Goal: Book appointment/travel/reservation

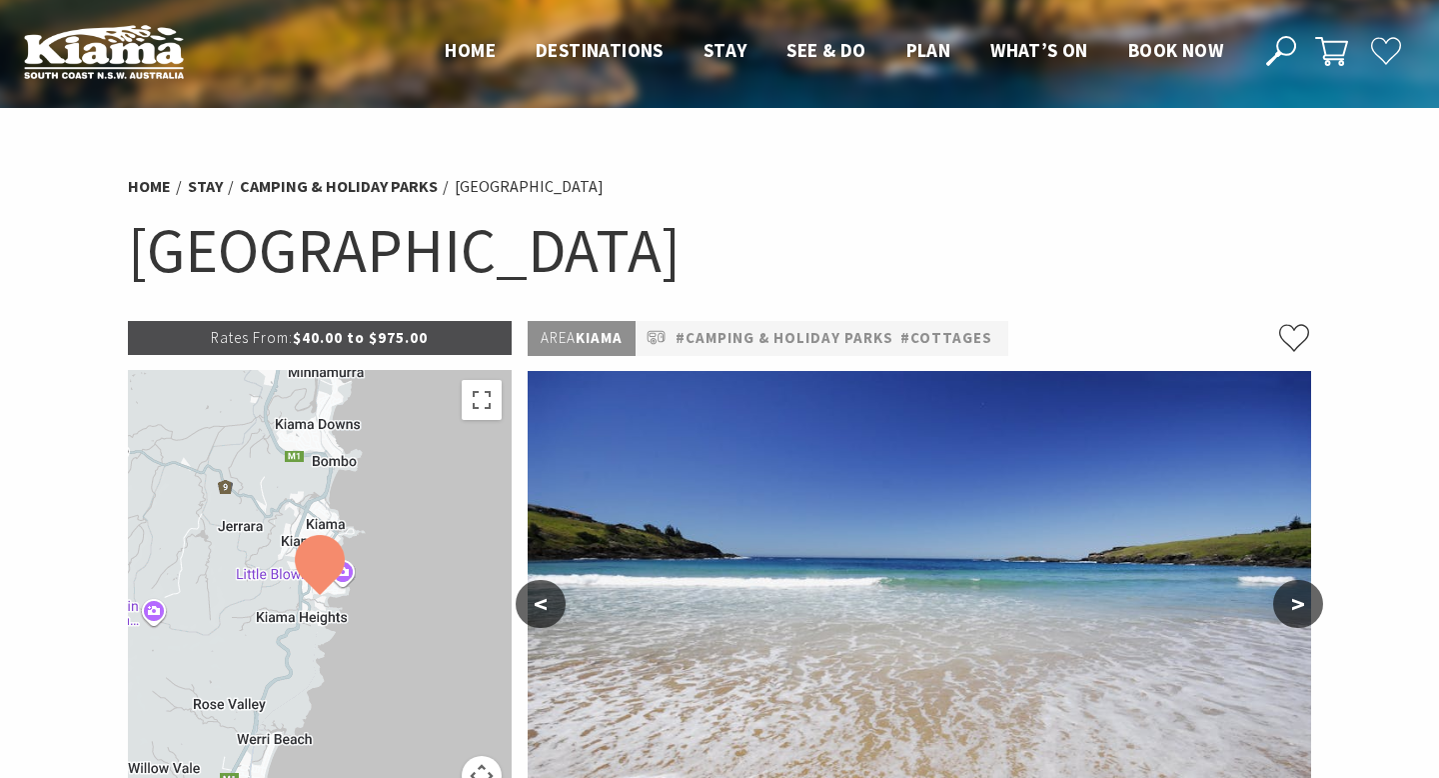
select select "14"
select select "1"
select select "4"
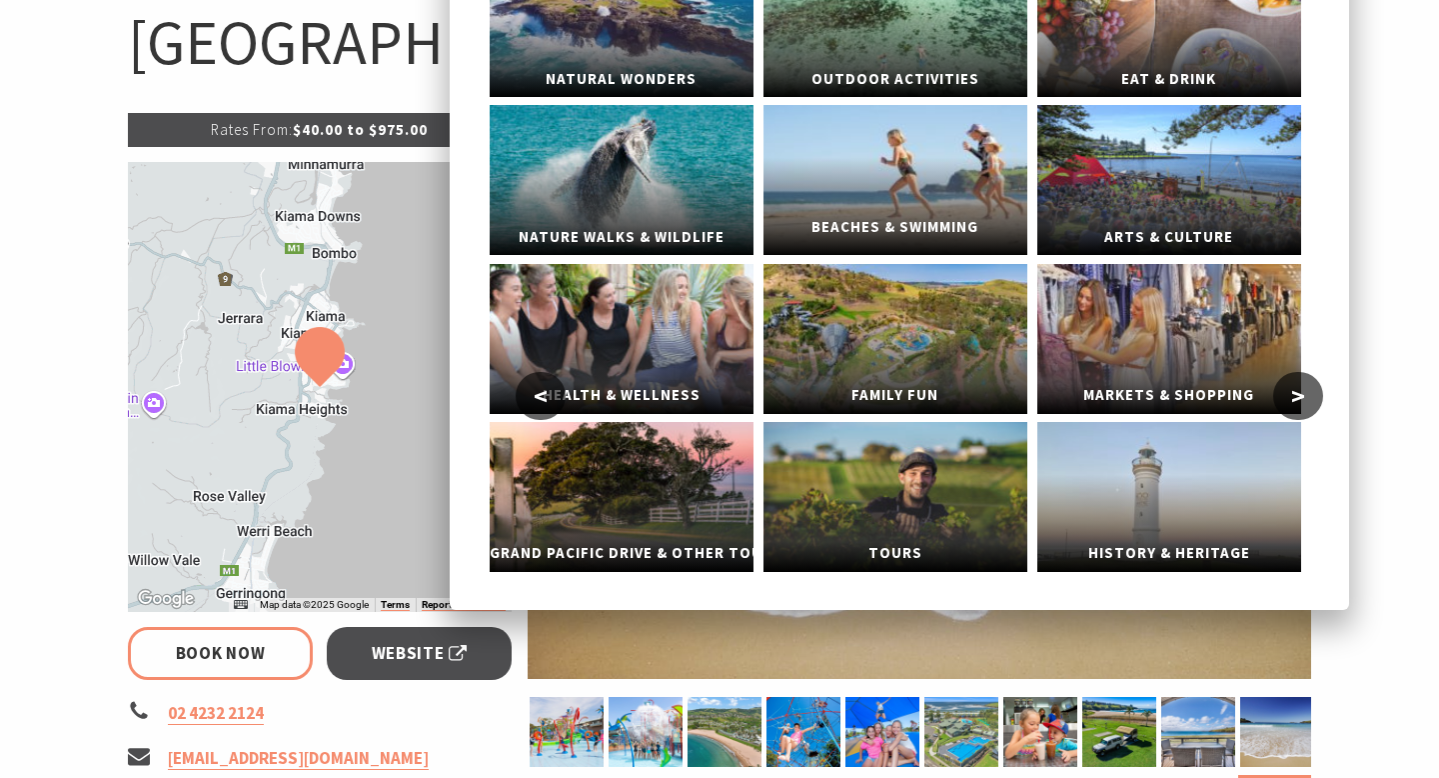
scroll to position [210, 0]
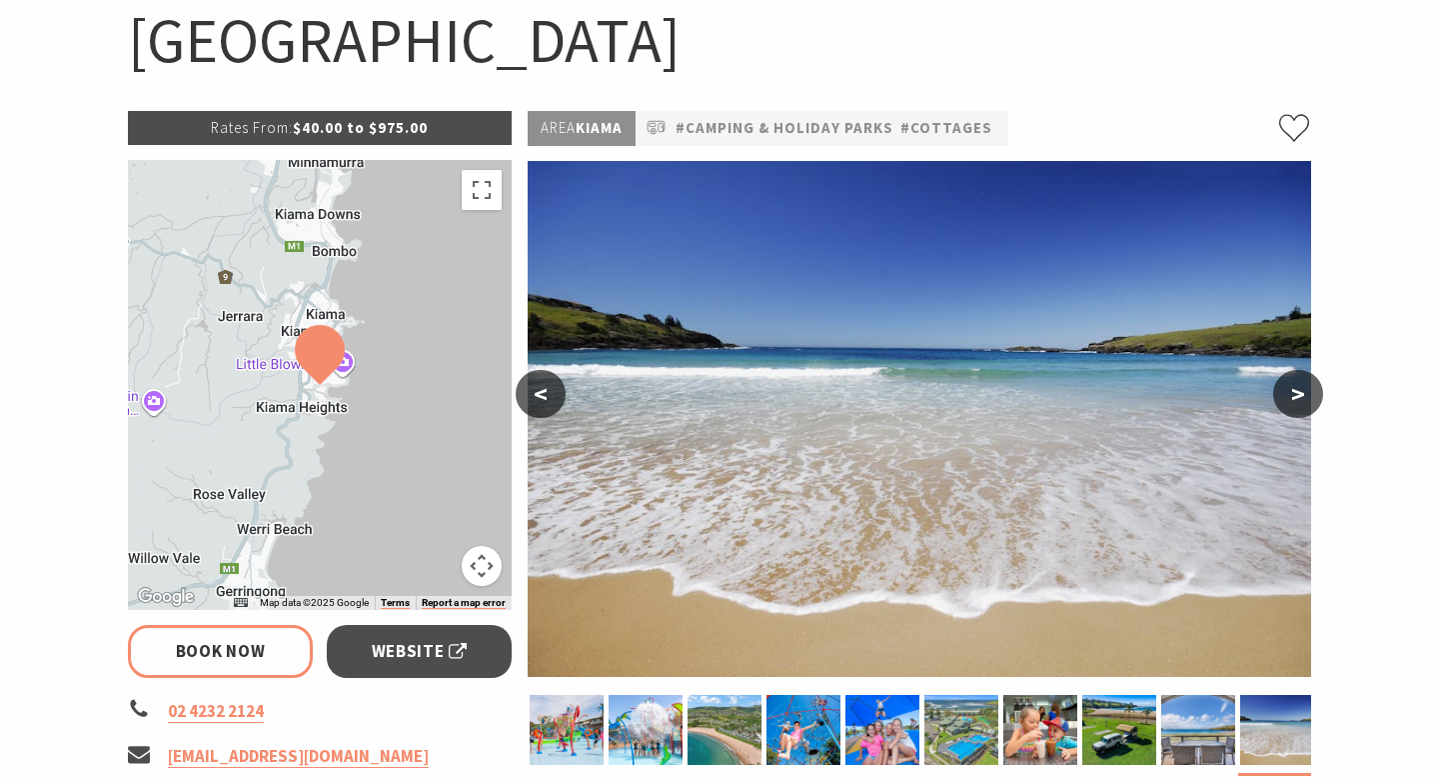
click at [1283, 390] on button ">" at bounding box center [1298, 394] width 50 height 48
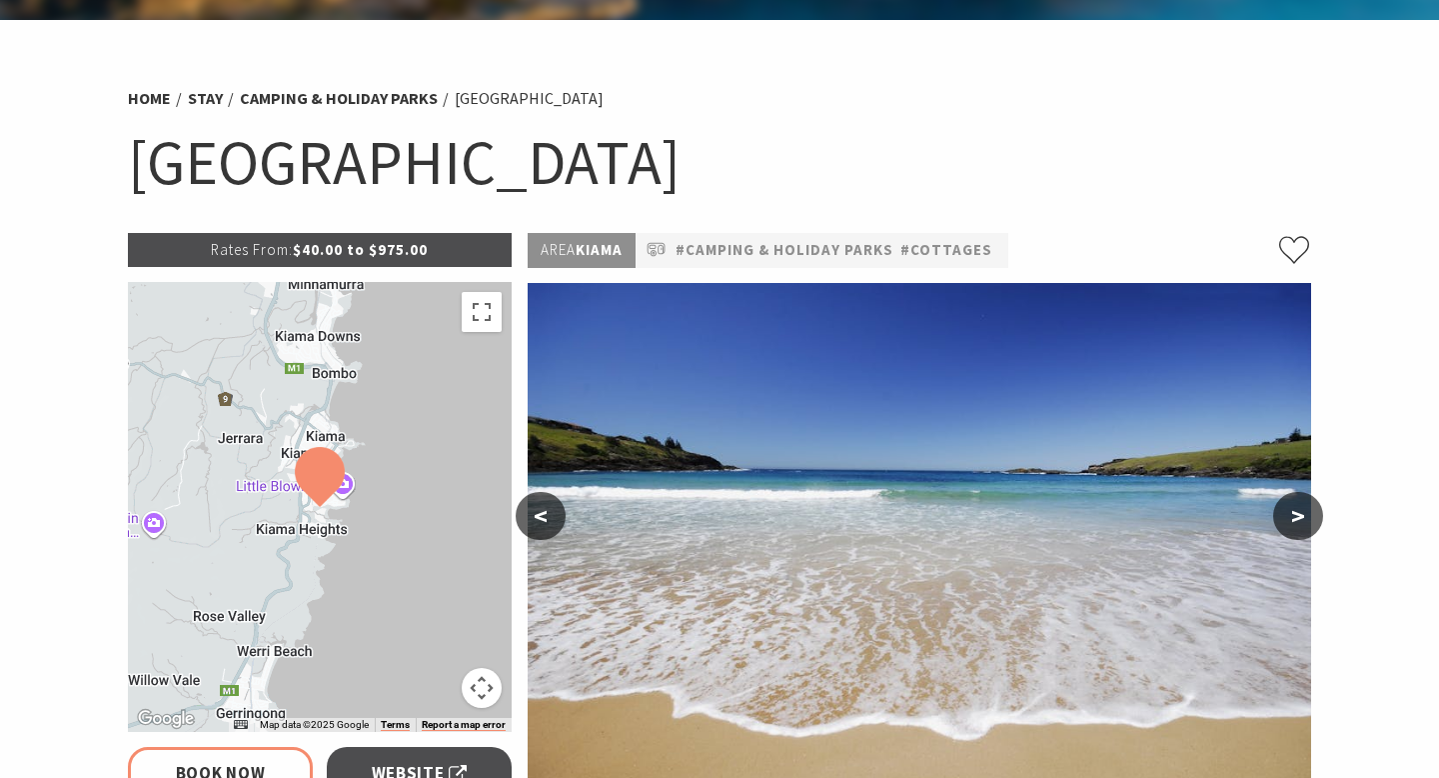
scroll to position [0, 0]
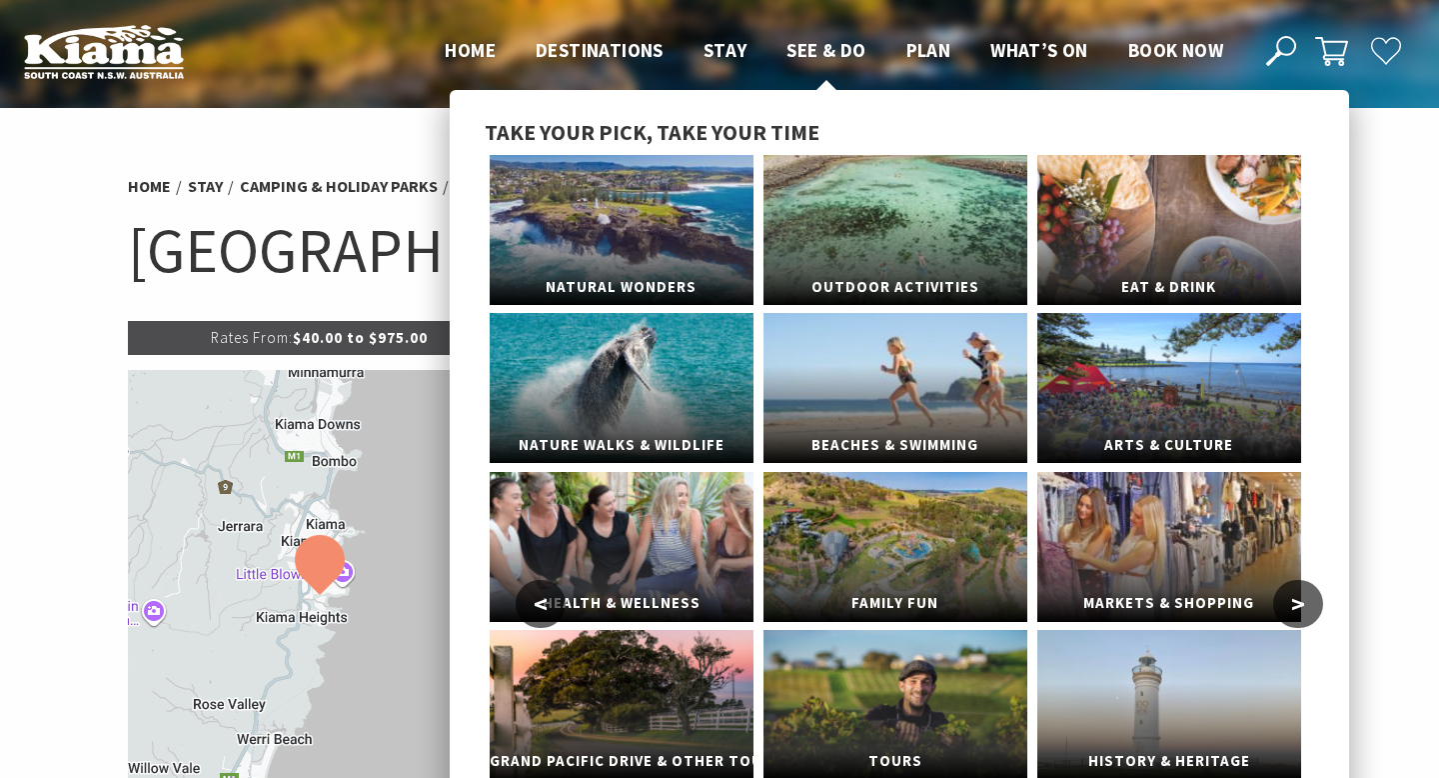
click at [823, 52] on span "See & Do" at bounding box center [826, 50] width 79 height 24
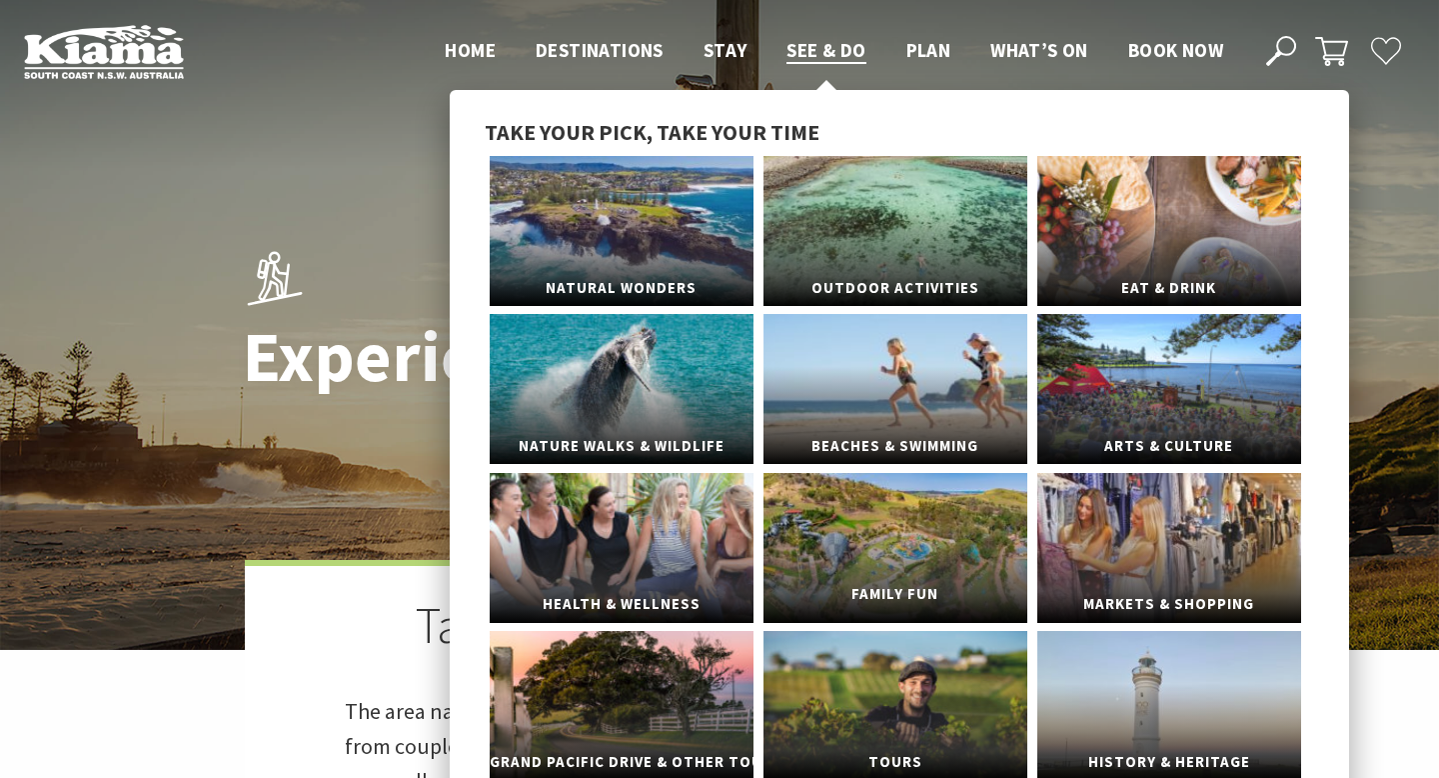
click at [884, 546] on link "Family Fun" at bounding box center [896, 548] width 264 height 150
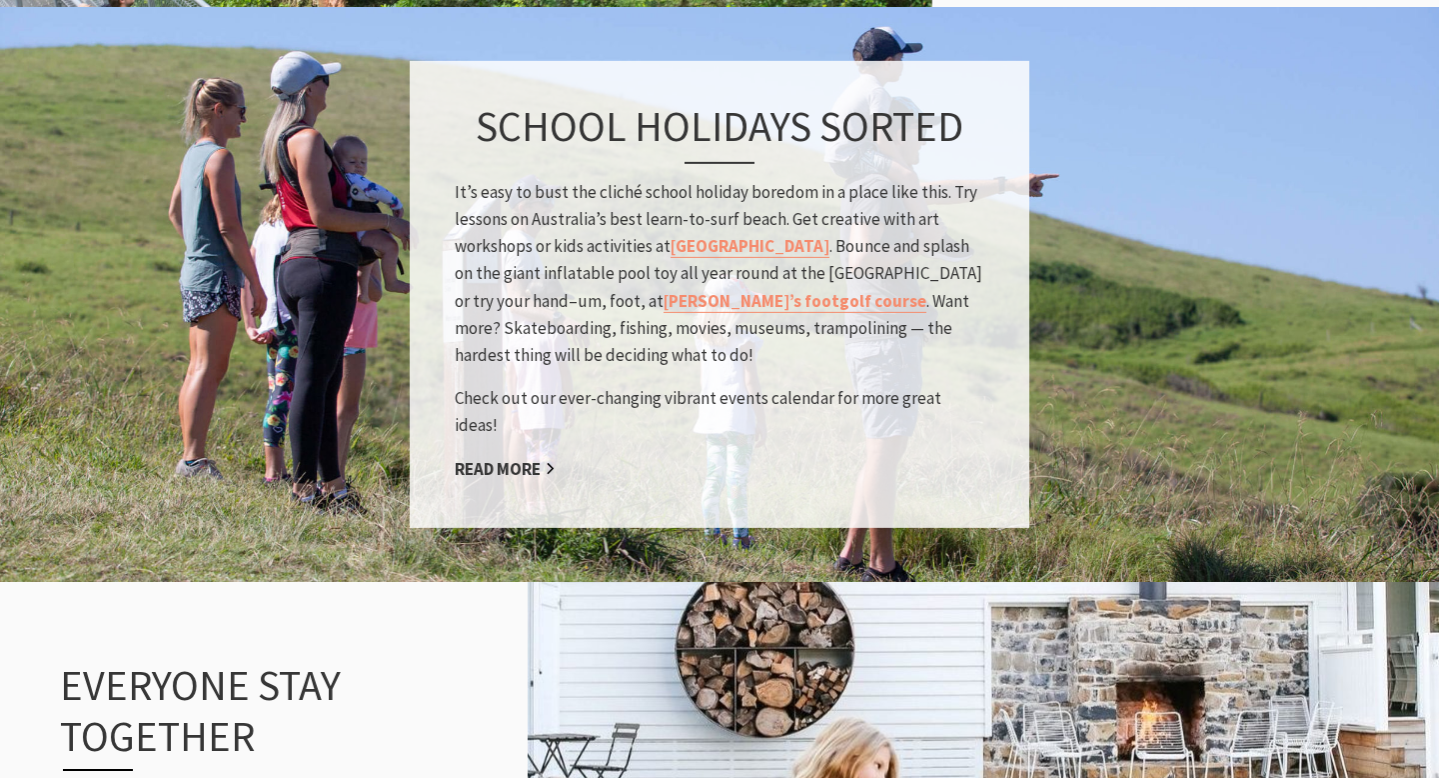
scroll to position [2012, 0]
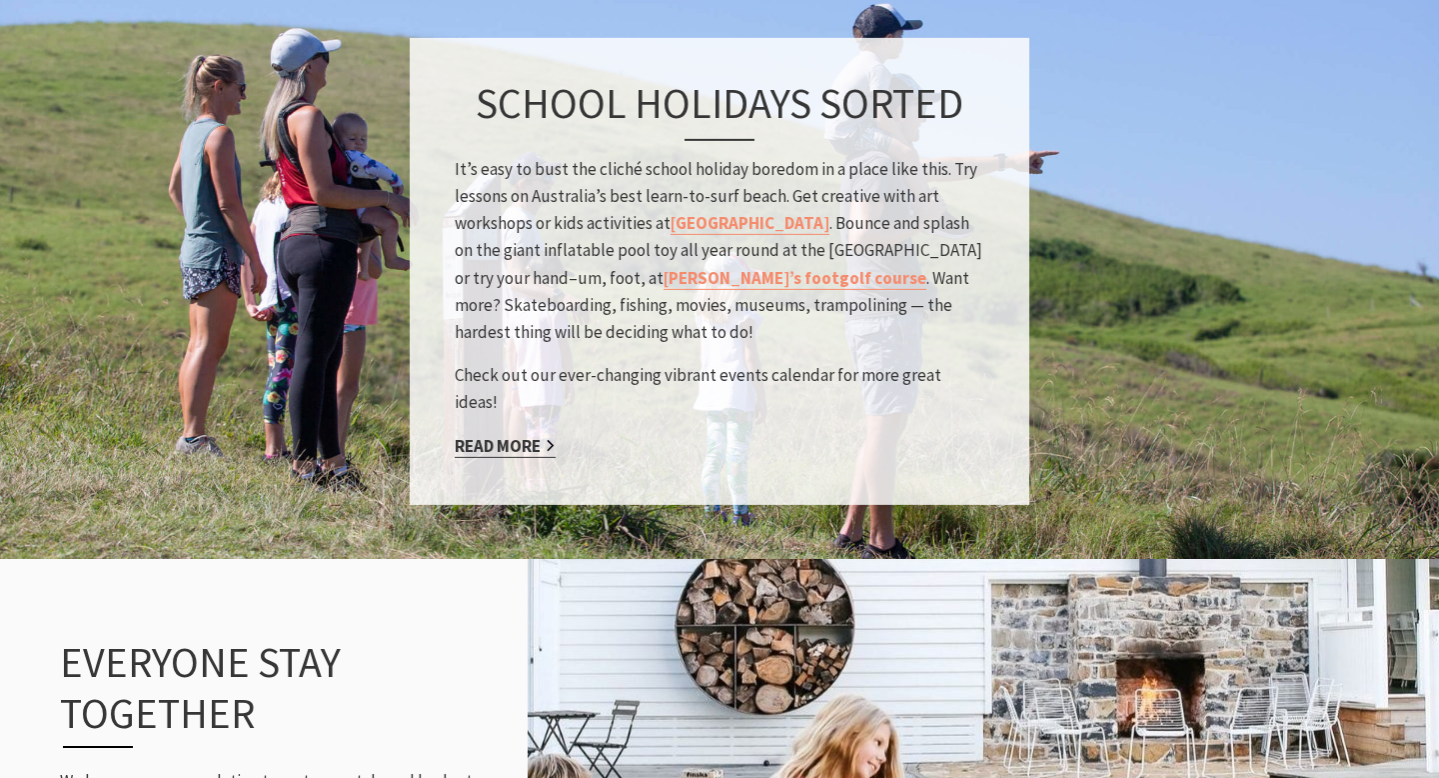
click at [506, 434] on link "Read More" at bounding box center [505, 445] width 101 height 23
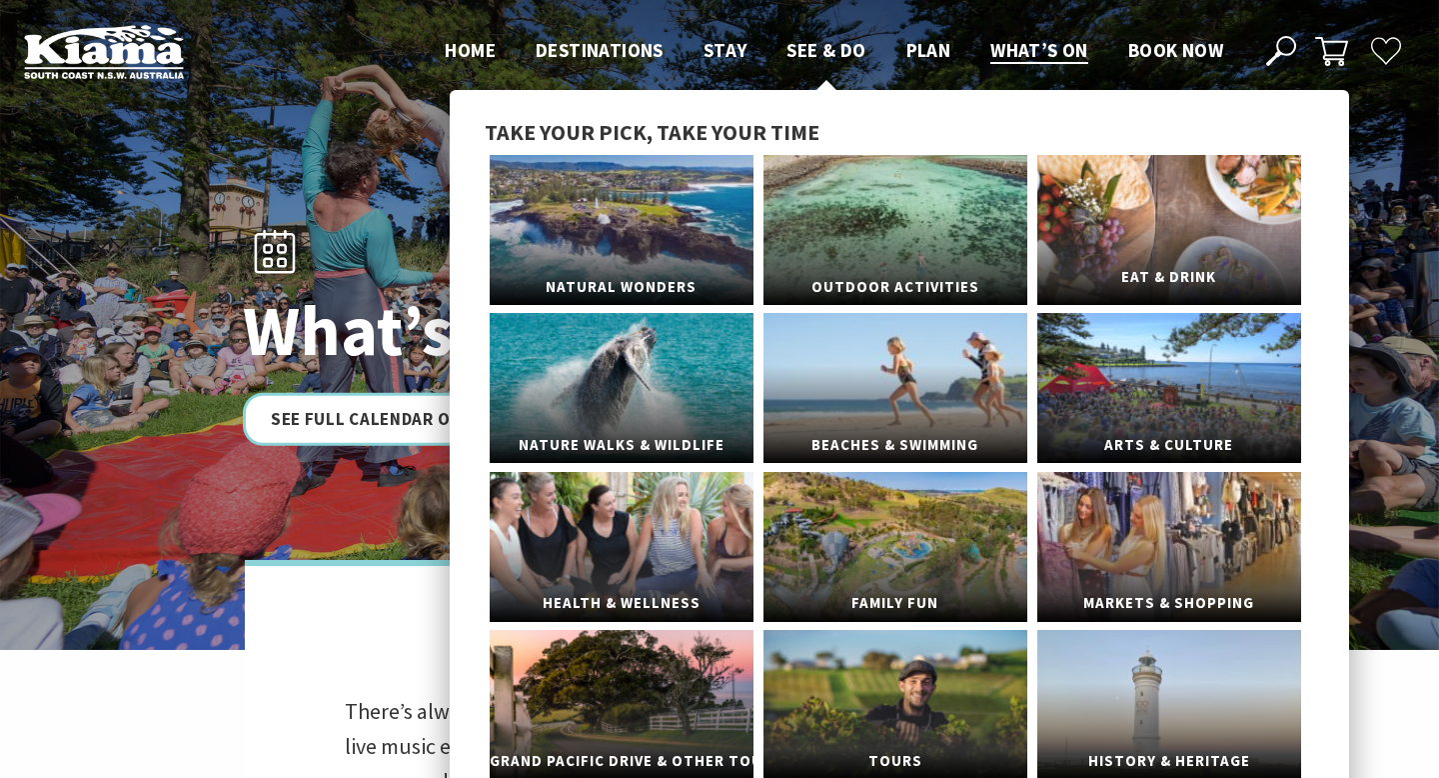
click at [1144, 275] on span "Eat & Drink" at bounding box center [1169, 277] width 264 height 37
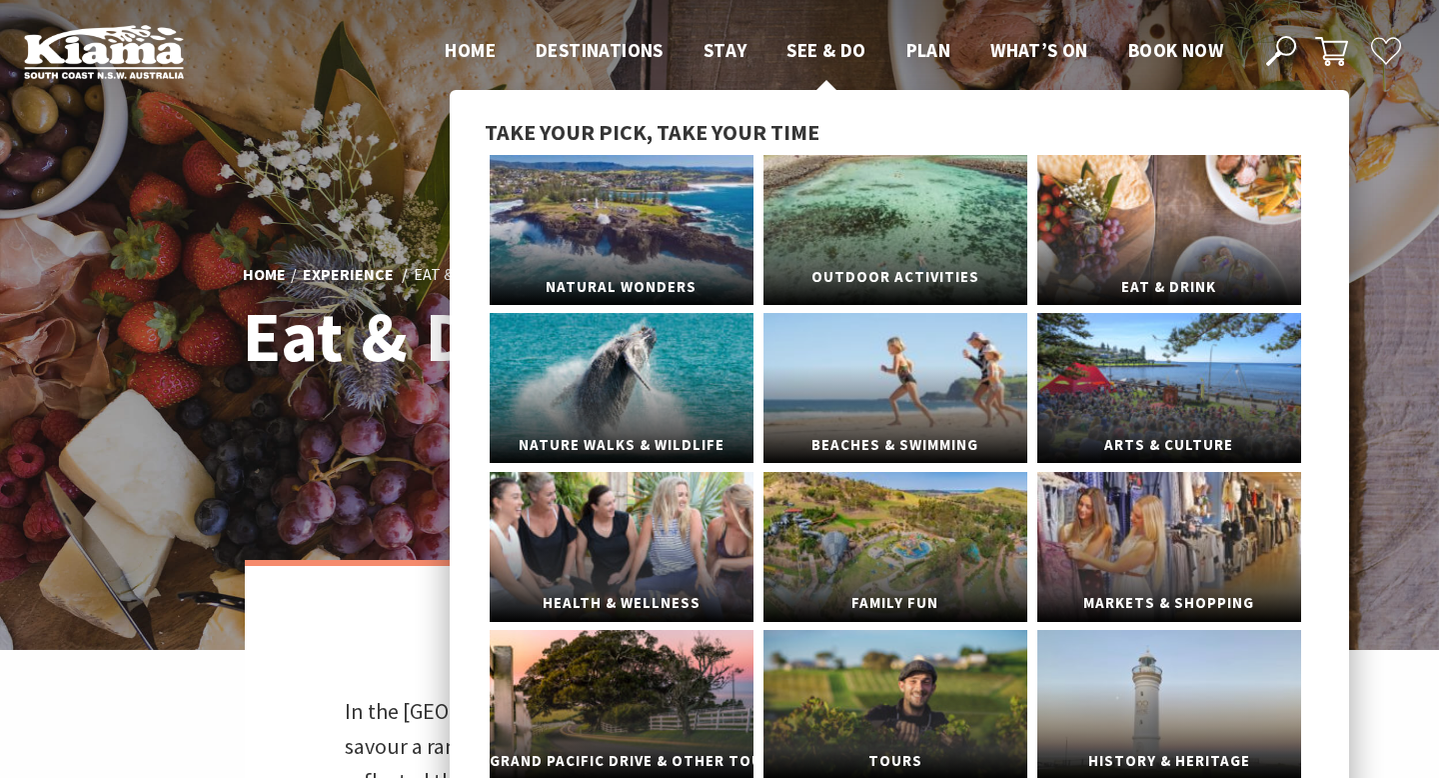
click at [855, 206] on link "Outdoor Activities" at bounding box center [896, 230] width 264 height 150
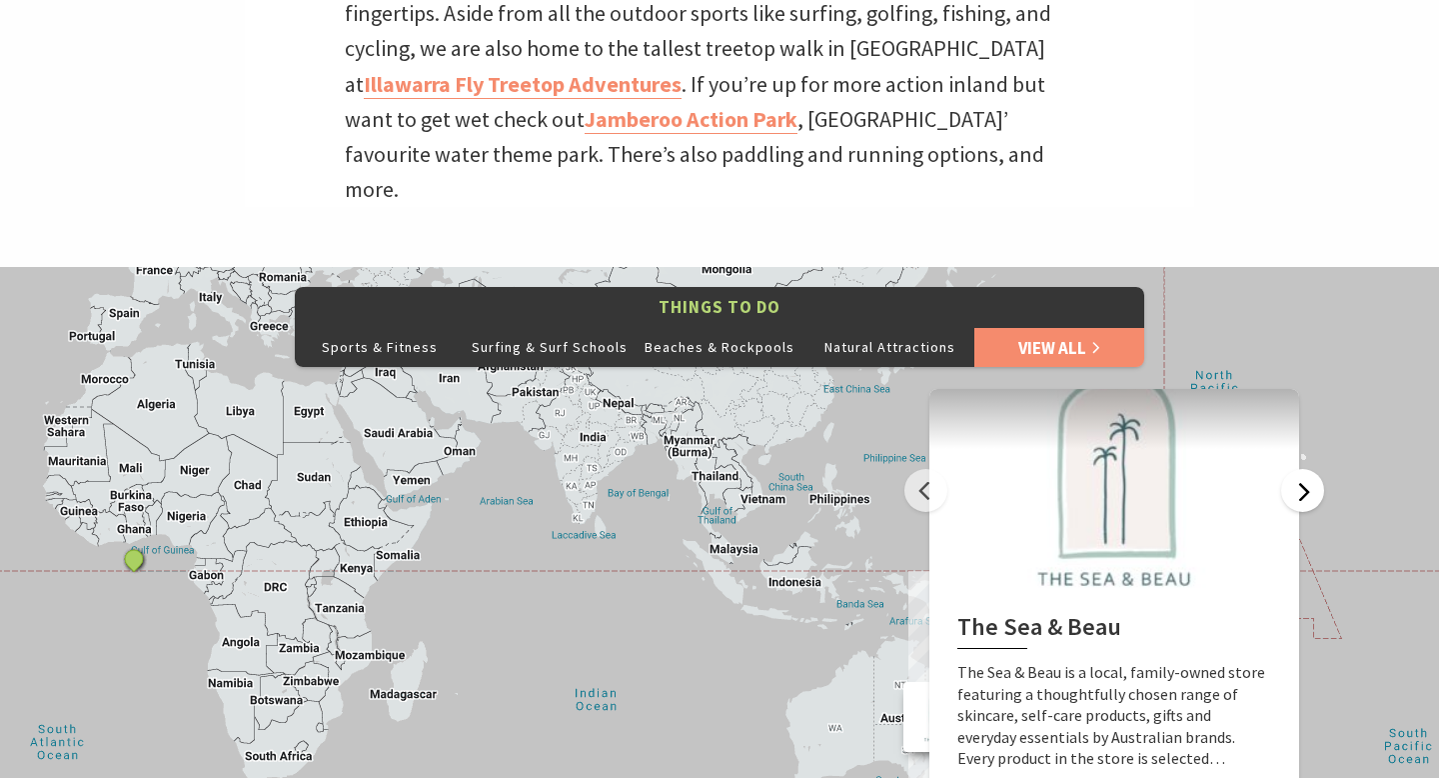
scroll to position [733, 0]
click at [1304, 469] on button "Next" at bounding box center [1302, 490] width 43 height 43
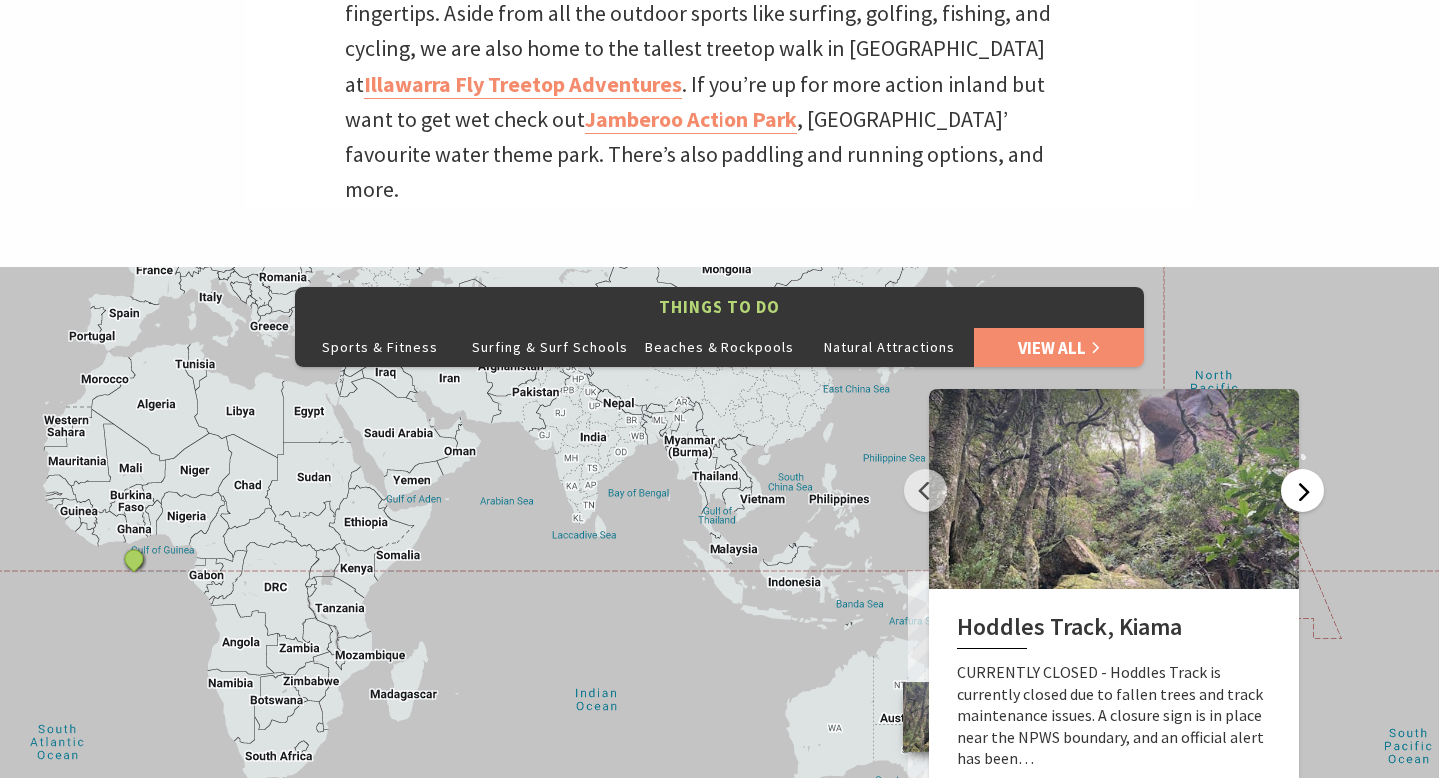
click at [1304, 469] on button "Next" at bounding box center [1302, 490] width 43 height 43
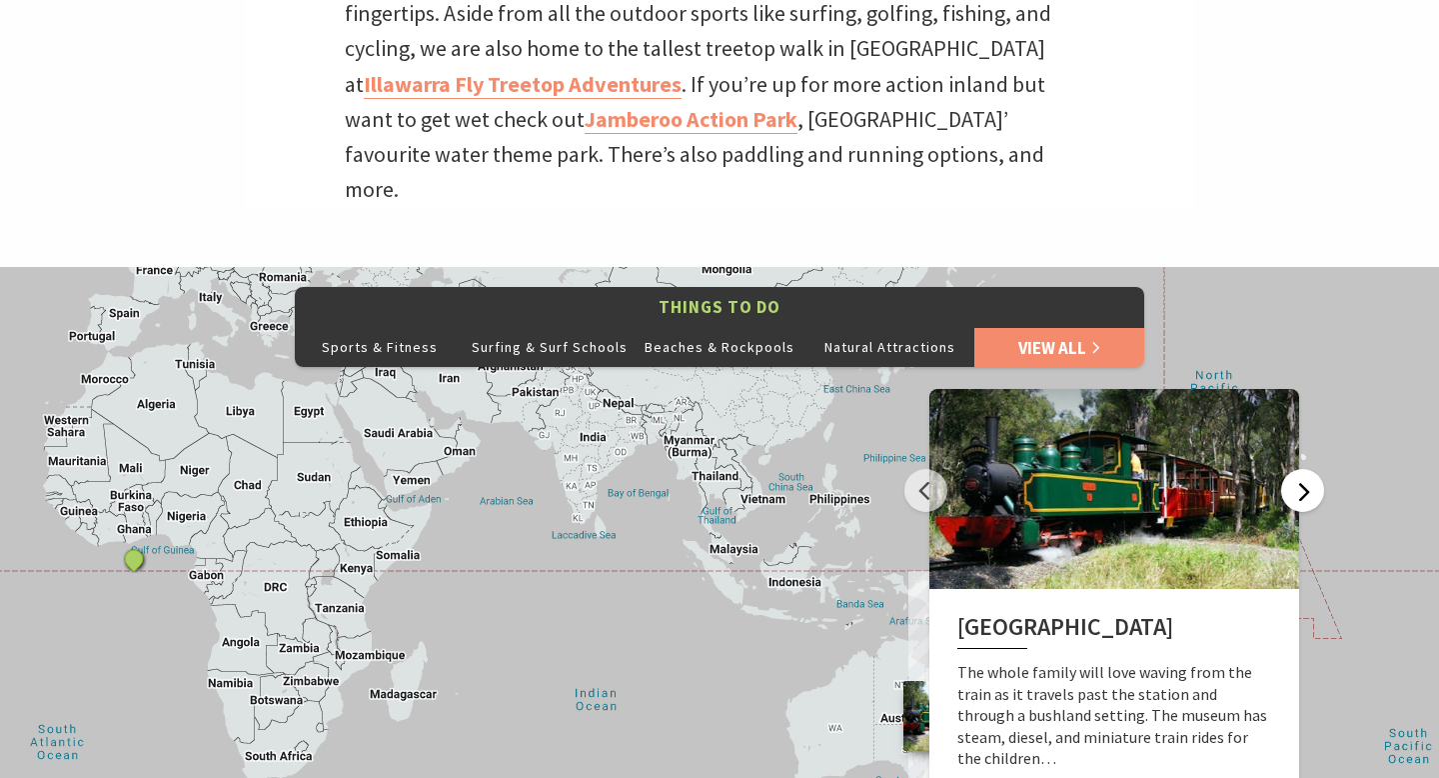
click at [1304, 469] on button "Next" at bounding box center [1302, 490] width 43 height 43
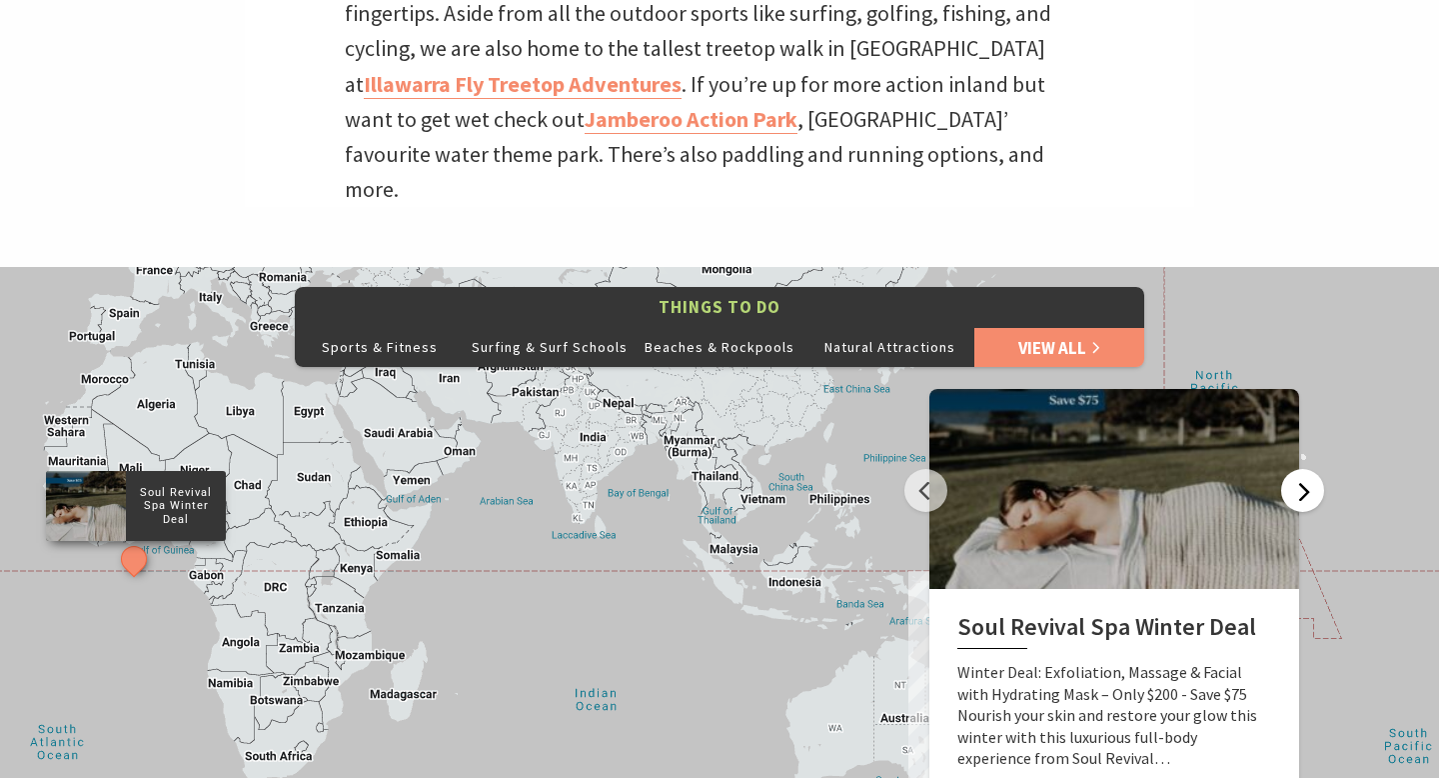
click at [1304, 469] on button "Next" at bounding box center [1302, 490] width 43 height 43
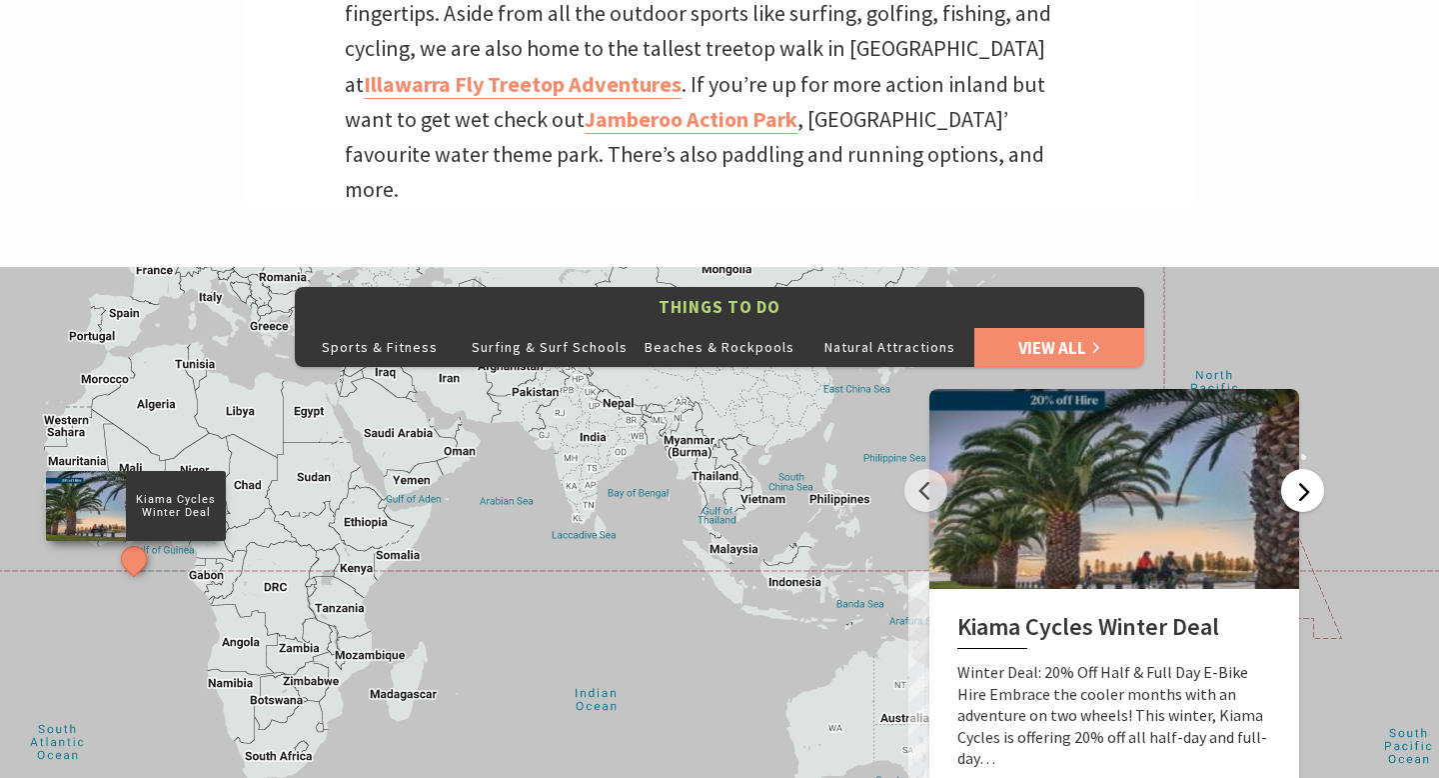
click at [1304, 469] on button "Next" at bounding box center [1302, 490] width 43 height 43
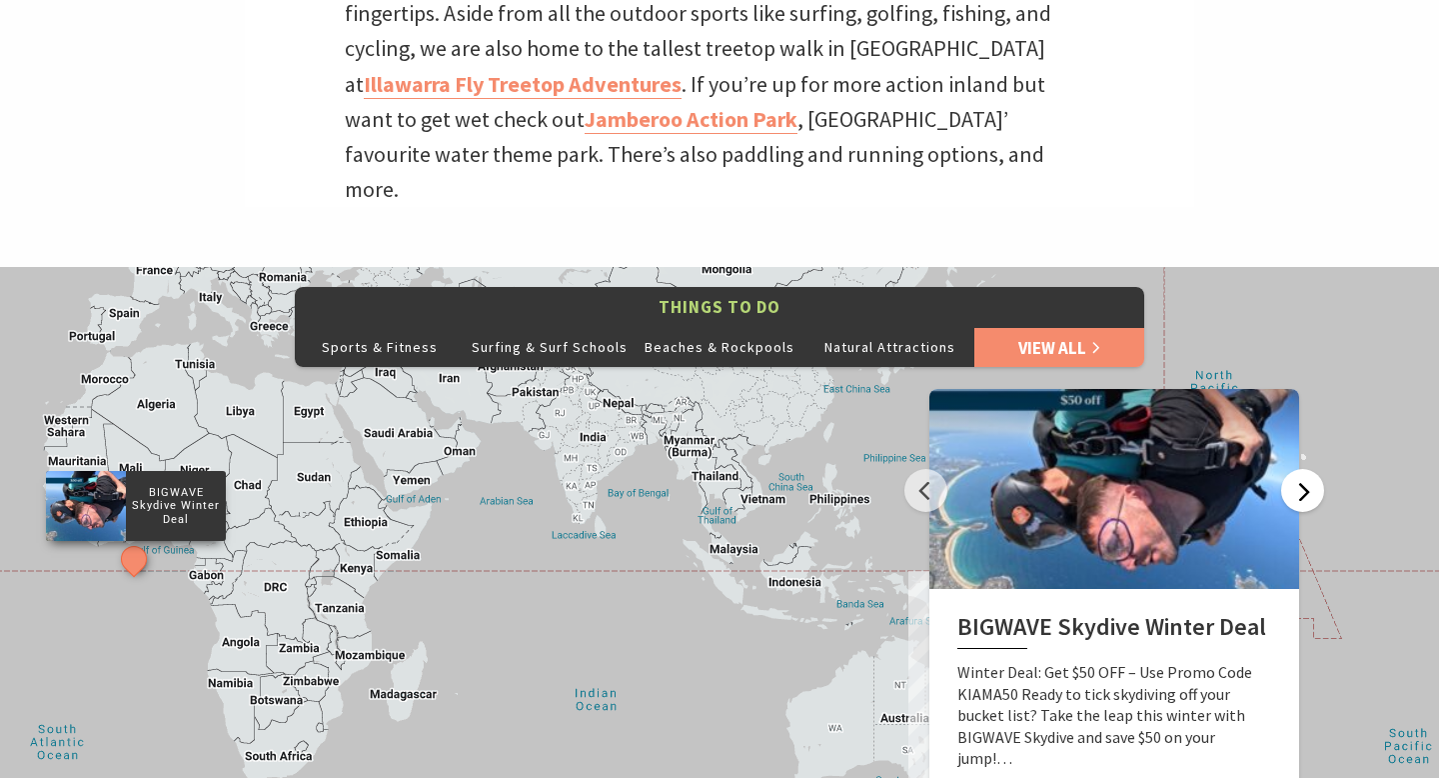
click at [1304, 469] on button "Next" at bounding box center [1302, 490] width 43 height 43
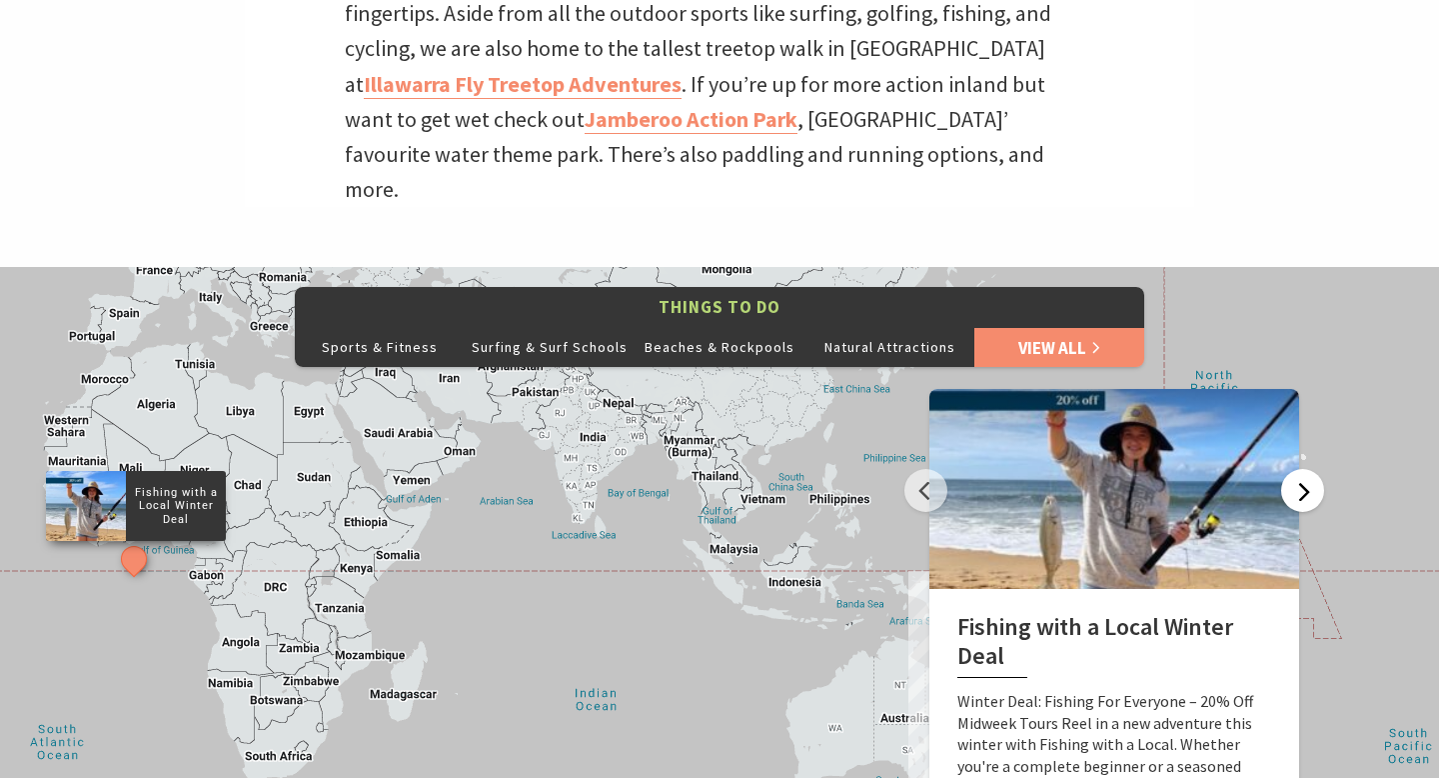
click at [1304, 469] on button "Next" at bounding box center [1302, 490] width 43 height 43
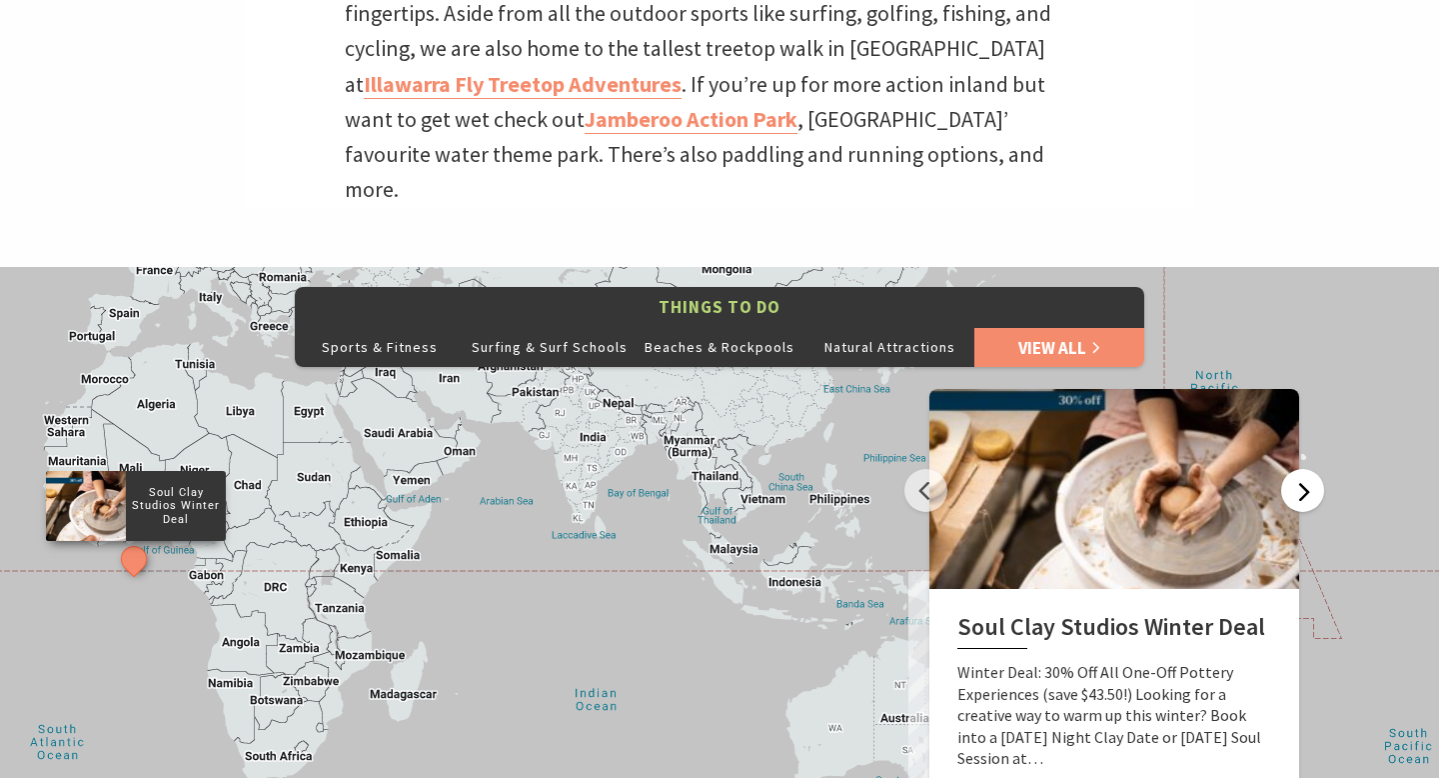
click at [1304, 469] on button "Next" at bounding box center [1302, 490] width 43 height 43
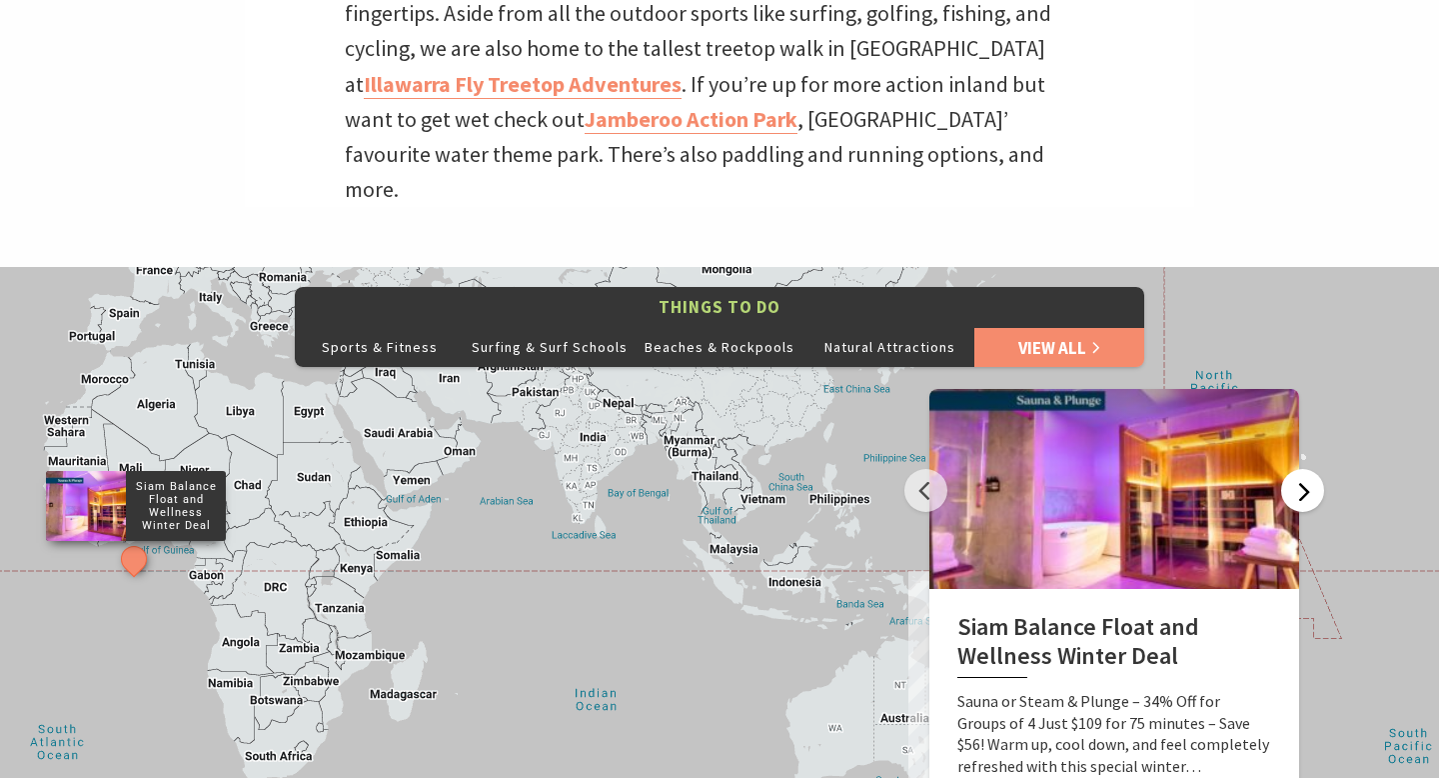
click at [1304, 469] on button "Next" at bounding box center [1302, 490] width 43 height 43
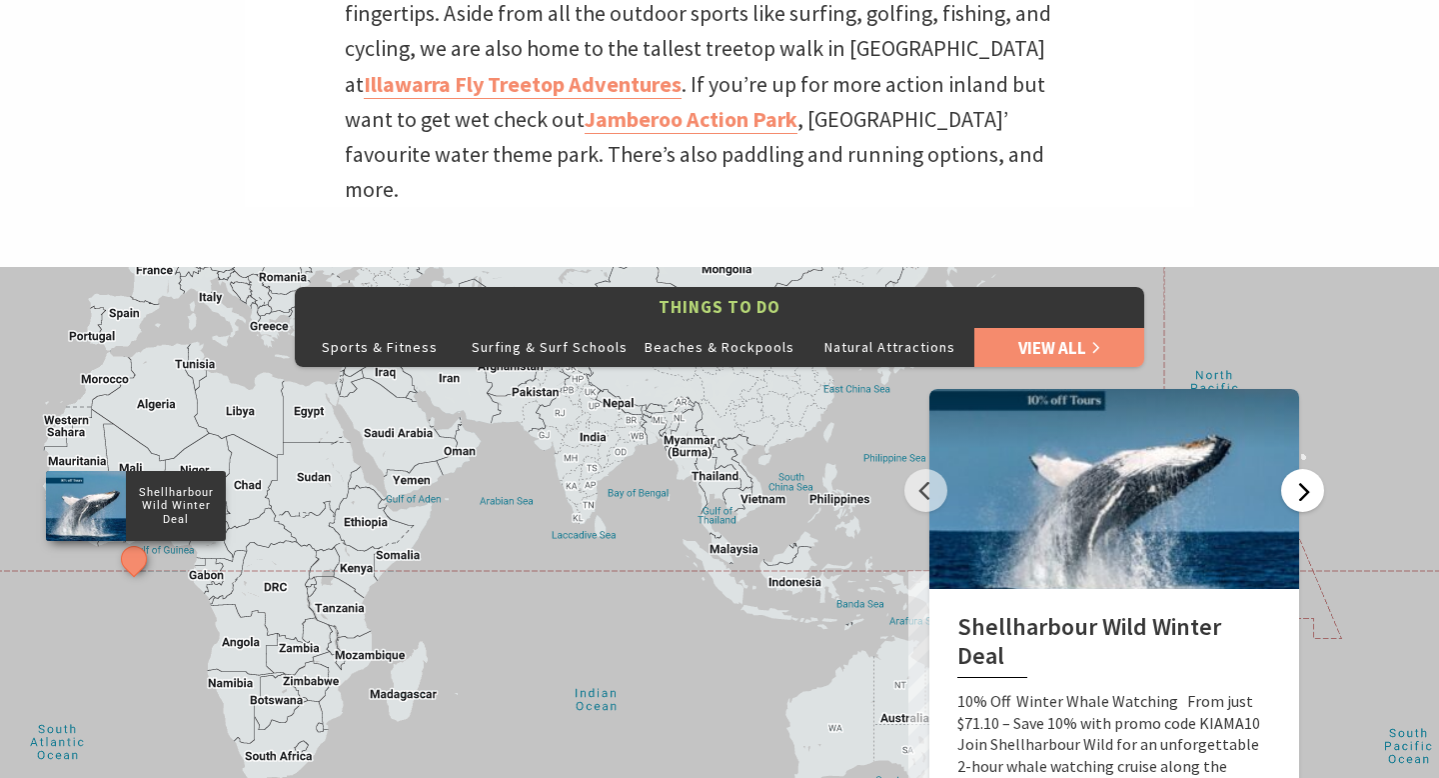
click at [1304, 469] on button "Next" at bounding box center [1302, 490] width 43 height 43
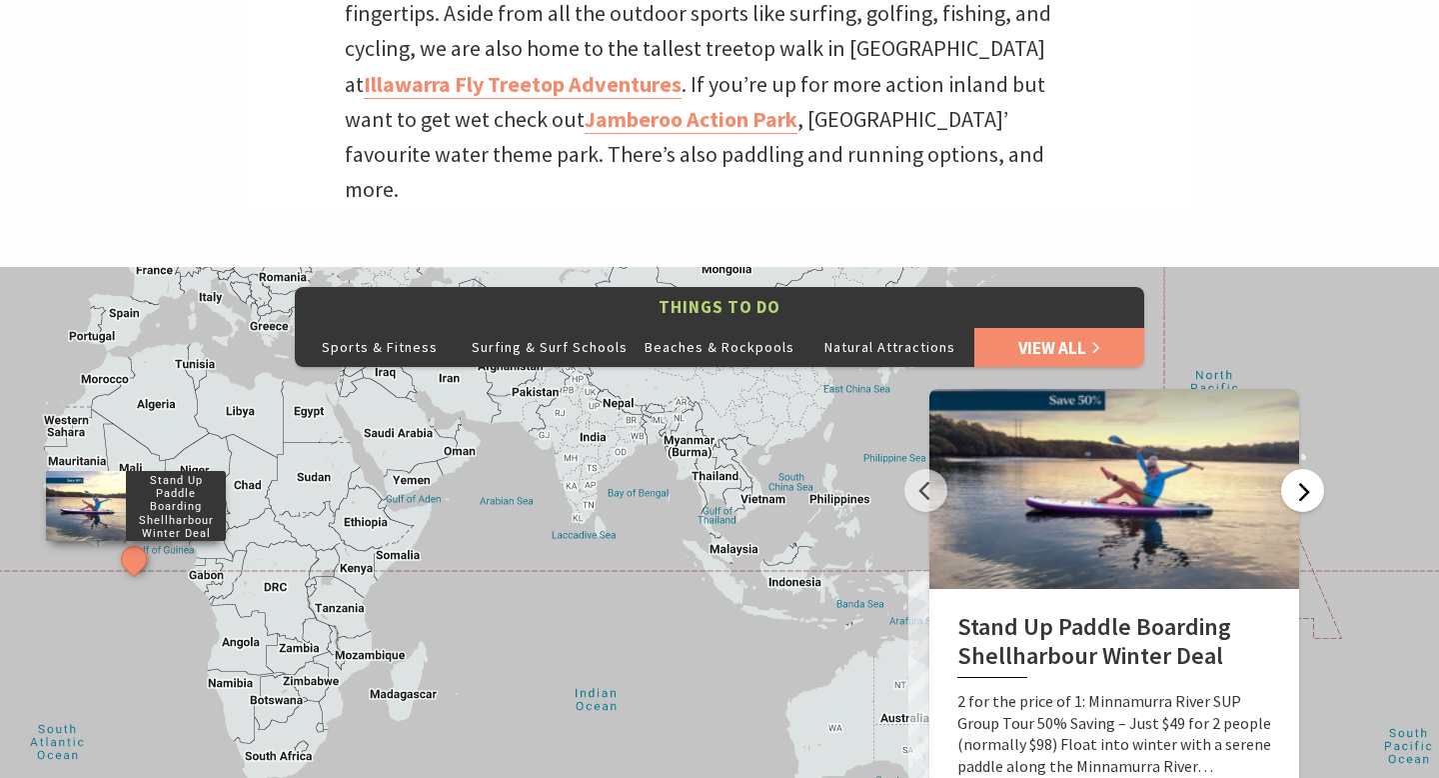
click at [1304, 469] on button "Next" at bounding box center [1302, 490] width 43 height 43
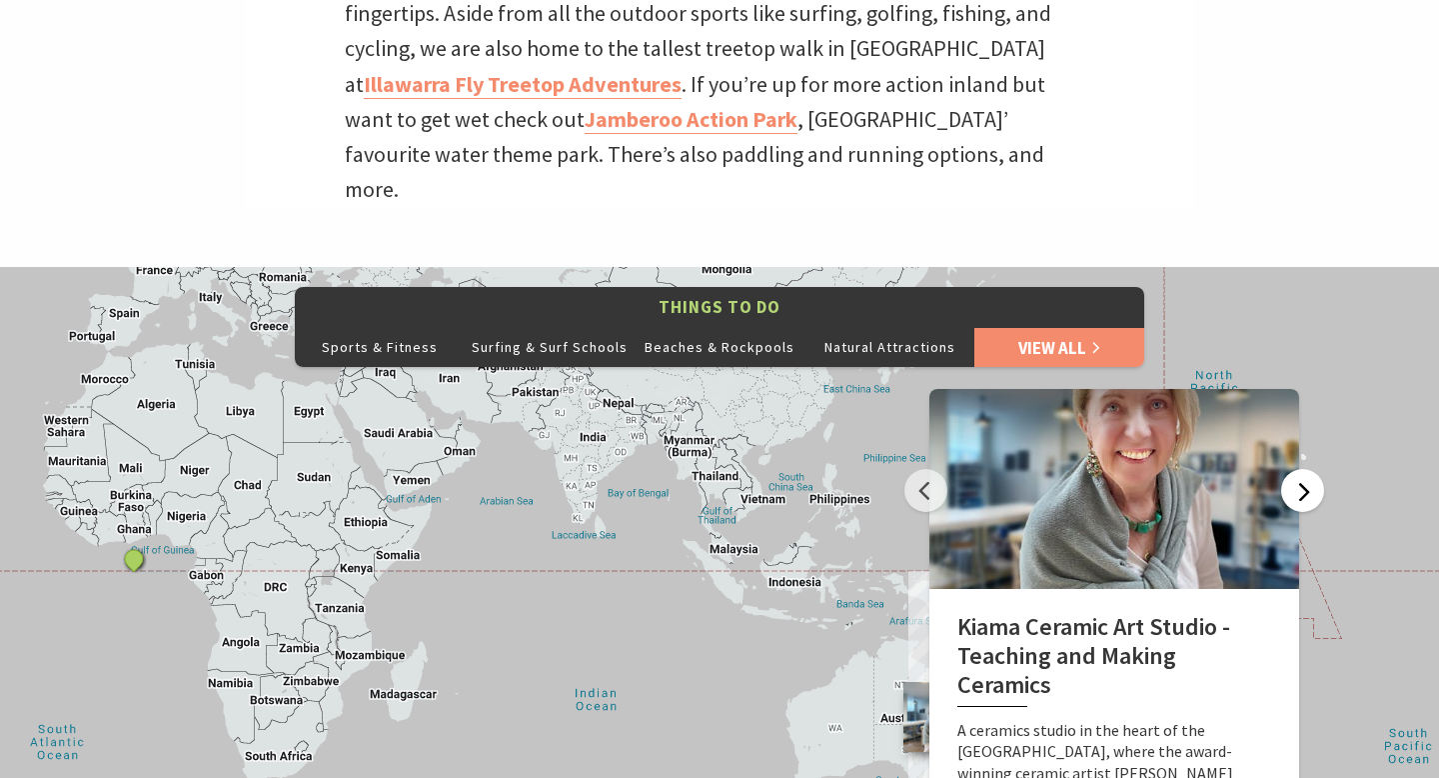
click at [1304, 469] on button "Next" at bounding box center [1302, 490] width 43 height 43
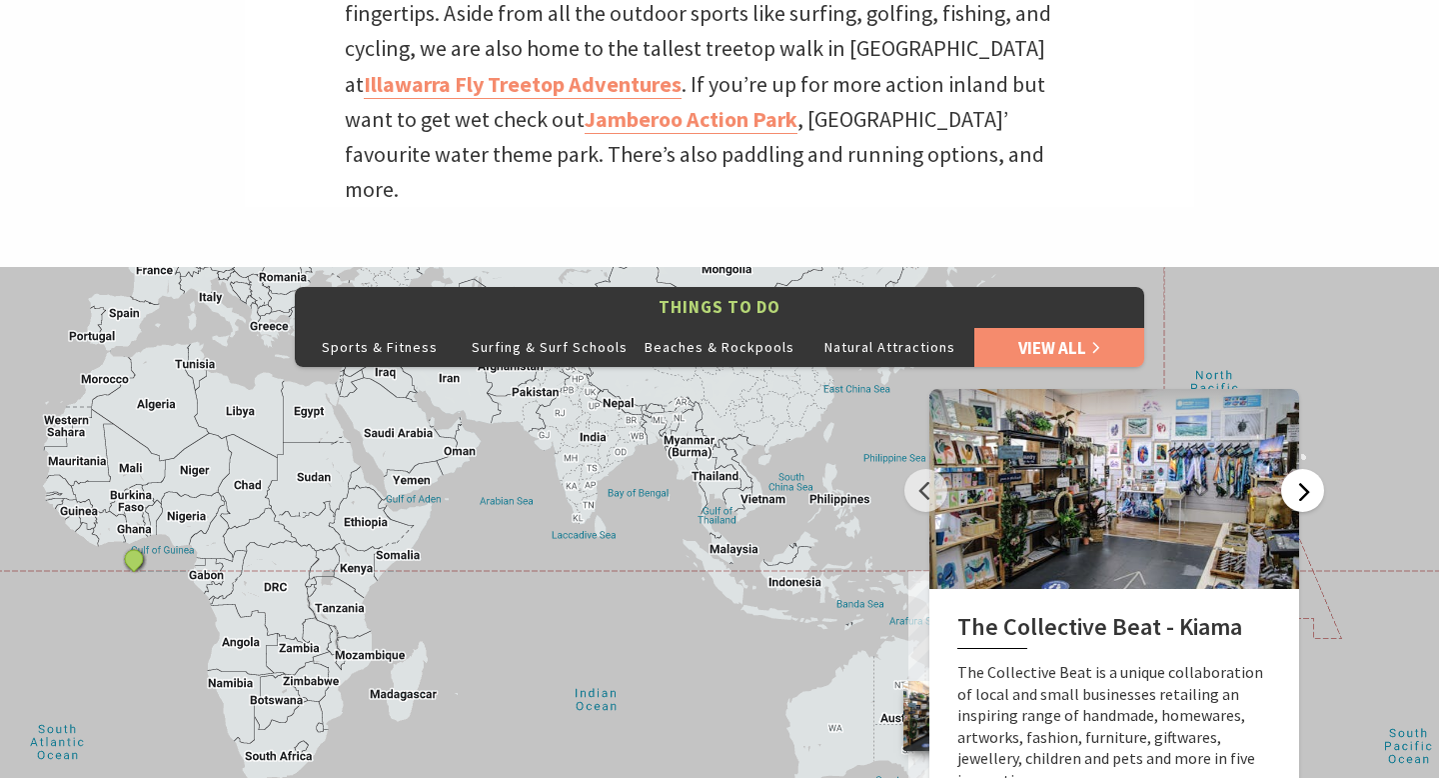
click at [1304, 469] on button "Next" at bounding box center [1302, 490] width 43 height 43
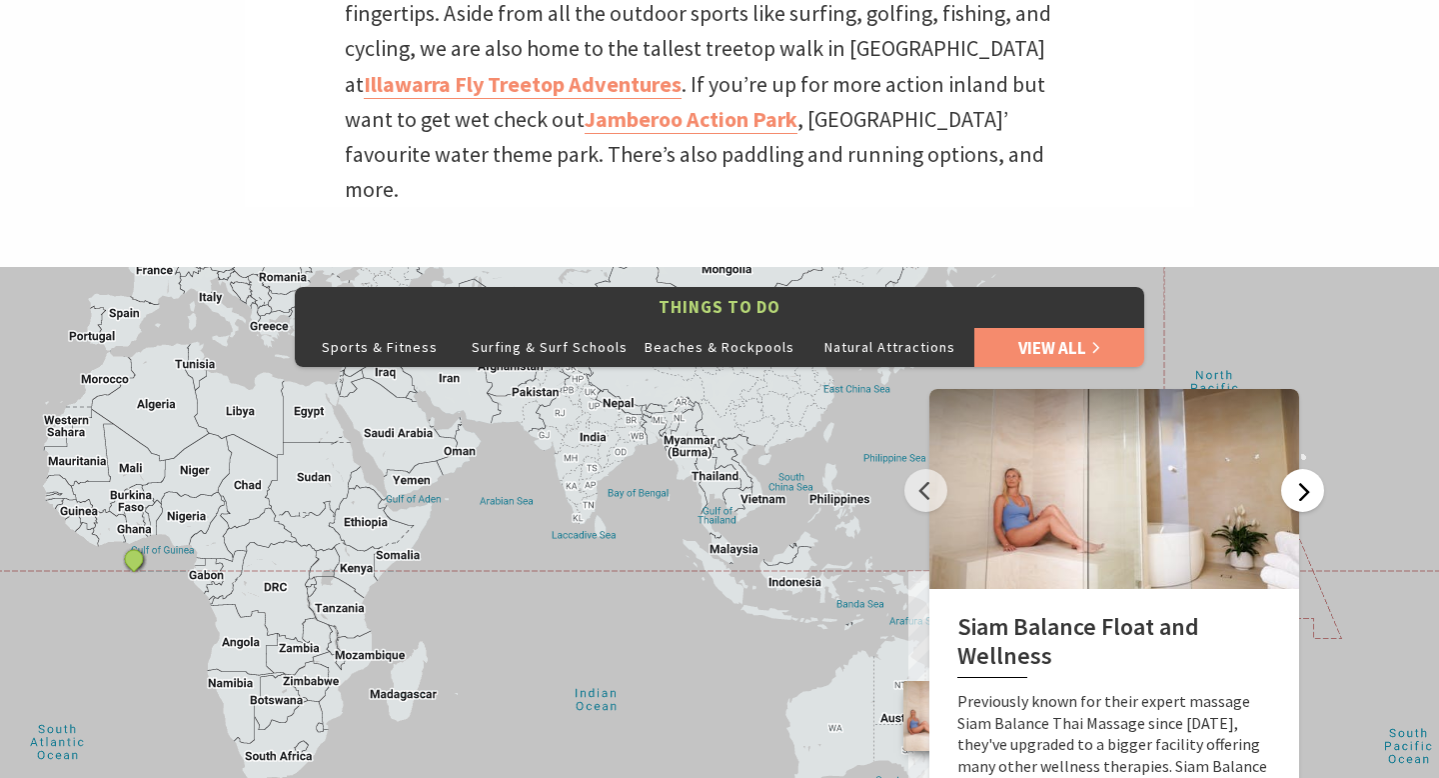
click at [1304, 469] on button "Next" at bounding box center [1302, 490] width 43 height 43
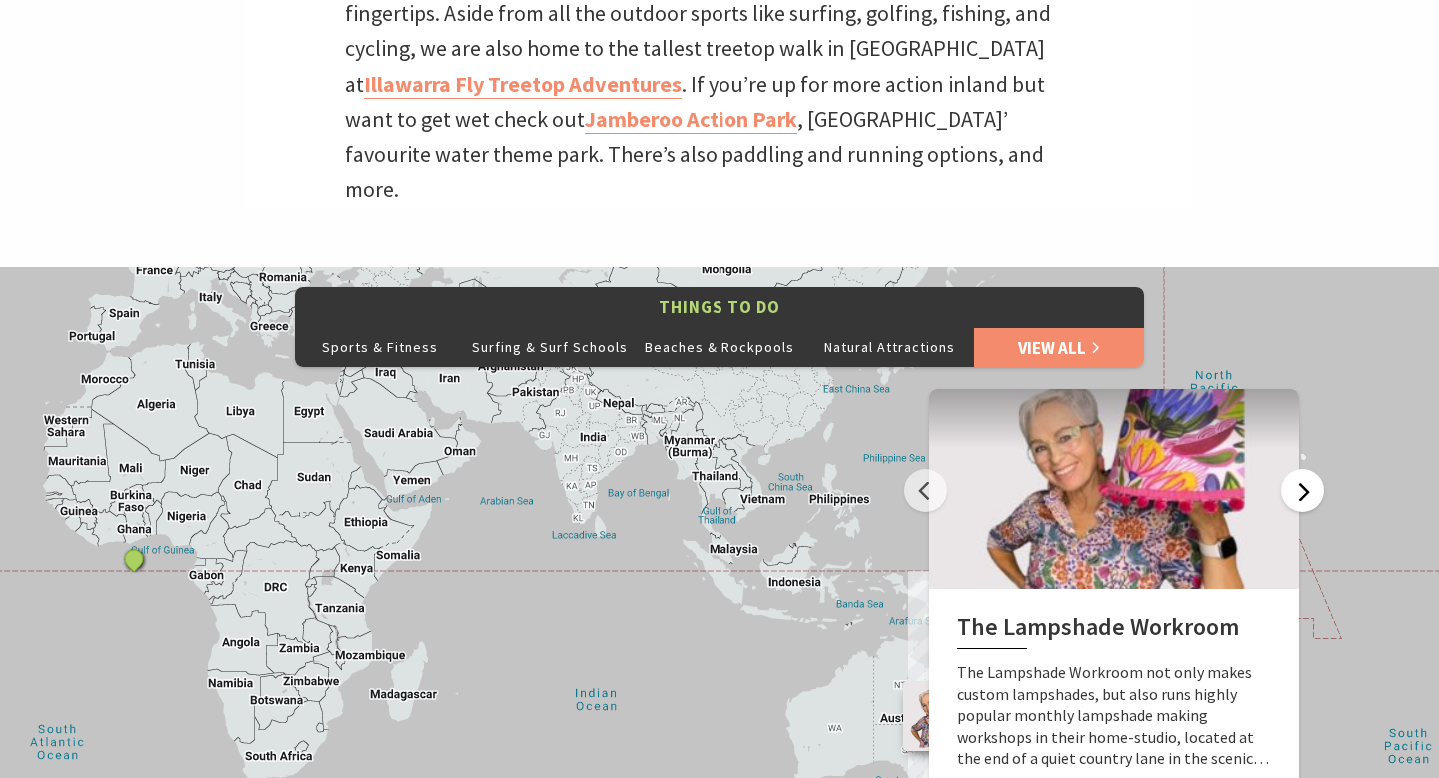
click at [1304, 469] on button "Next" at bounding box center [1302, 490] width 43 height 43
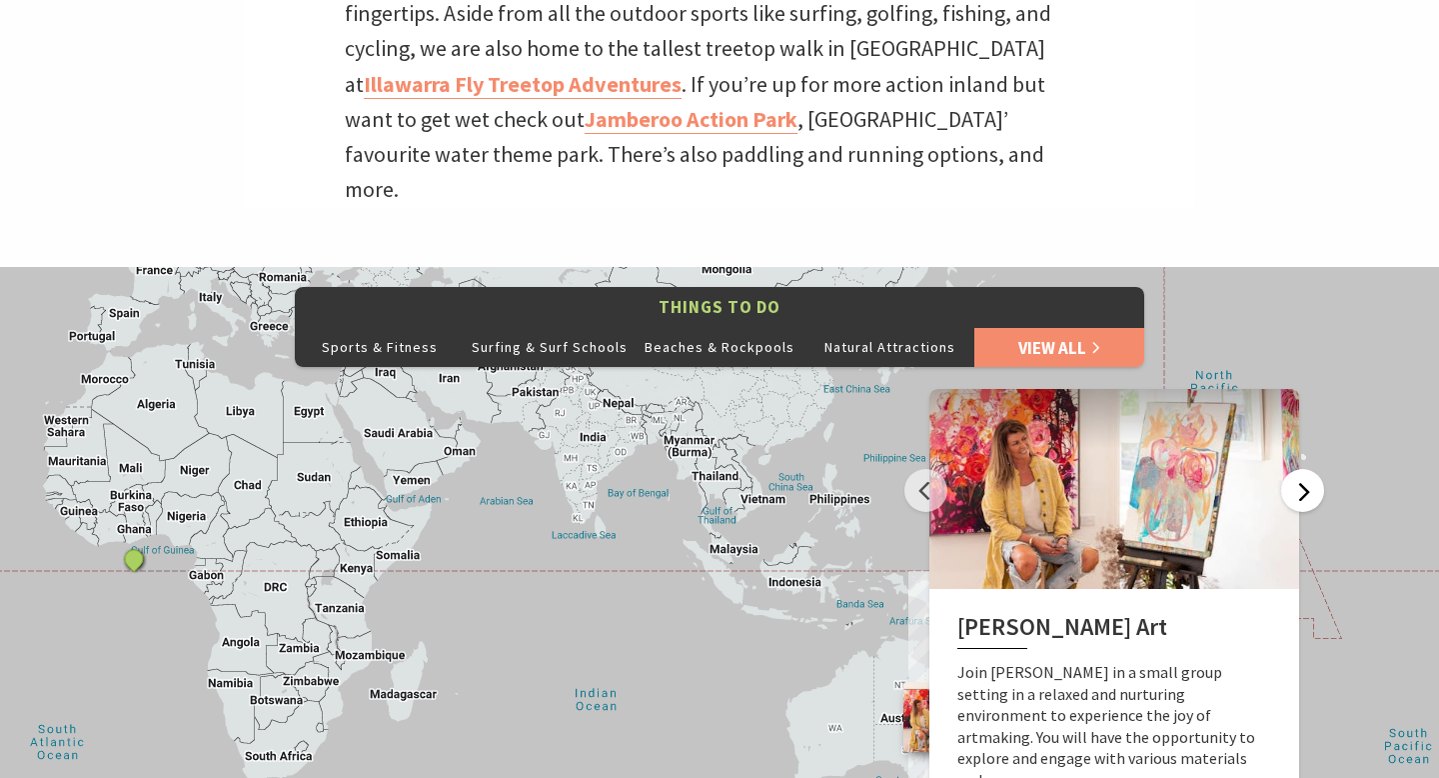
click at [1304, 469] on button "Next" at bounding box center [1302, 490] width 43 height 43
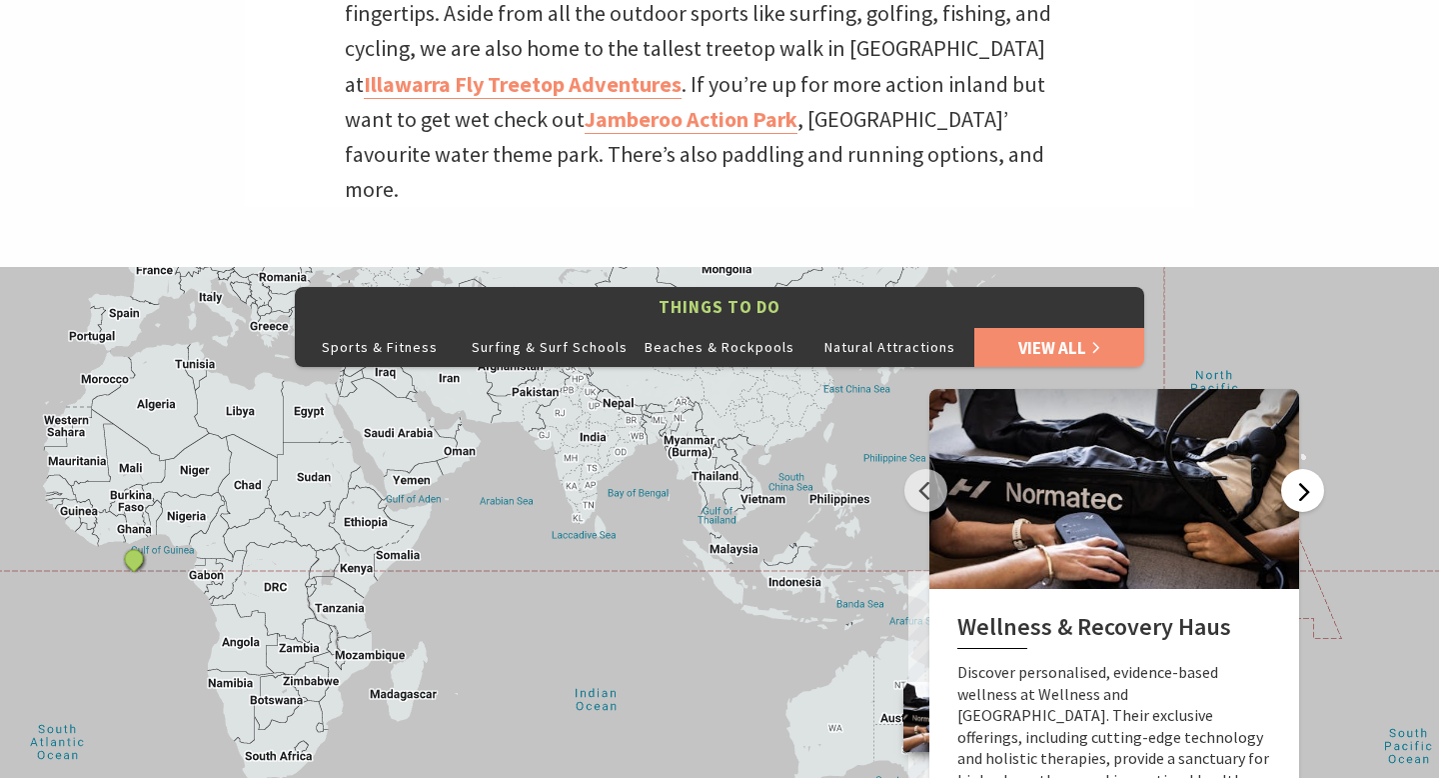
click at [1304, 469] on button "Next" at bounding box center [1302, 490] width 43 height 43
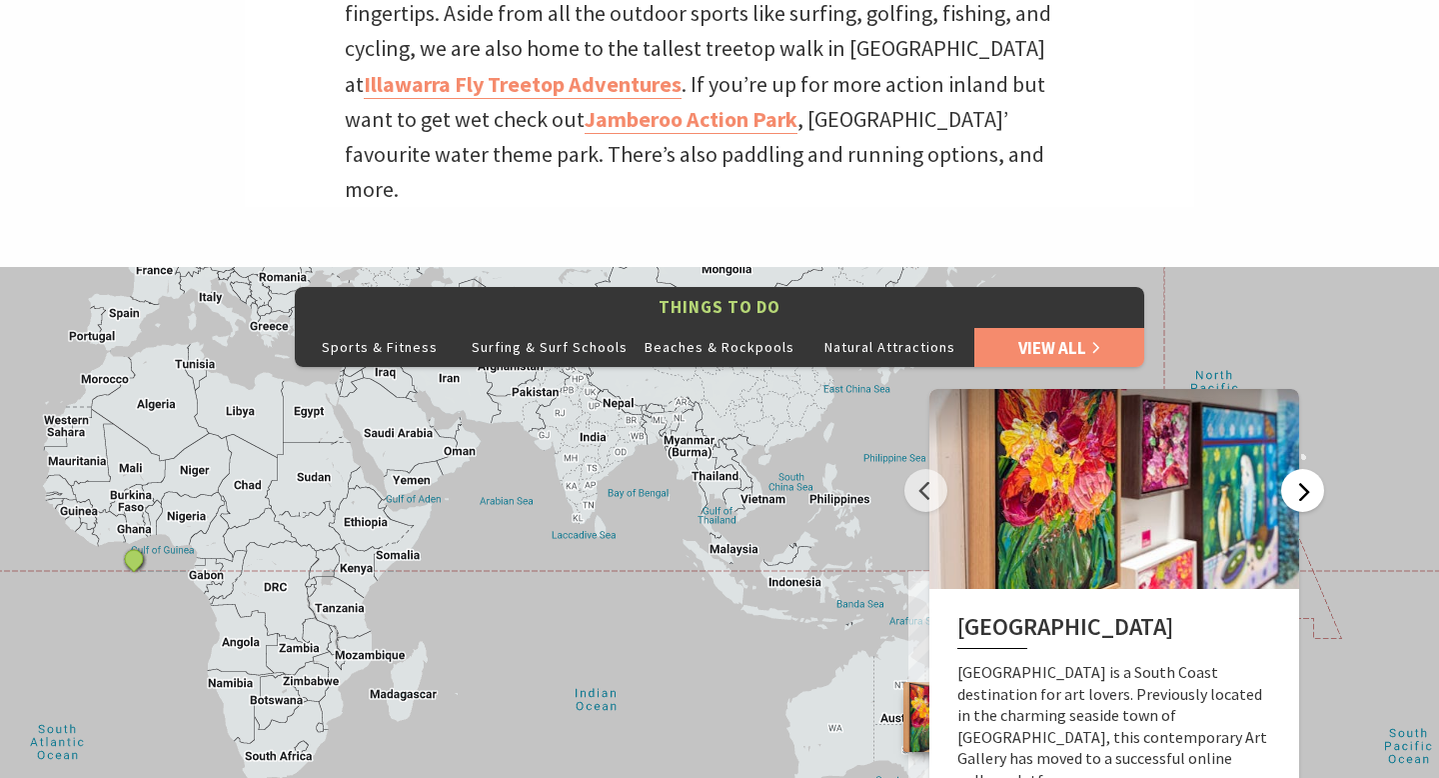
click at [1304, 469] on button "Next" at bounding box center [1302, 490] width 43 height 43
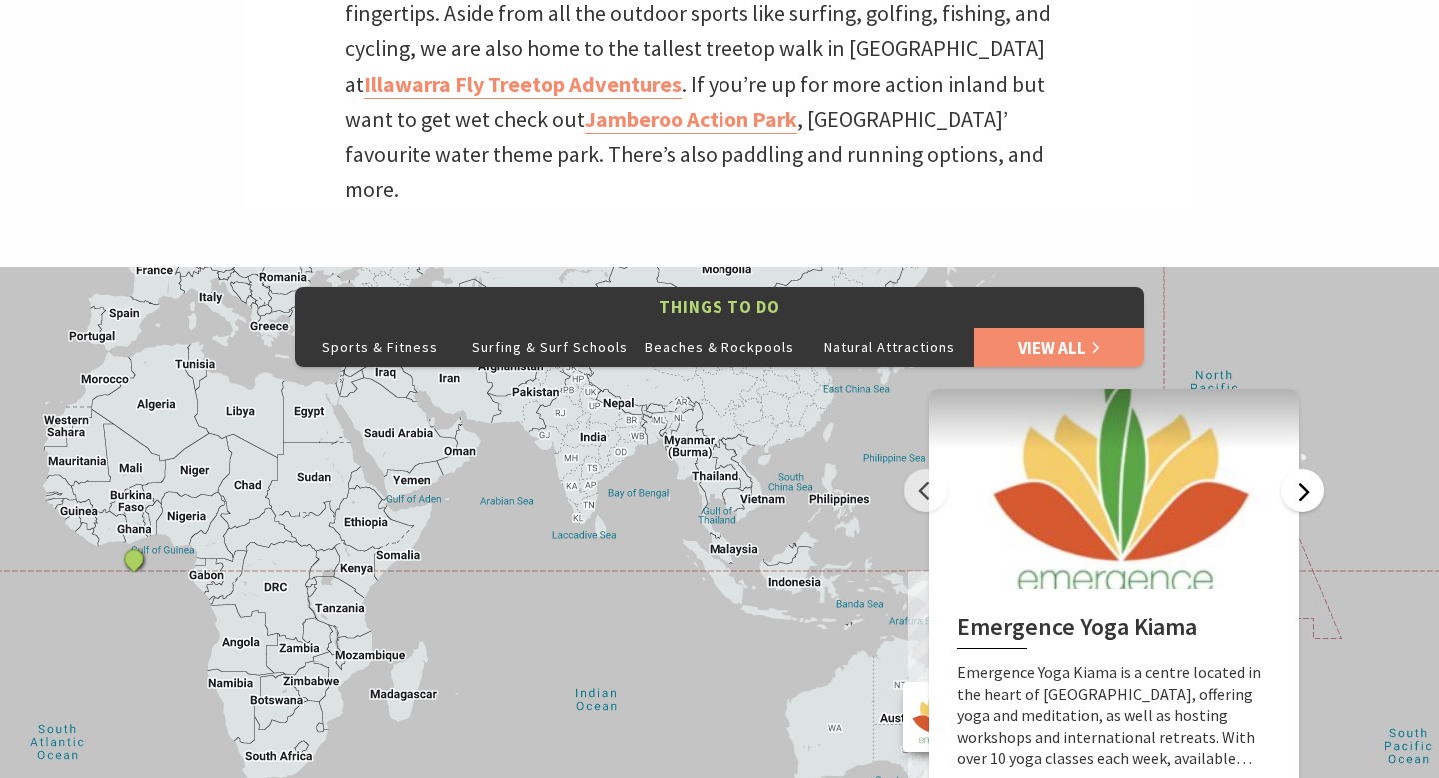
click at [1304, 469] on button "Next" at bounding box center [1302, 490] width 43 height 43
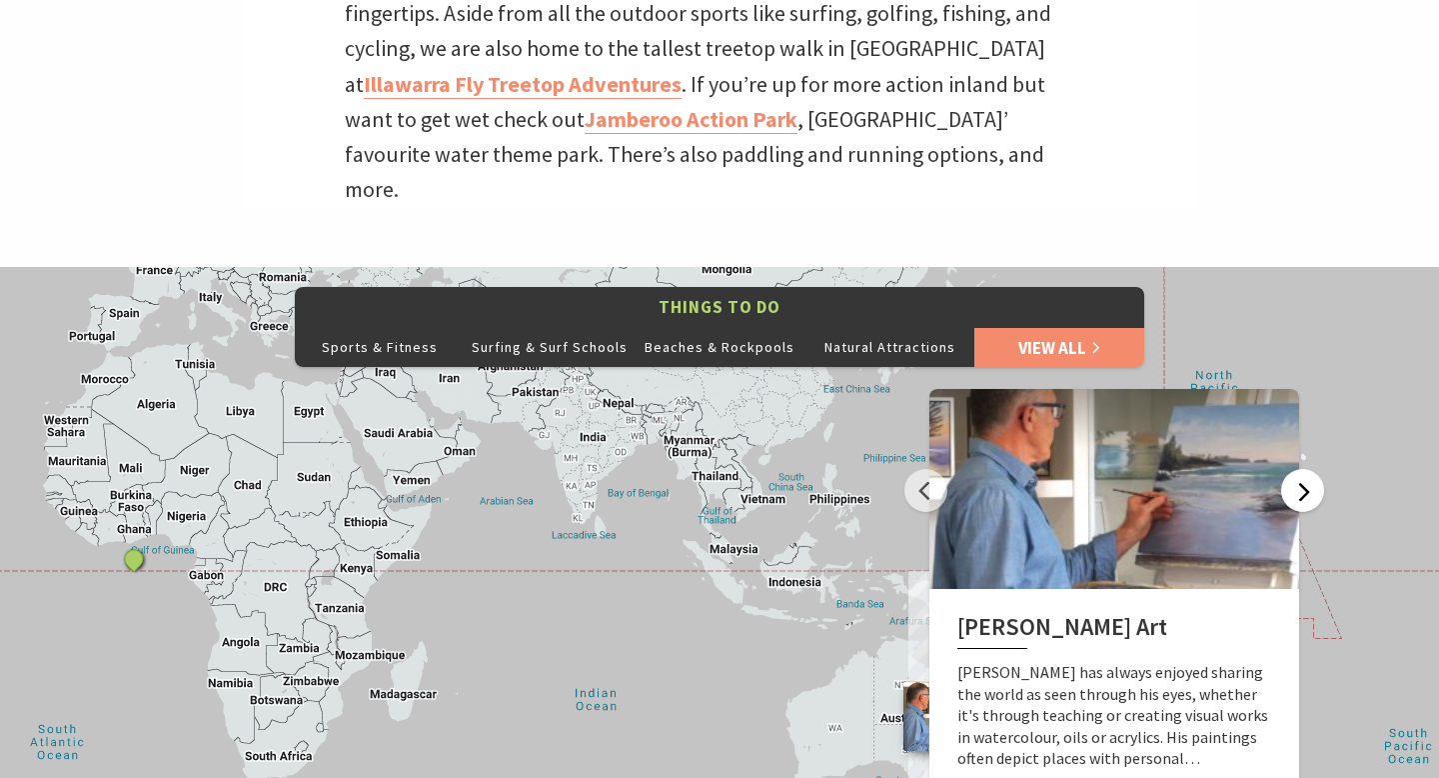
click at [1304, 469] on button "Next" at bounding box center [1302, 490] width 43 height 43
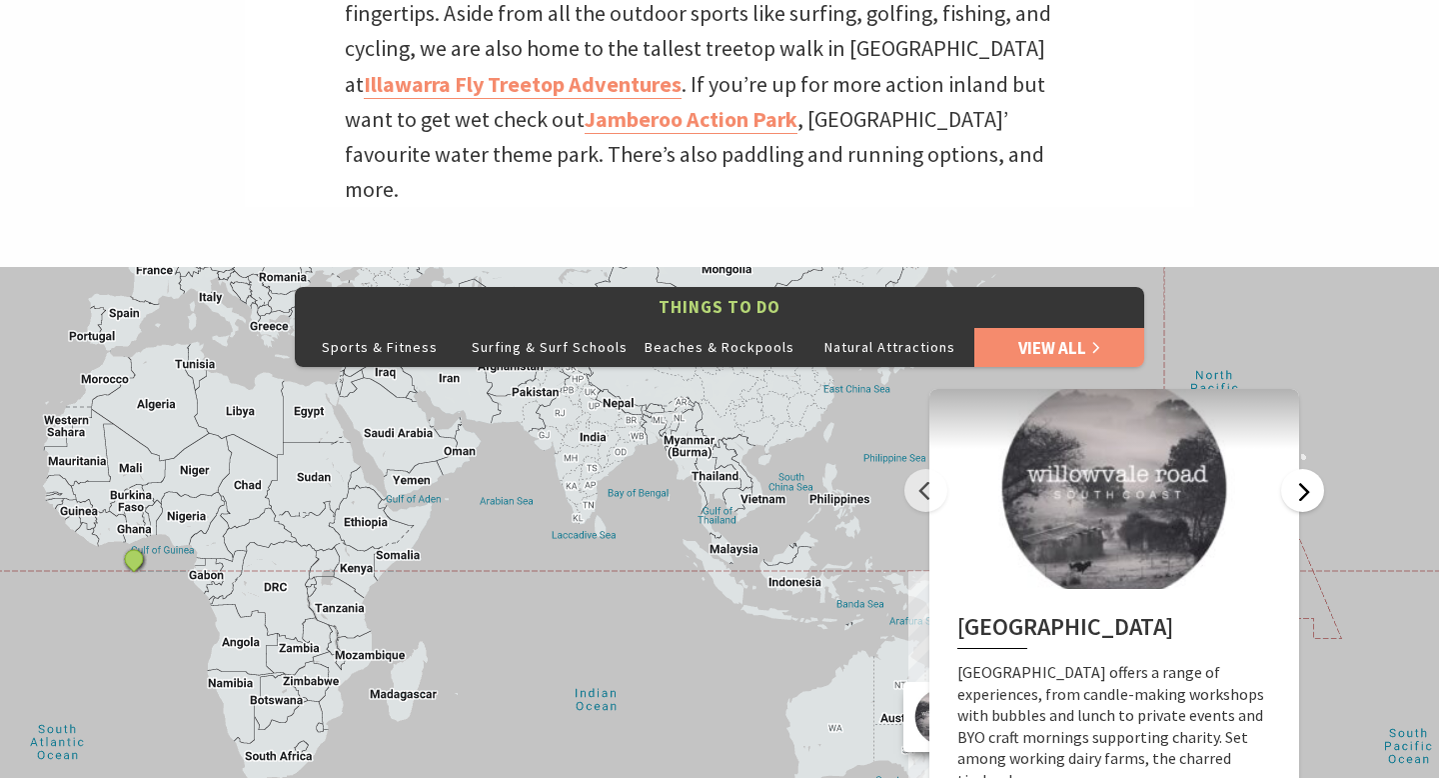
click at [1304, 469] on button "Next" at bounding box center [1302, 490] width 43 height 43
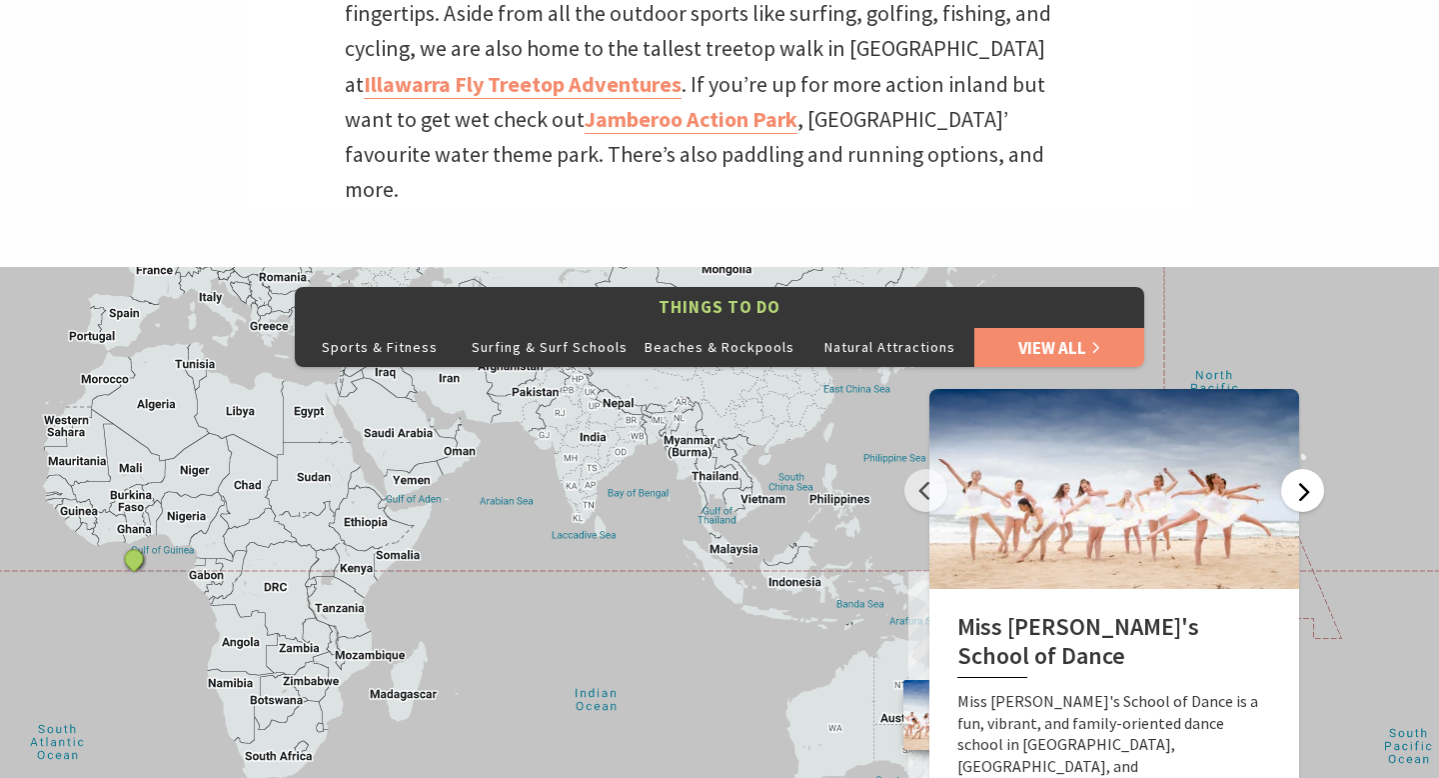
click at [1304, 469] on button "Next" at bounding box center [1302, 490] width 43 height 43
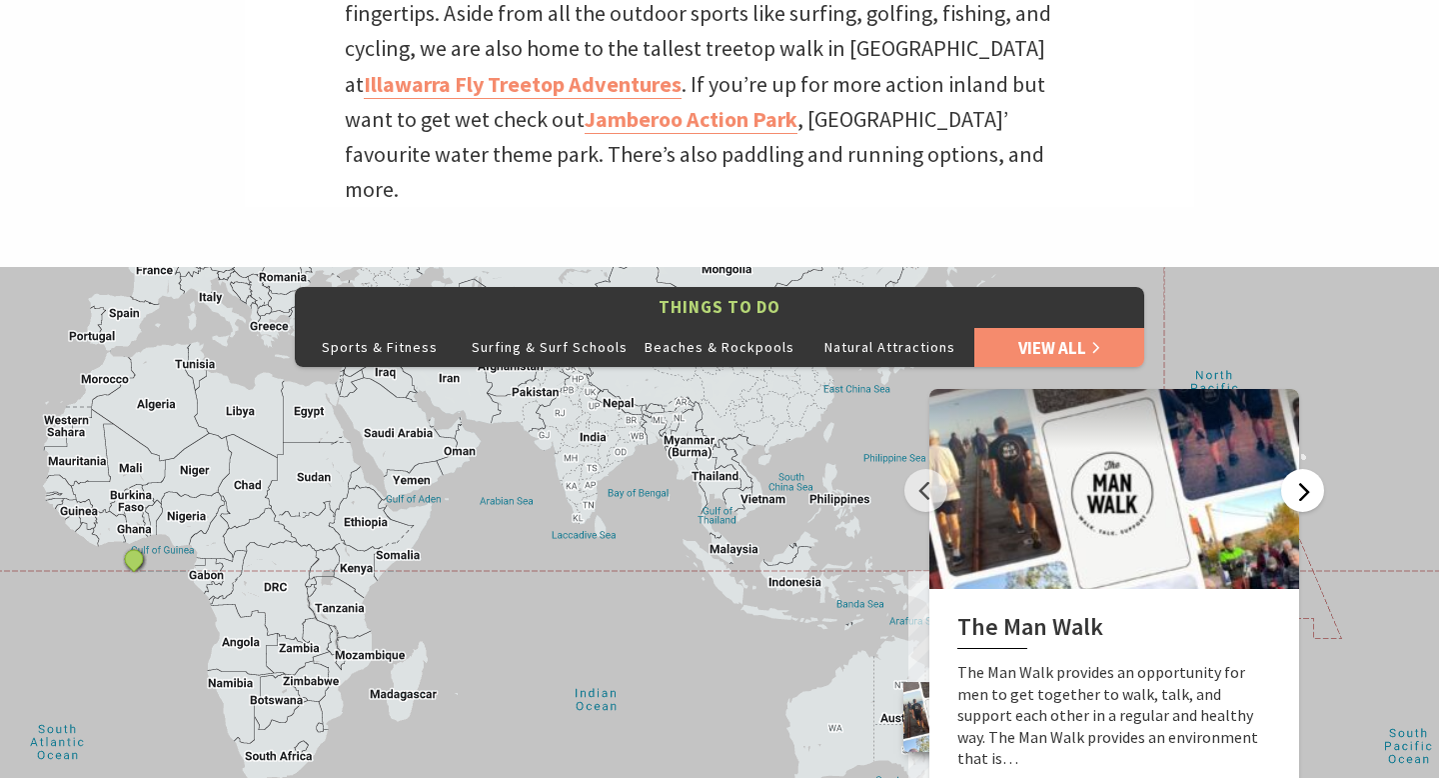
click at [1304, 469] on button "Next" at bounding box center [1302, 490] width 43 height 43
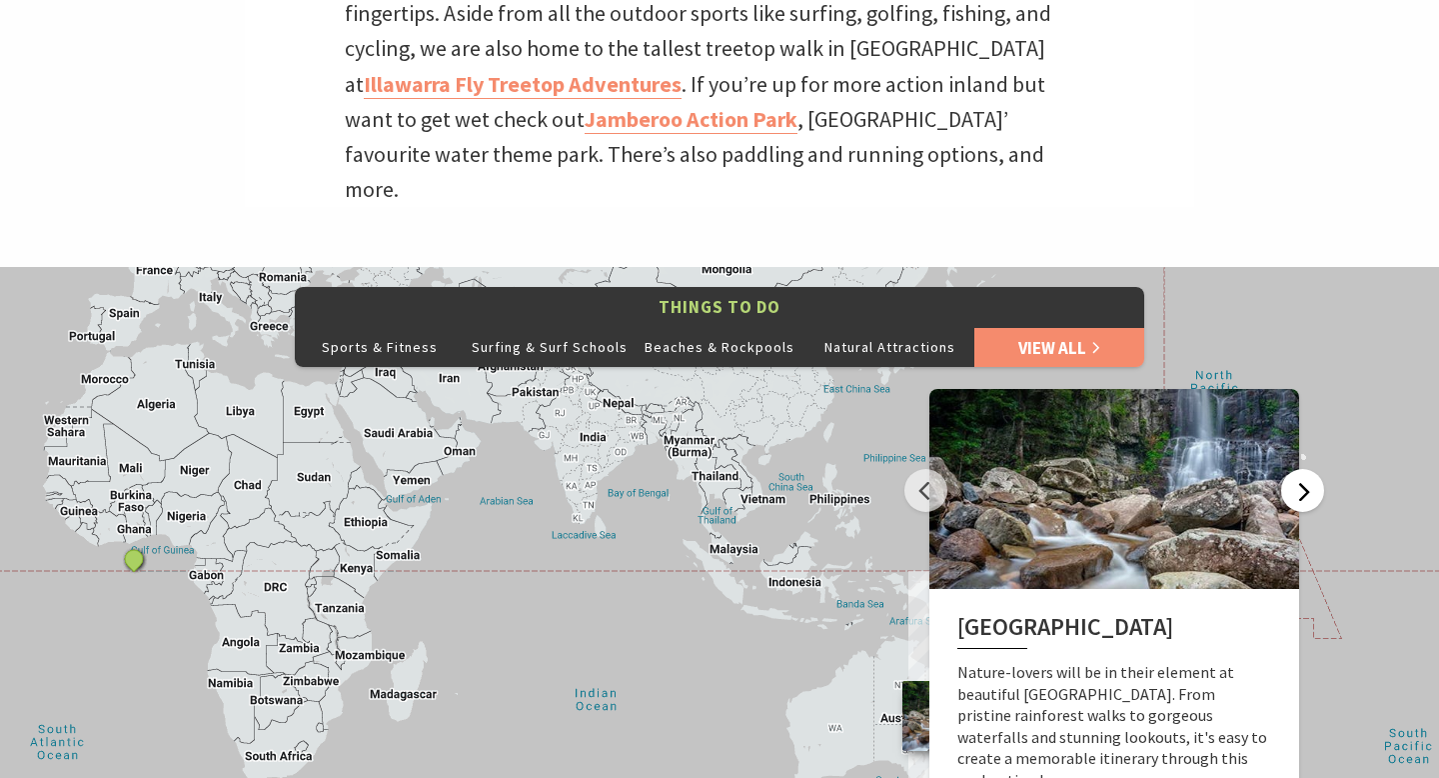
click at [1304, 469] on button "Next" at bounding box center [1302, 490] width 43 height 43
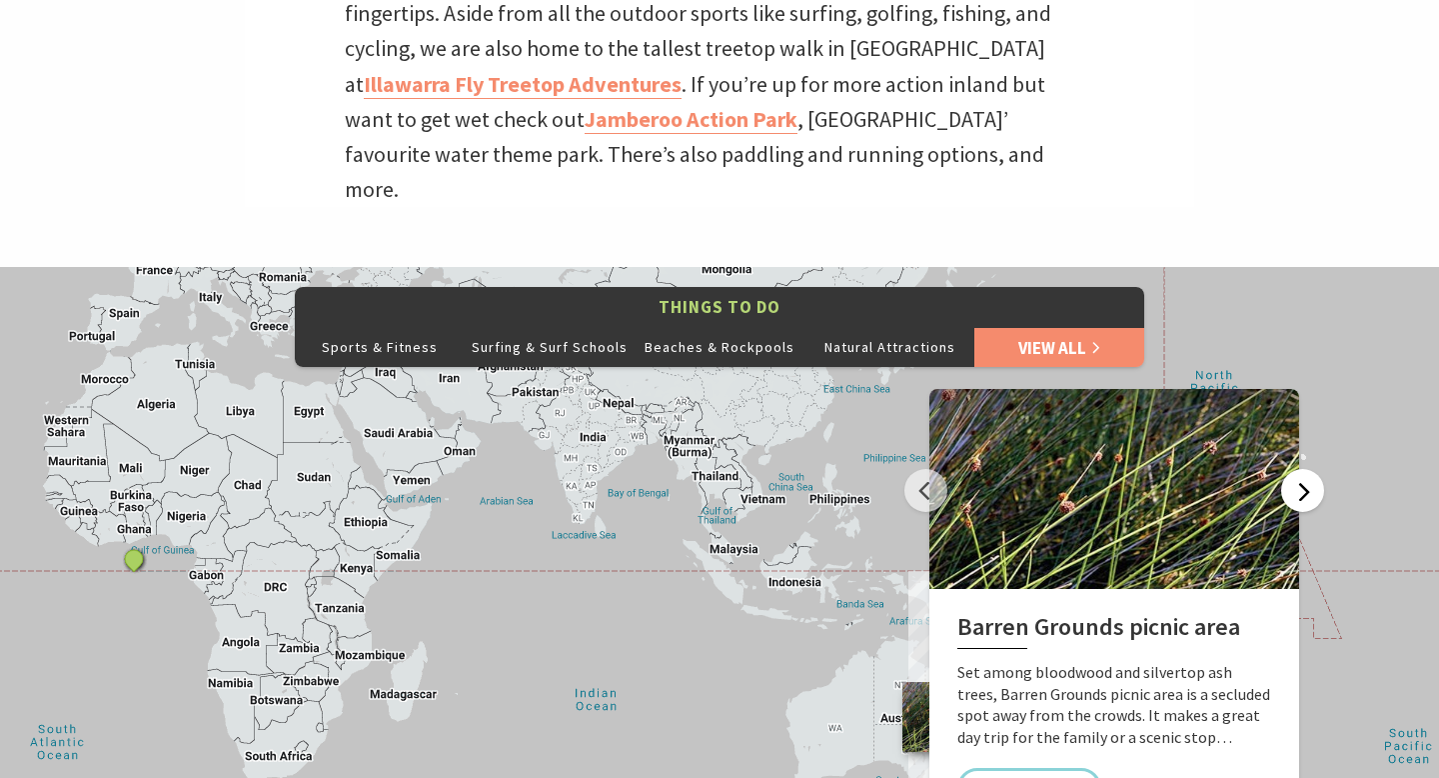
click at [1304, 469] on button "Next" at bounding box center [1302, 490] width 43 height 43
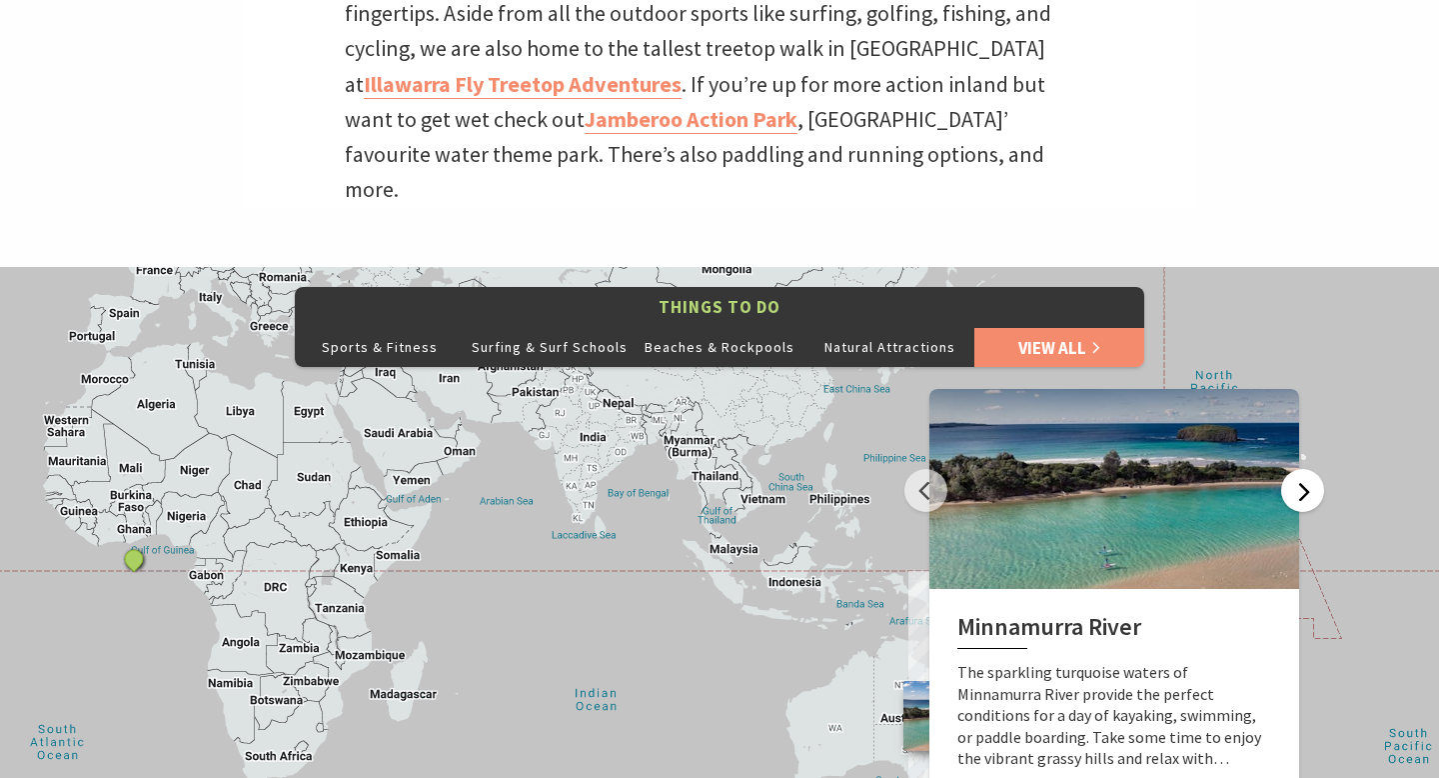
click at [1304, 469] on button "Next" at bounding box center [1302, 490] width 43 height 43
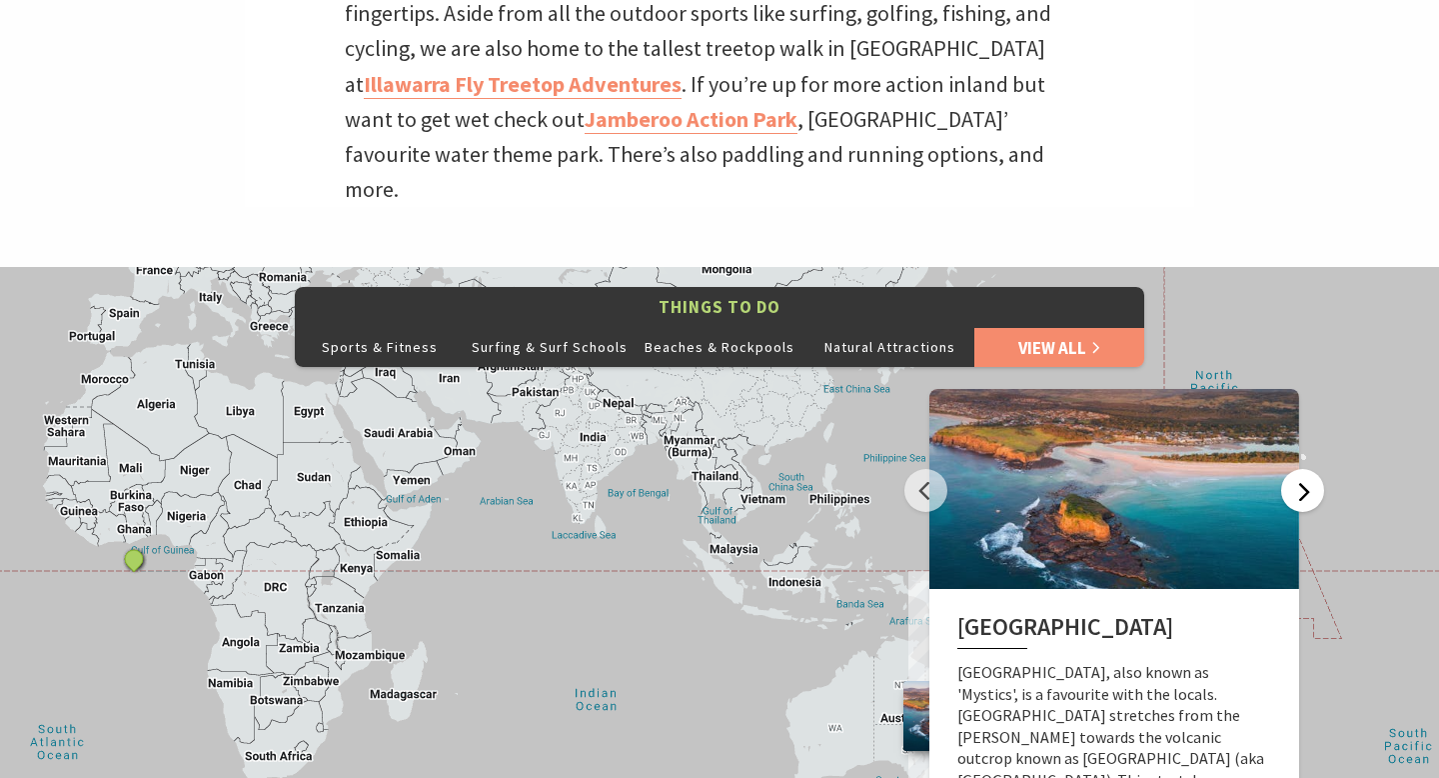
click at [1304, 469] on button "Next" at bounding box center [1302, 490] width 43 height 43
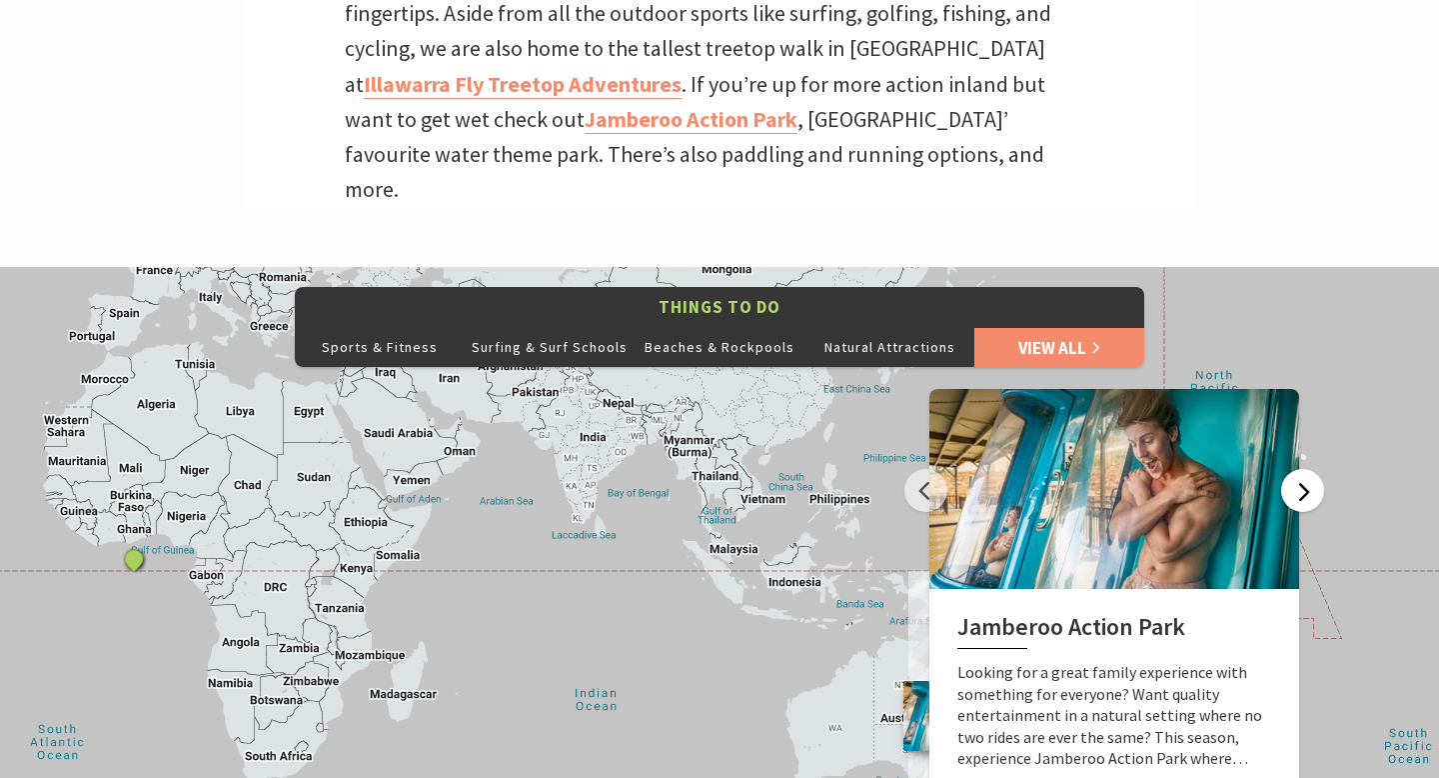
click at [1304, 469] on button "Next" at bounding box center [1302, 490] width 43 height 43
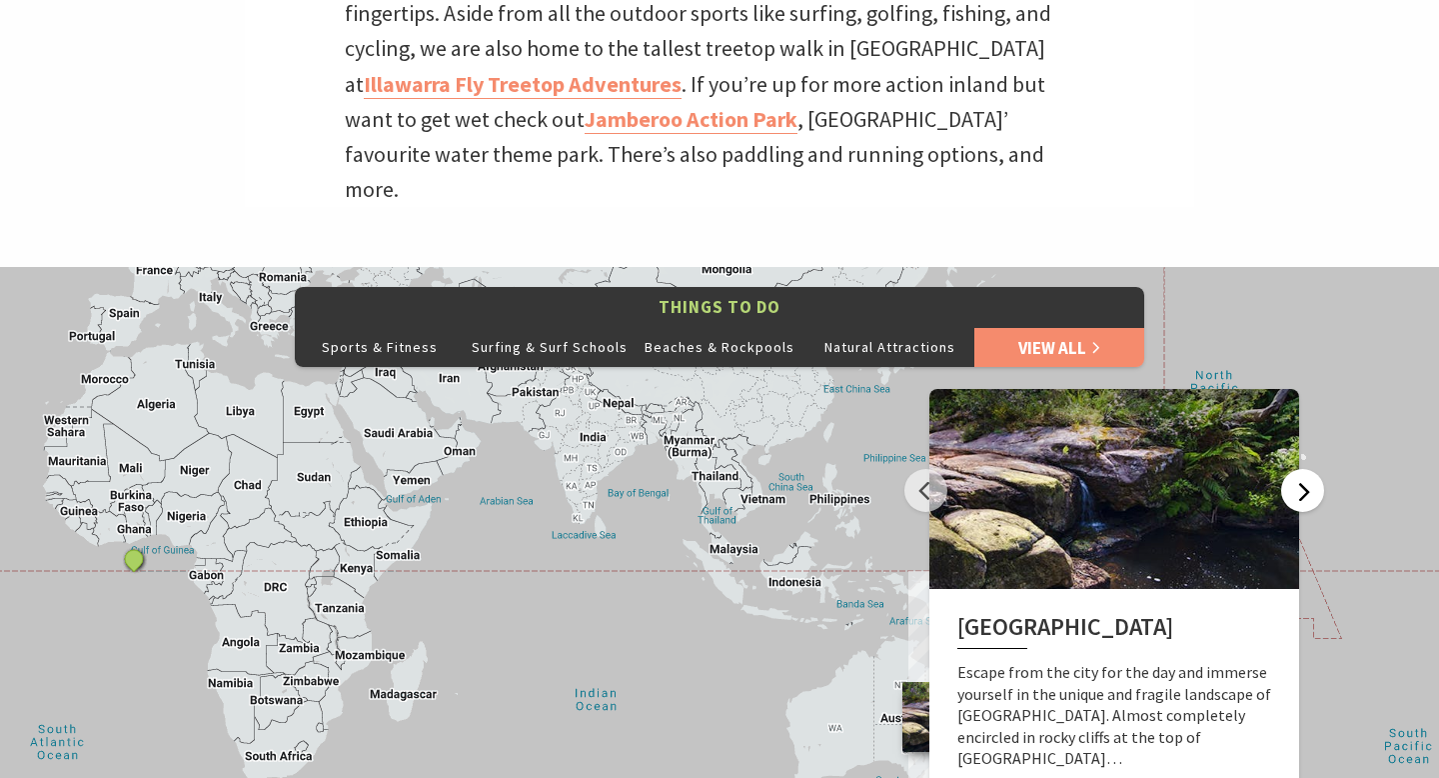
click at [1304, 469] on button "Next" at bounding box center [1302, 490] width 43 height 43
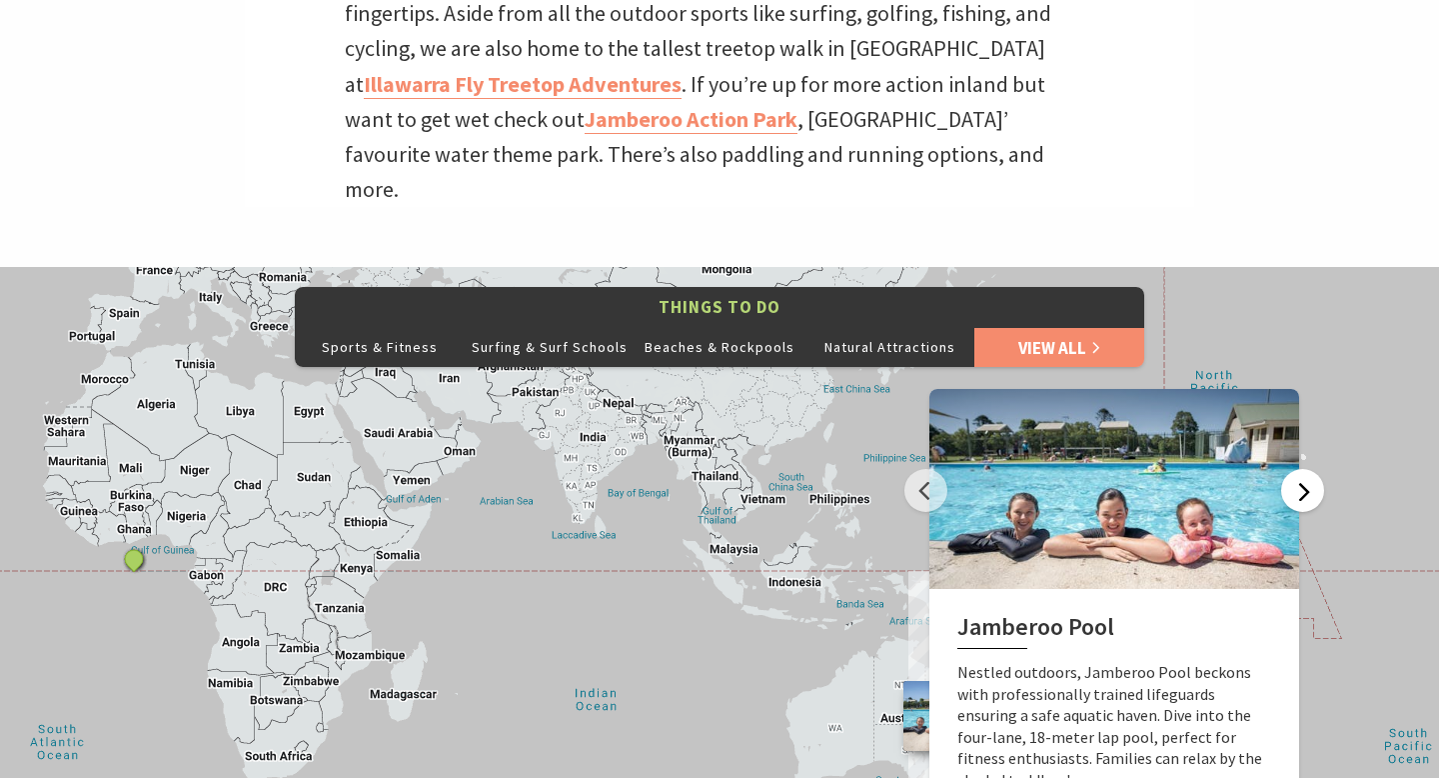
click at [1304, 469] on button "Next" at bounding box center [1302, 490] width 43 height 43
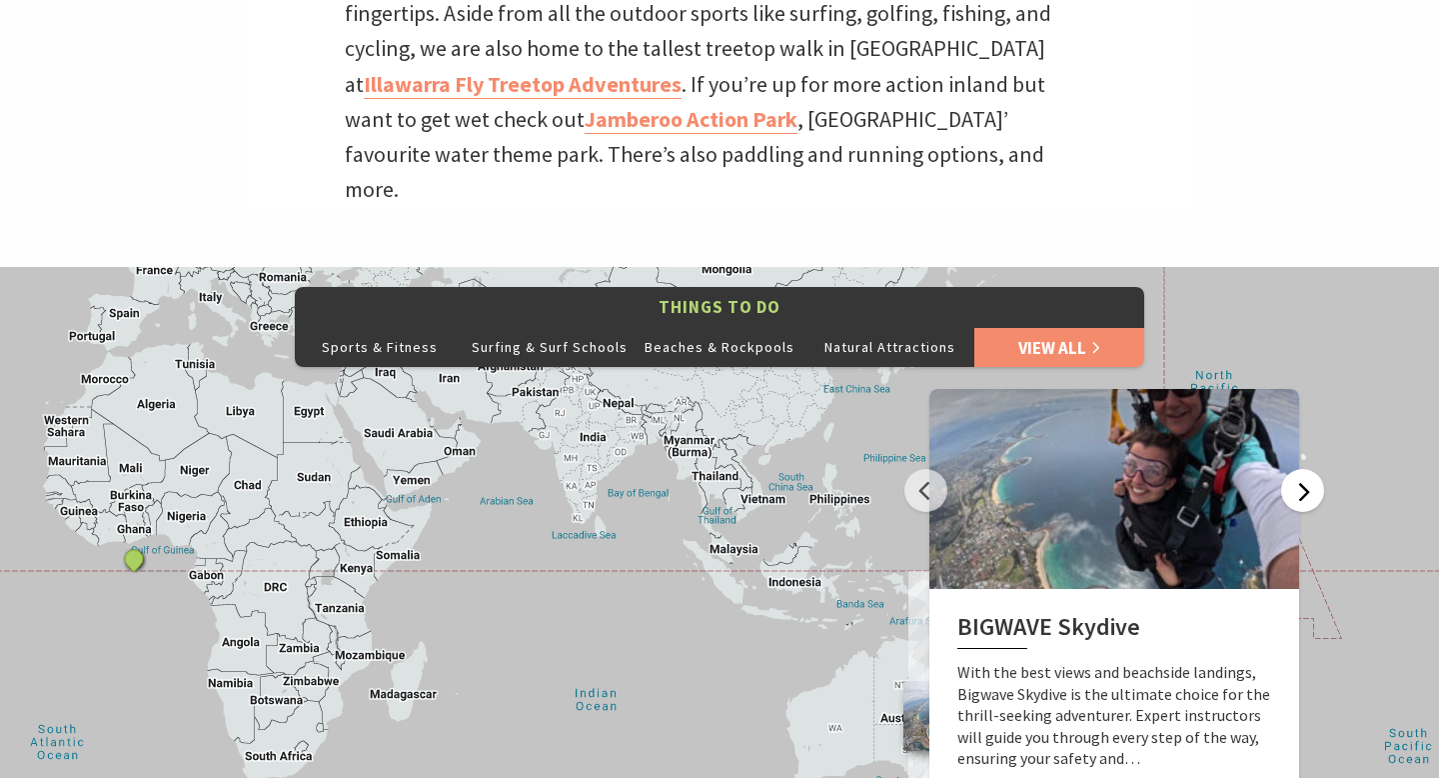
click at [1304, 469] on button "Next" at bounding box center [1302, 490] width 43 height 43
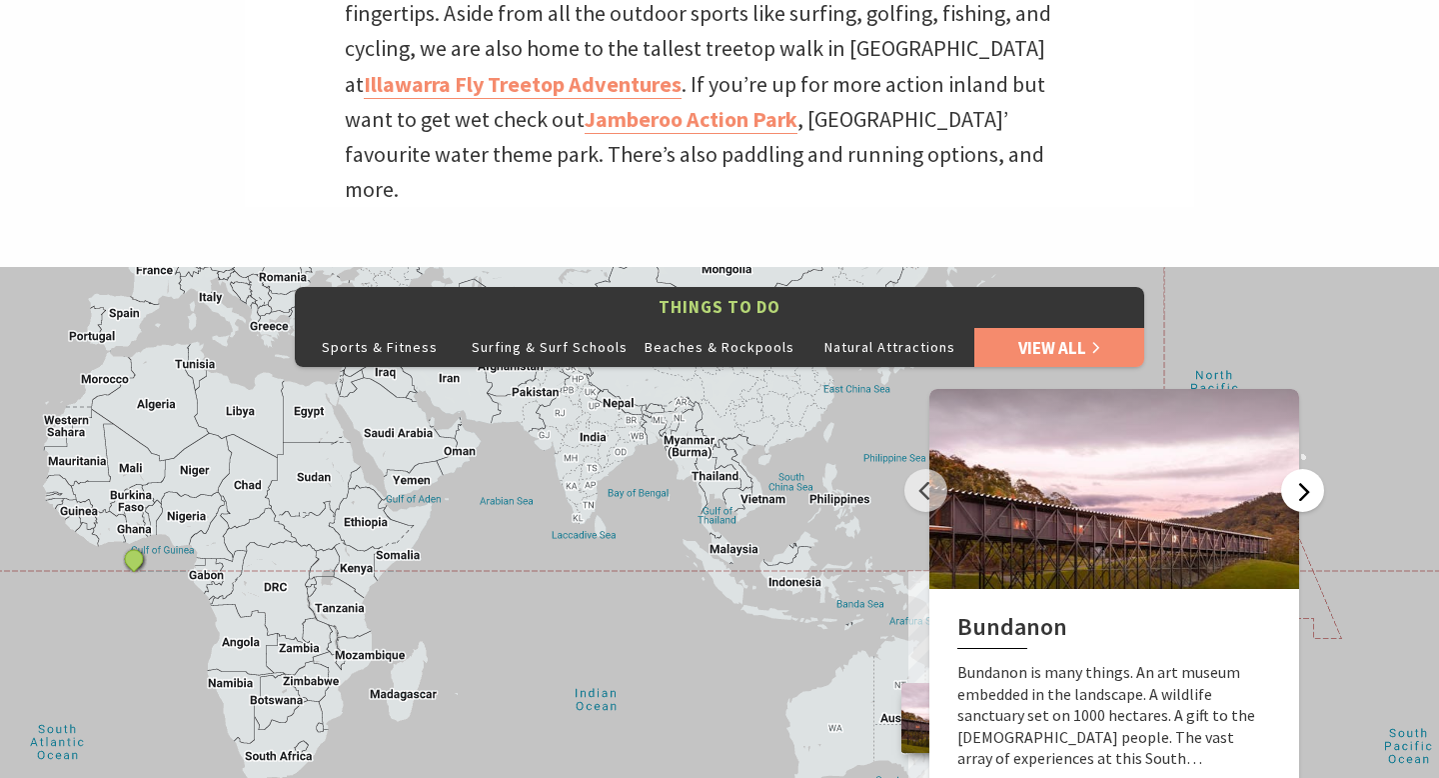
click at [1304, 469] on button "Next" at bounding box center [1302, 490] width 43 height 43
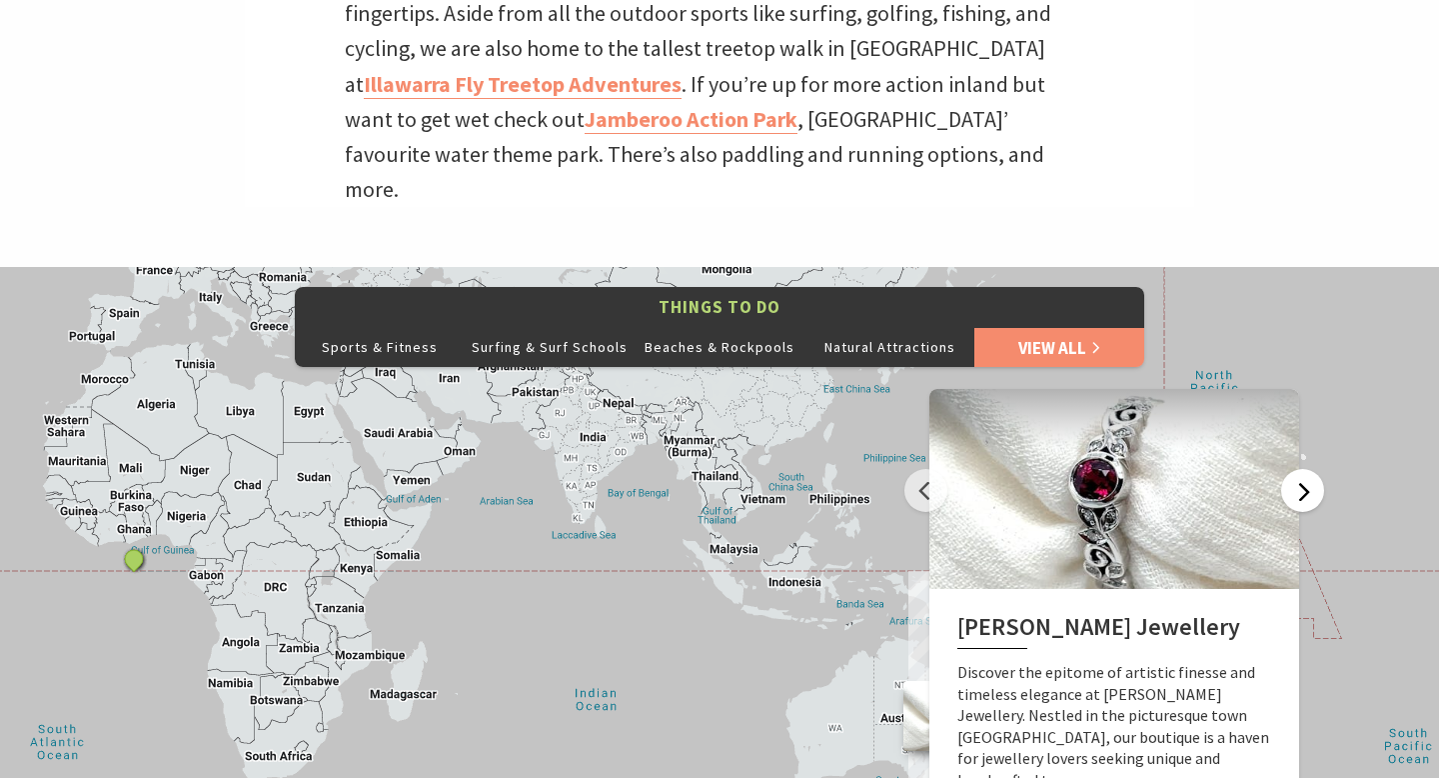
click at [1304, 469] on button "Next" at bounding box center [1302, 490] width 43 height 43
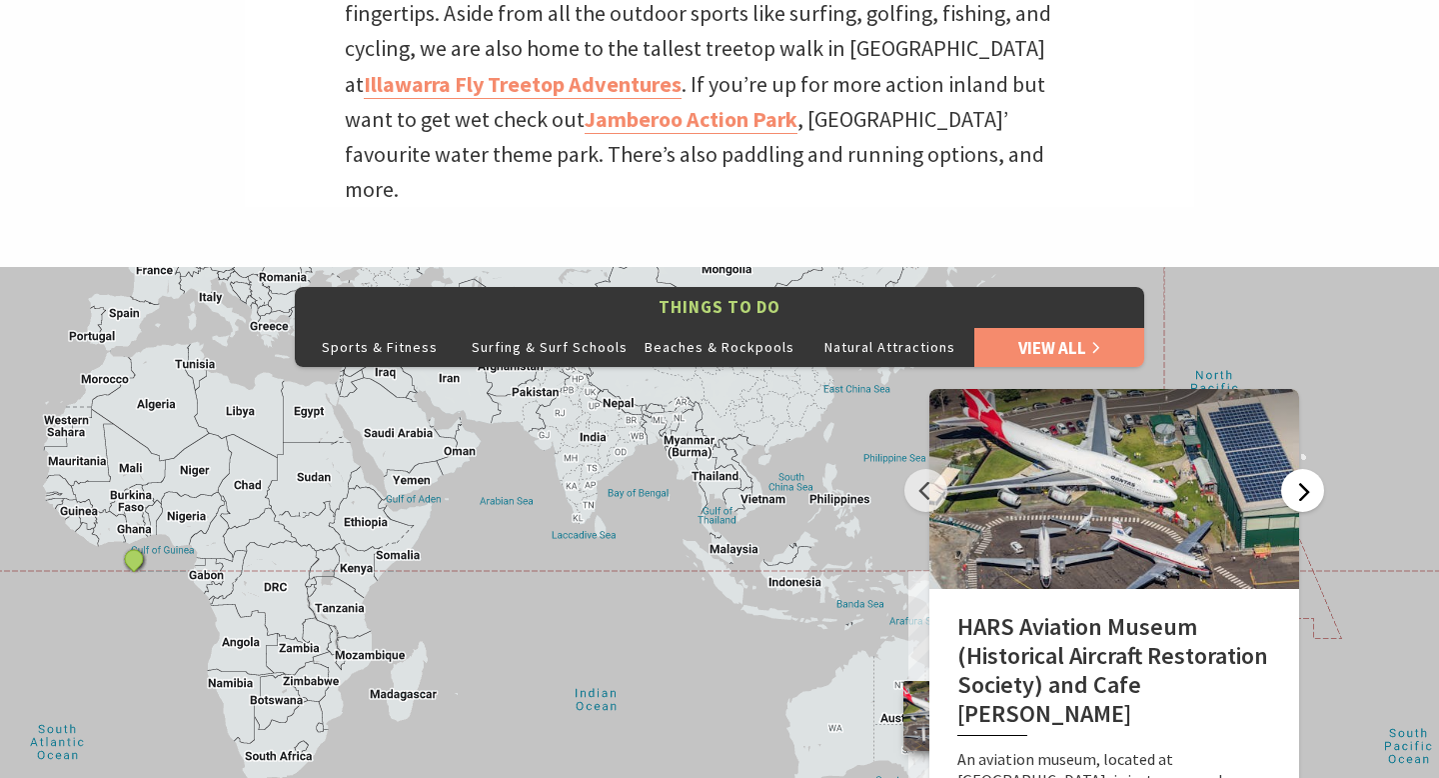
click at [1304, 469] on button "Next" at bounding box center [1302, 490] width 43 height 43
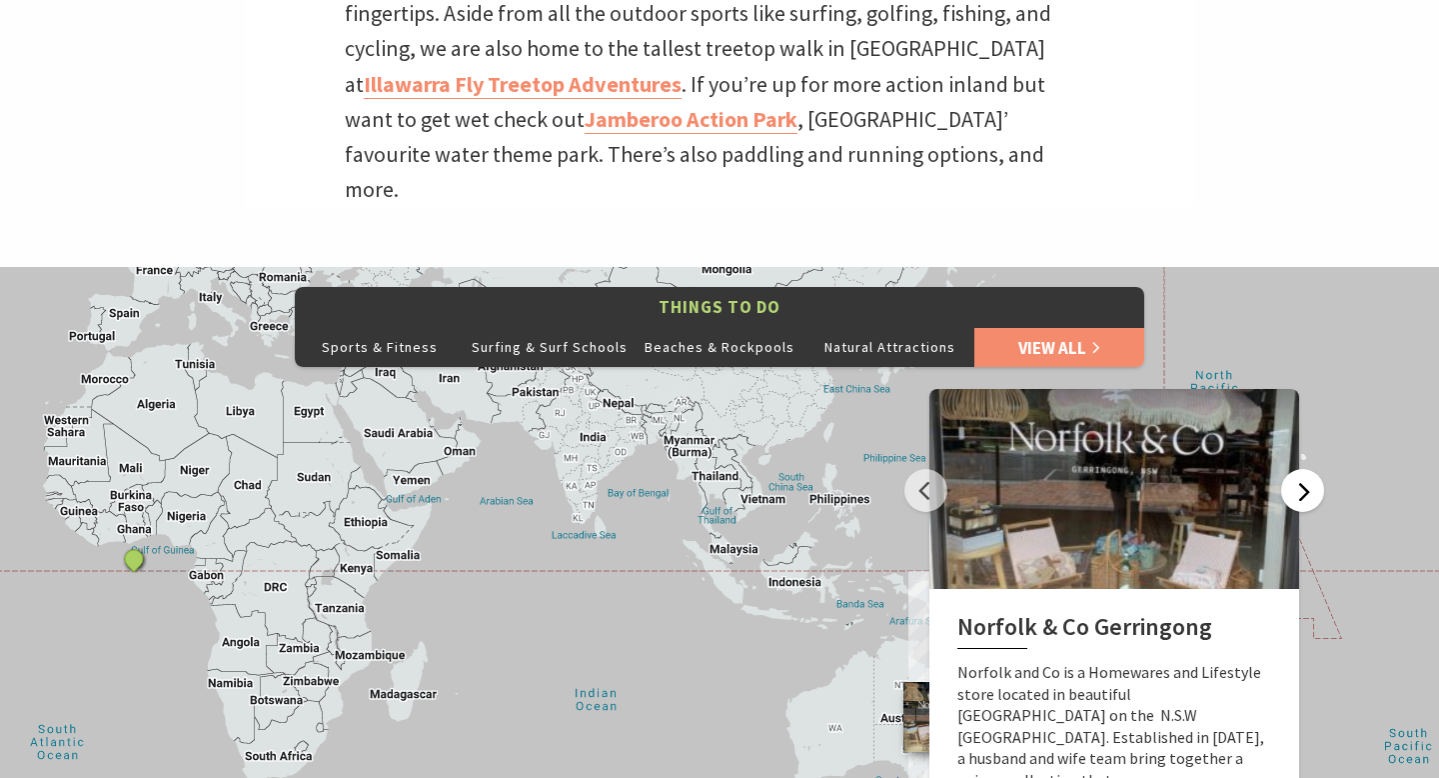
click at [1304, 469] on button "Next" at bounding box center [1302, 490] width 43 height 43
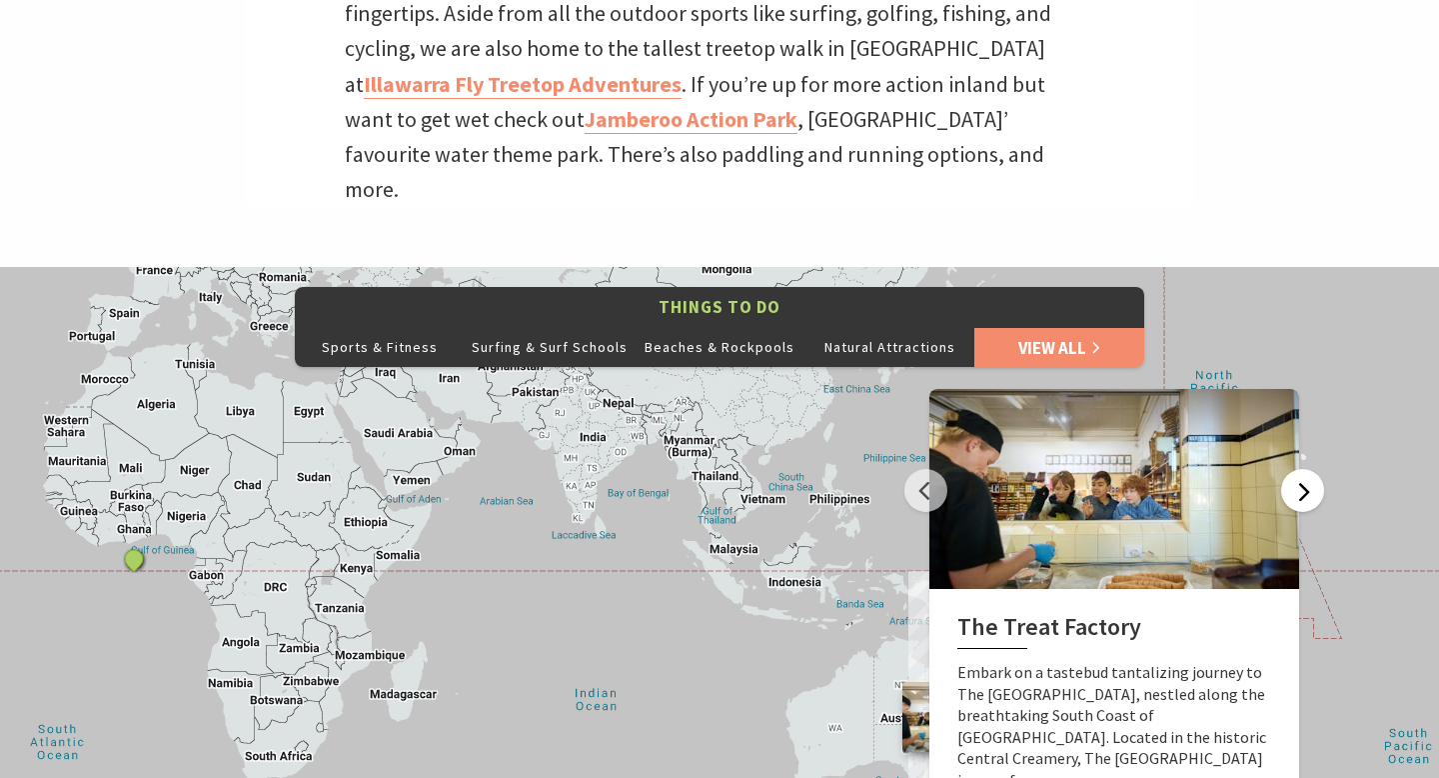
click at [1304, 469] on button "Next" at bounding box center [1302, 490] width 43 height 43
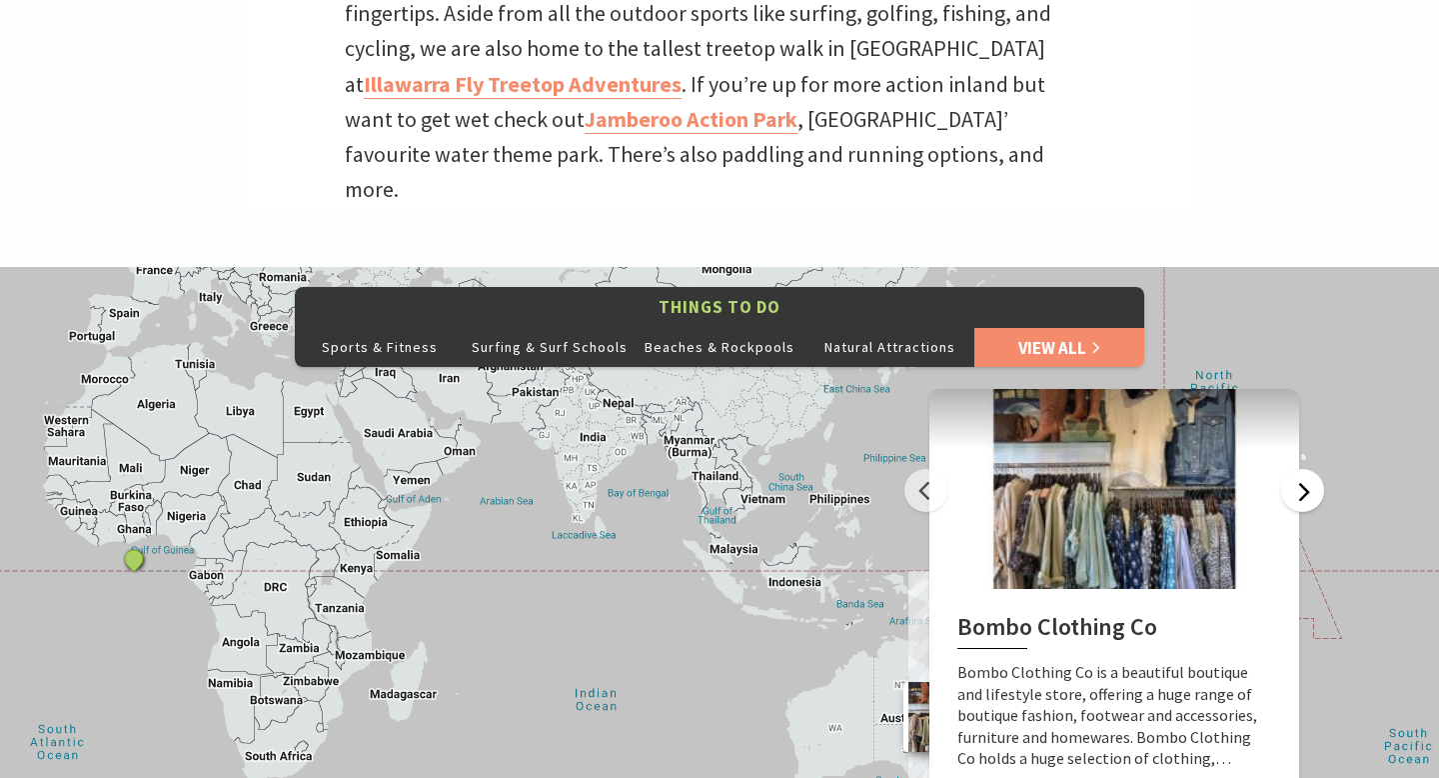
click at [1304, 469] on button "Next" at bounding box center [1302, 490] width 43 height 43
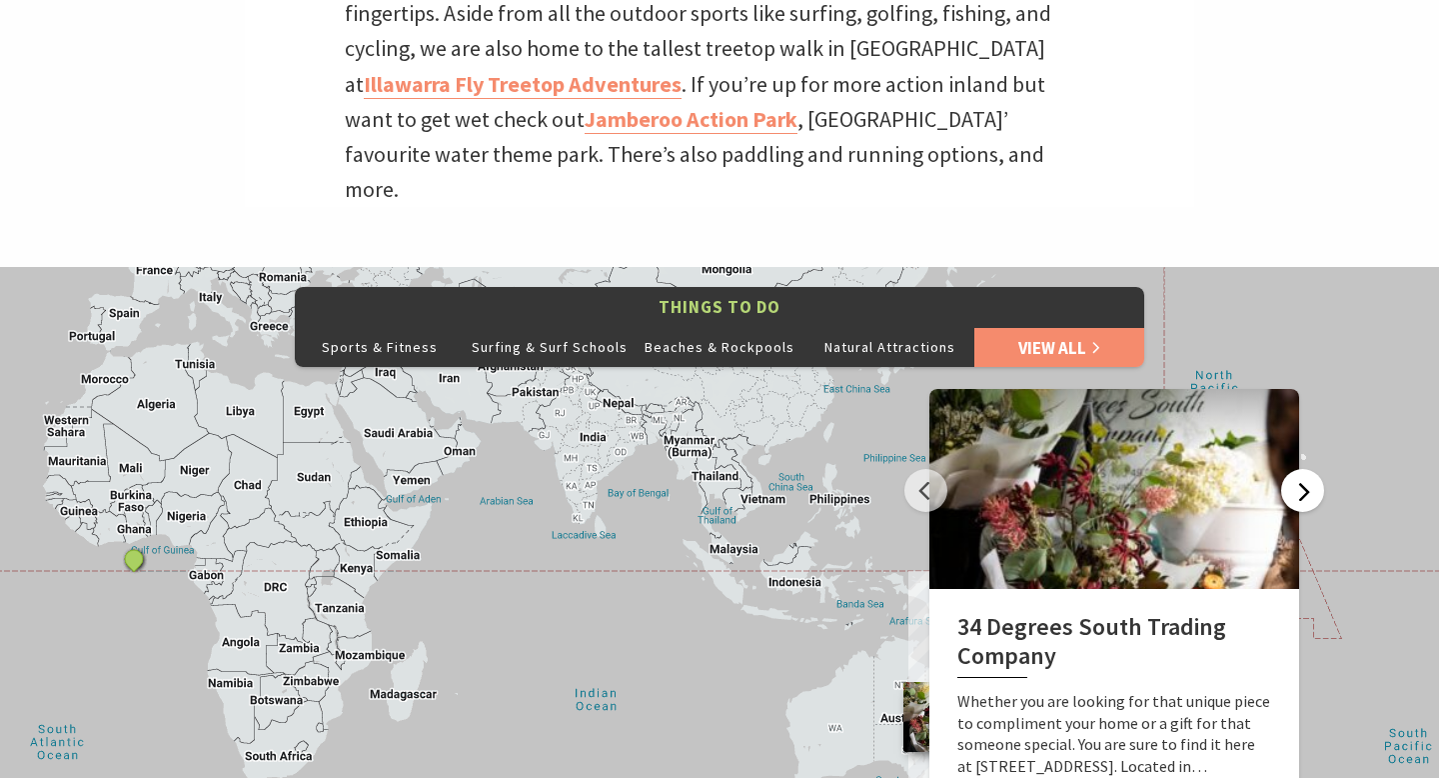
click at [1304, 469] on button "Next" at bounding box center [1302, 490] width 43 height 43
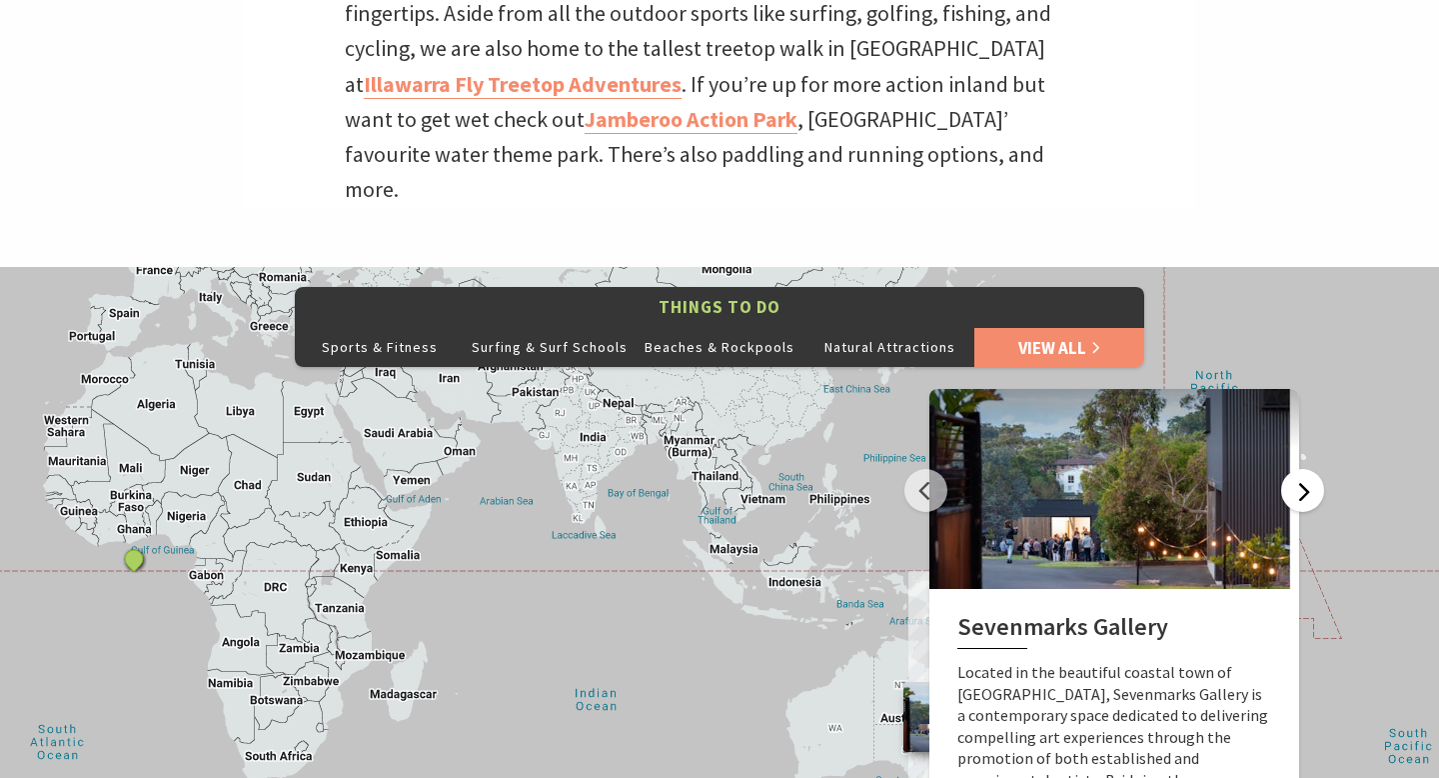
click at [1304, 469] on button "Next" at bounding box center [1302, 490] width 43 height 43
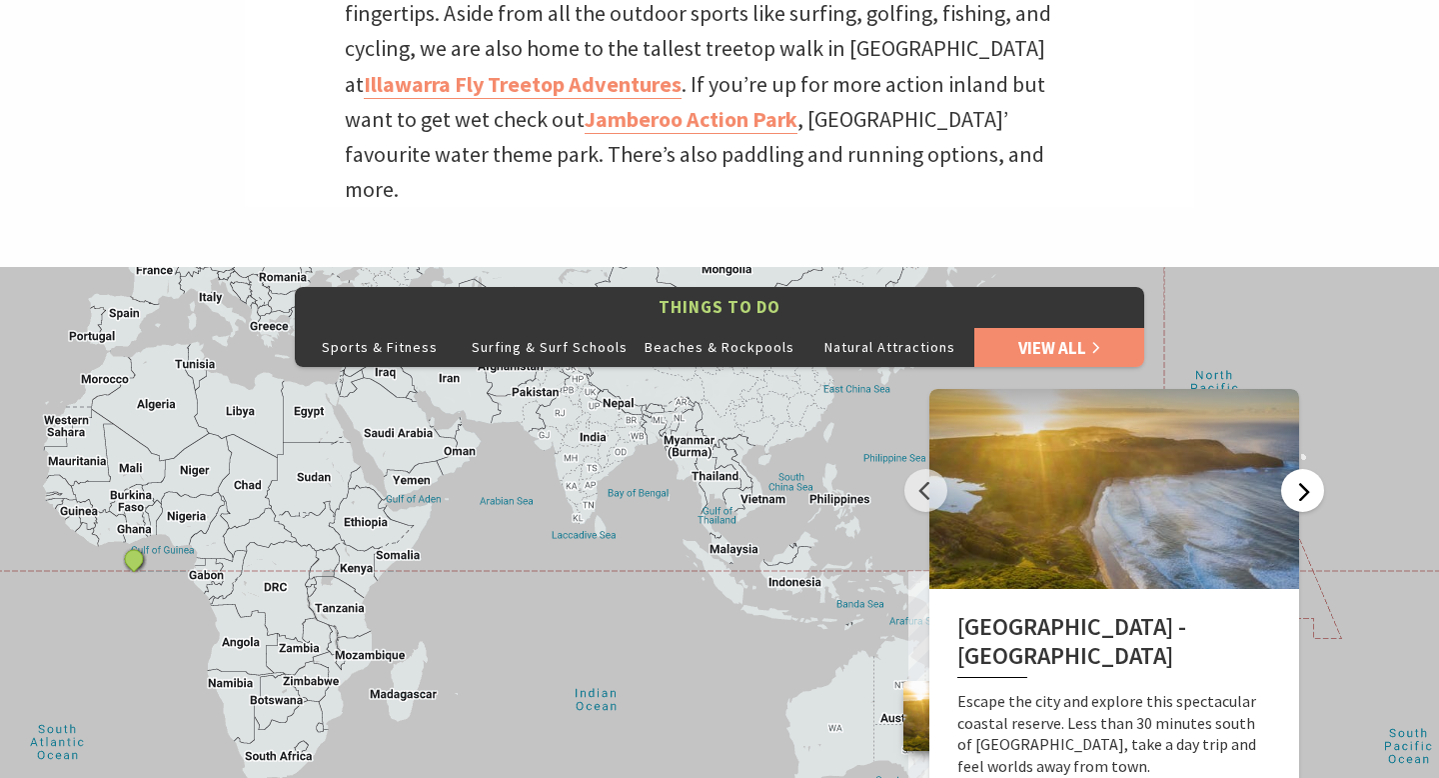
click at [1304, 469] on button "Next" at bounding box center [1302, 490] width 43 height 43
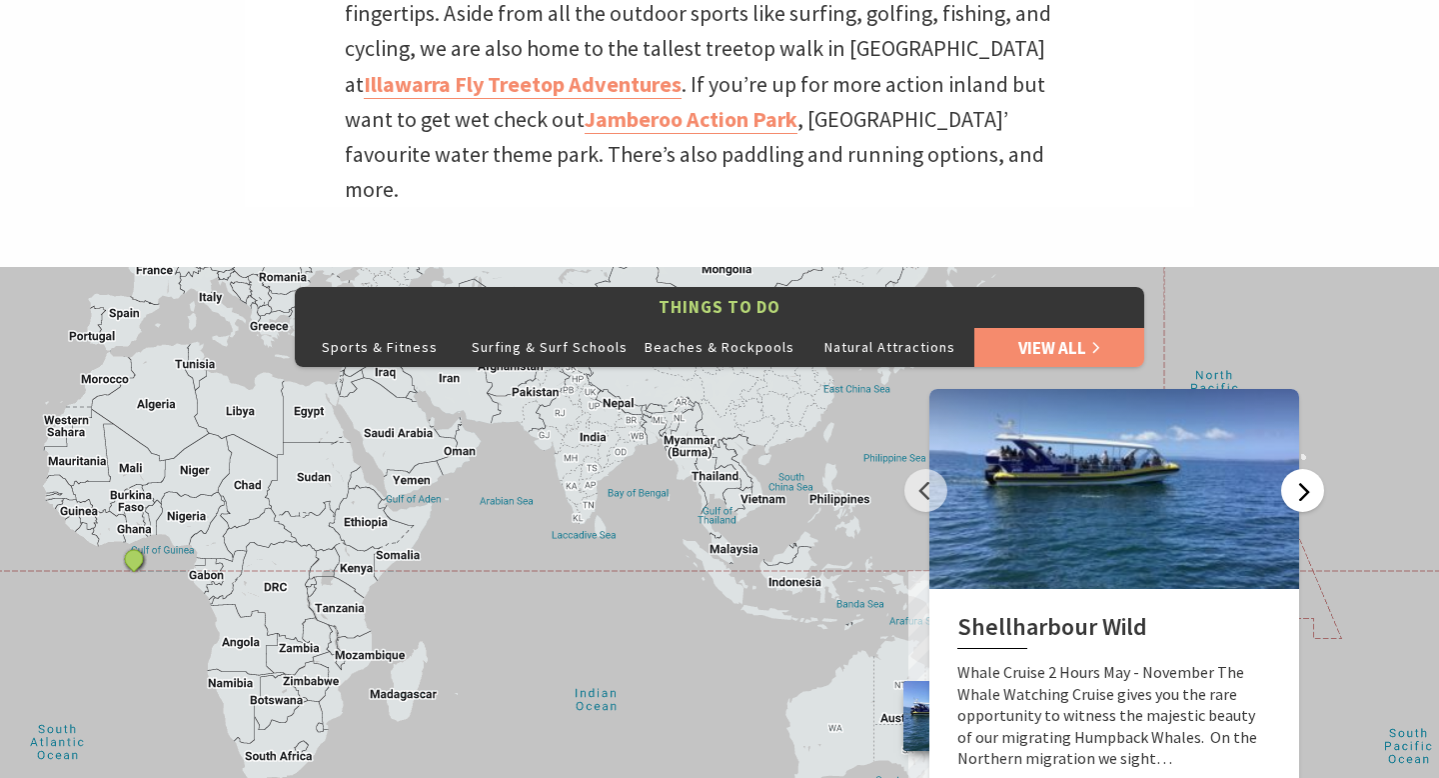
click at [1304, 469] on button "Next" at bounding box center [1302, 490] width 43 height 43
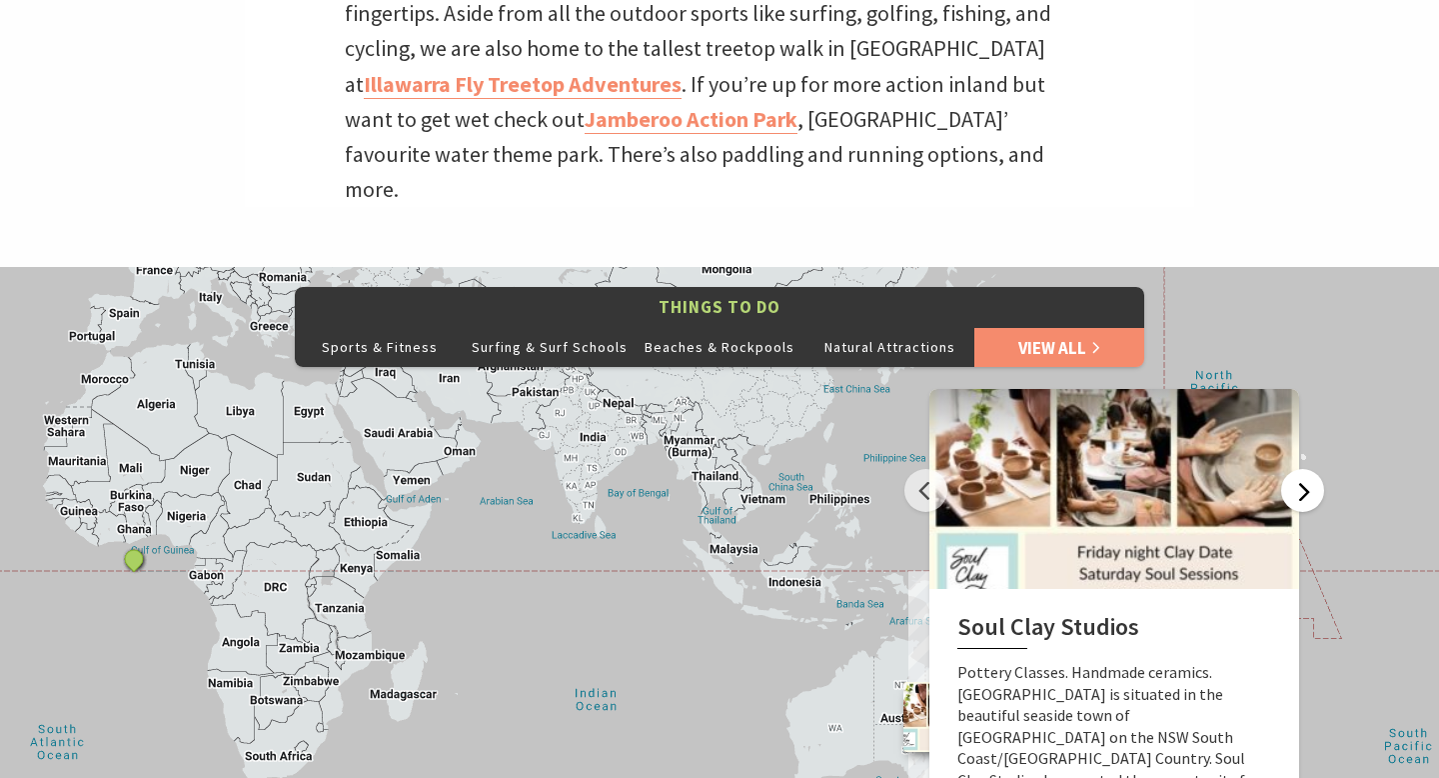
click at [1304, 469] on button "Next" at bounding box center [1302, 490] width 43 height 43
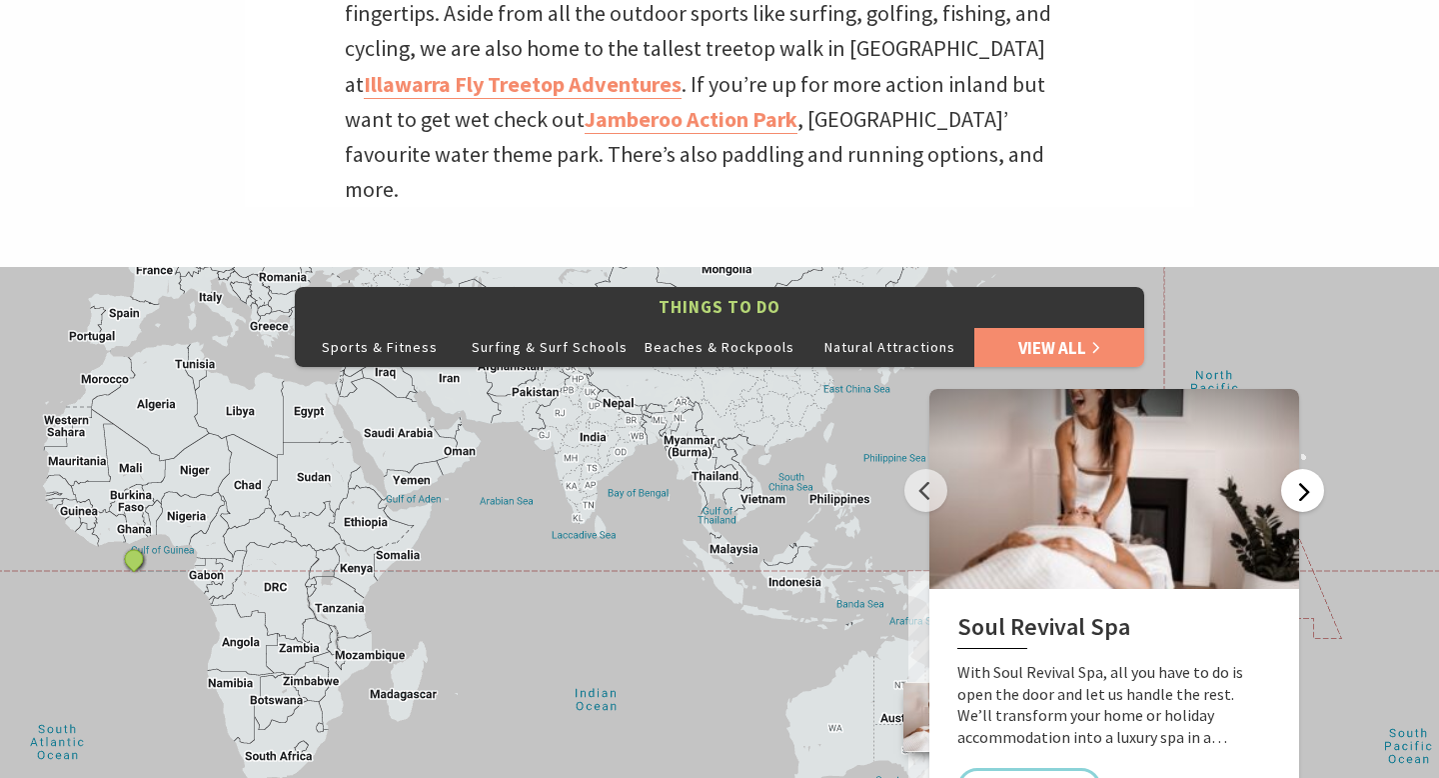
click at [1304, 469] on button "Next" at bounding box center [1302, 490] width 43 height 43
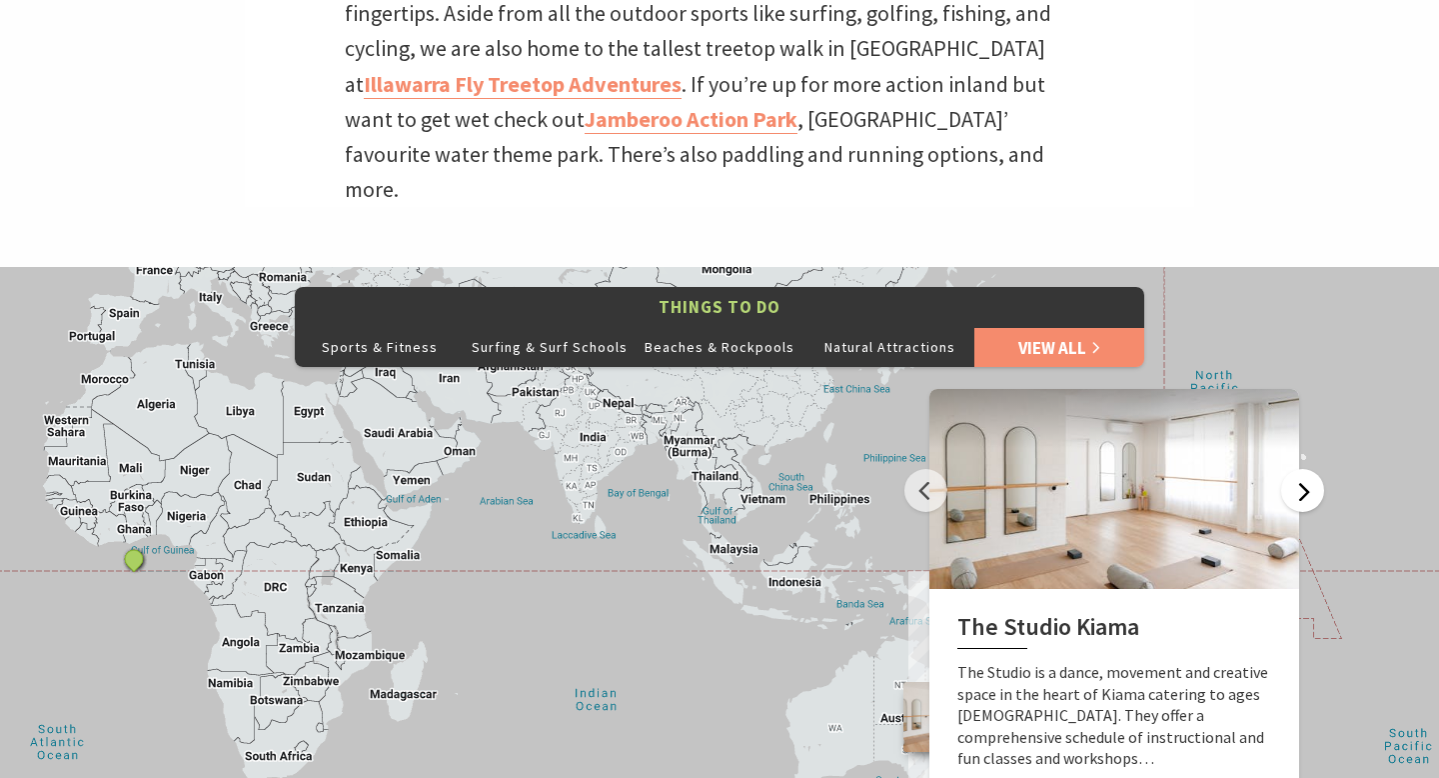
click at [1304, 469] on button "Next" at bounding box center [1302, 490] width 43 height 43
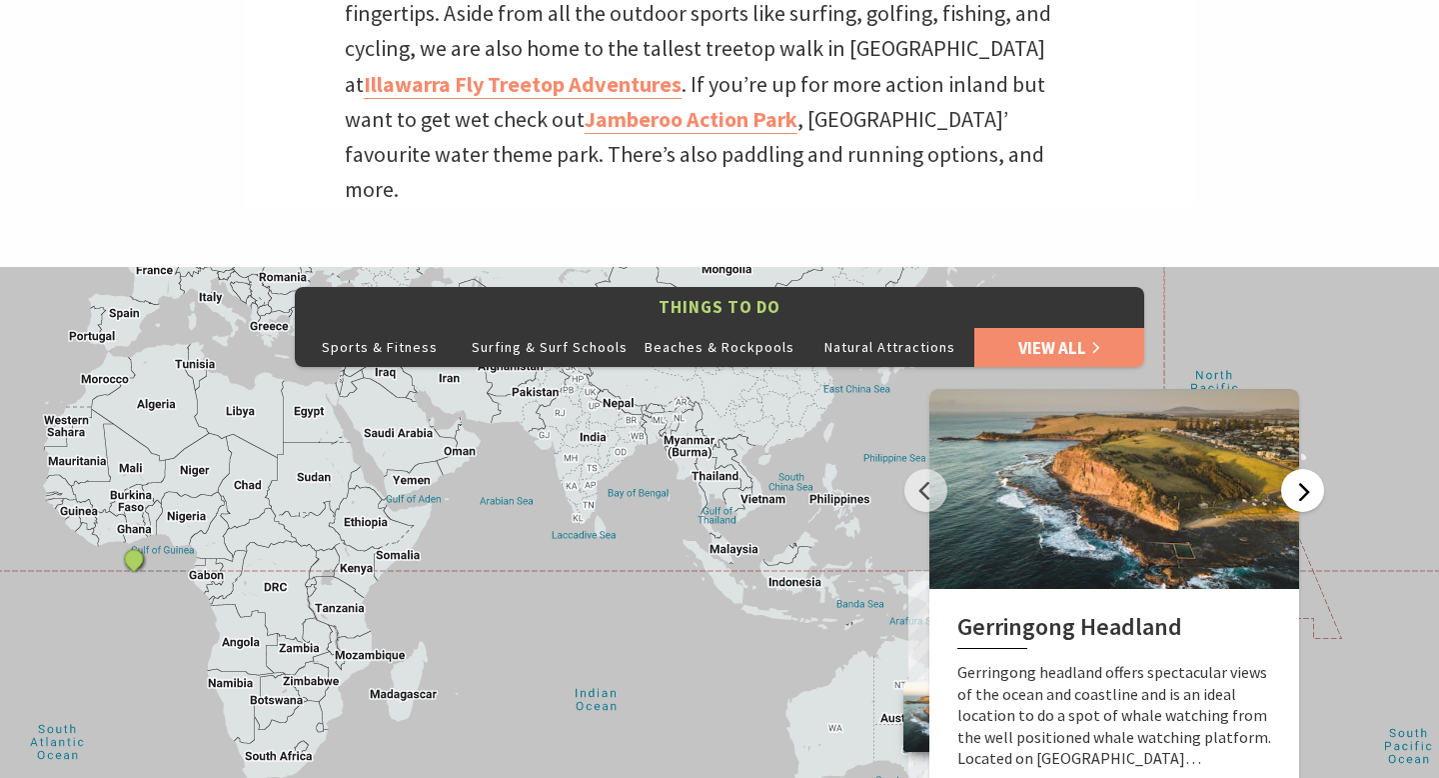
click at [1304, 469] on button "Next" at bounding box center [1302, 490] width 43 height 43
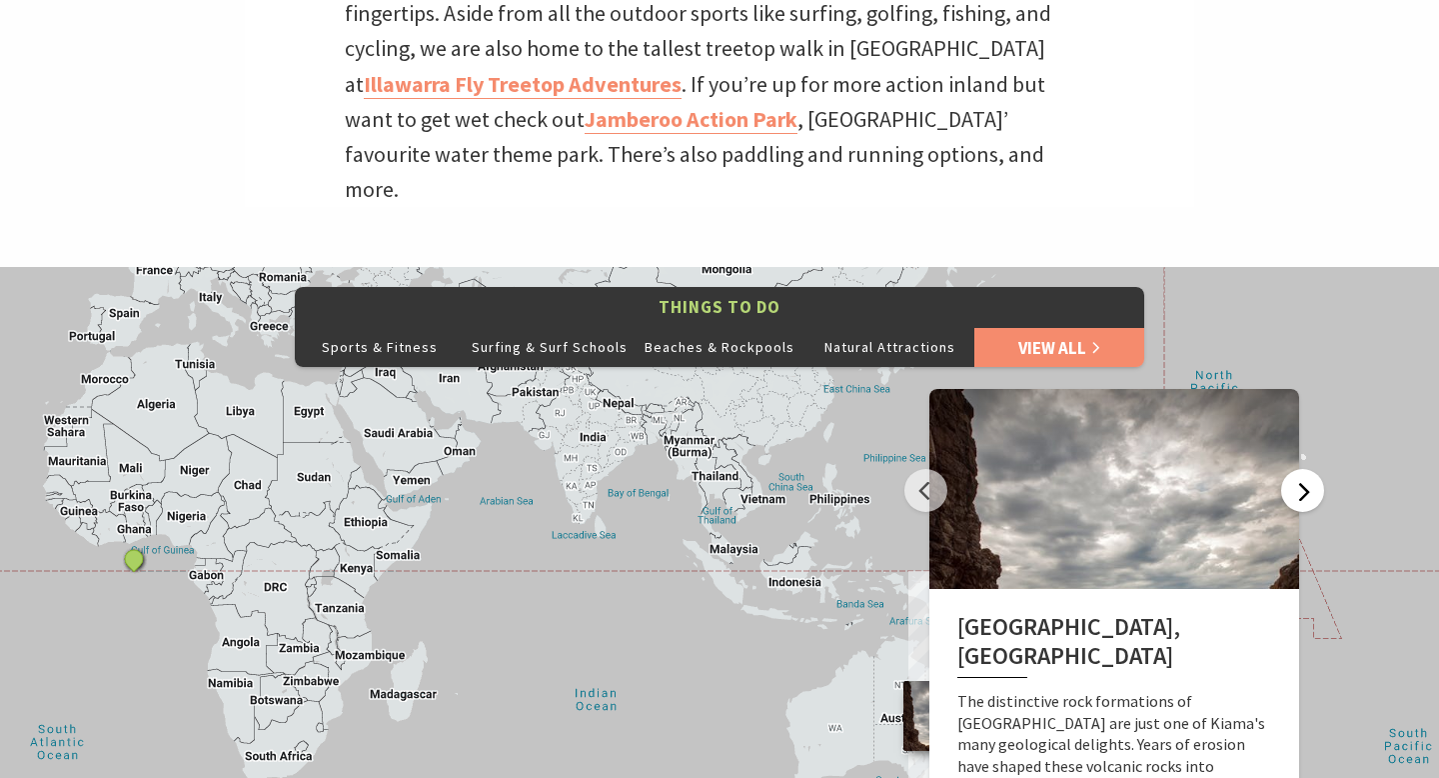
click at [1304, 469] on button "Next" at bounding box center [1302, 490] width 43 height 43
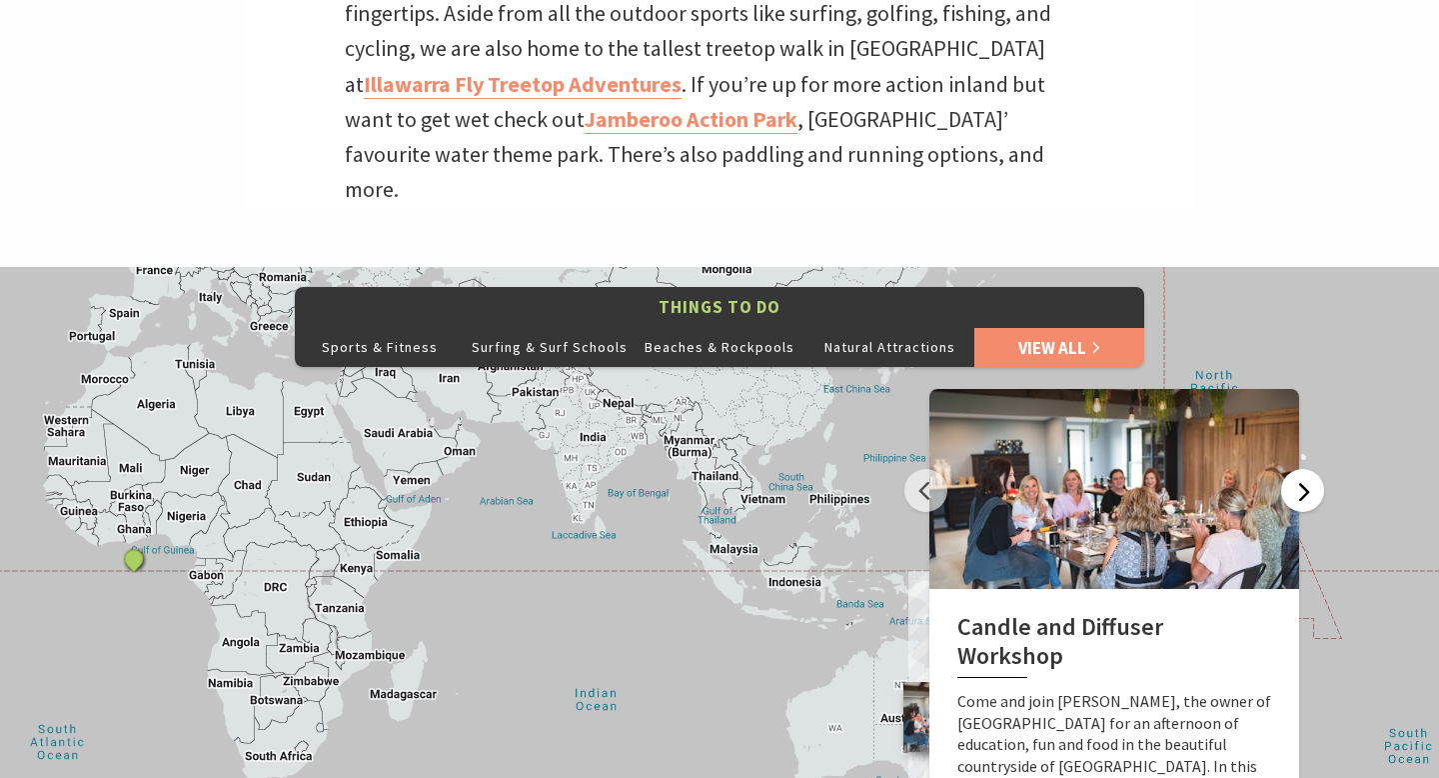
click at [1304, 469] on button "Next" at bounding box center [1302, 490] width 43 height 43
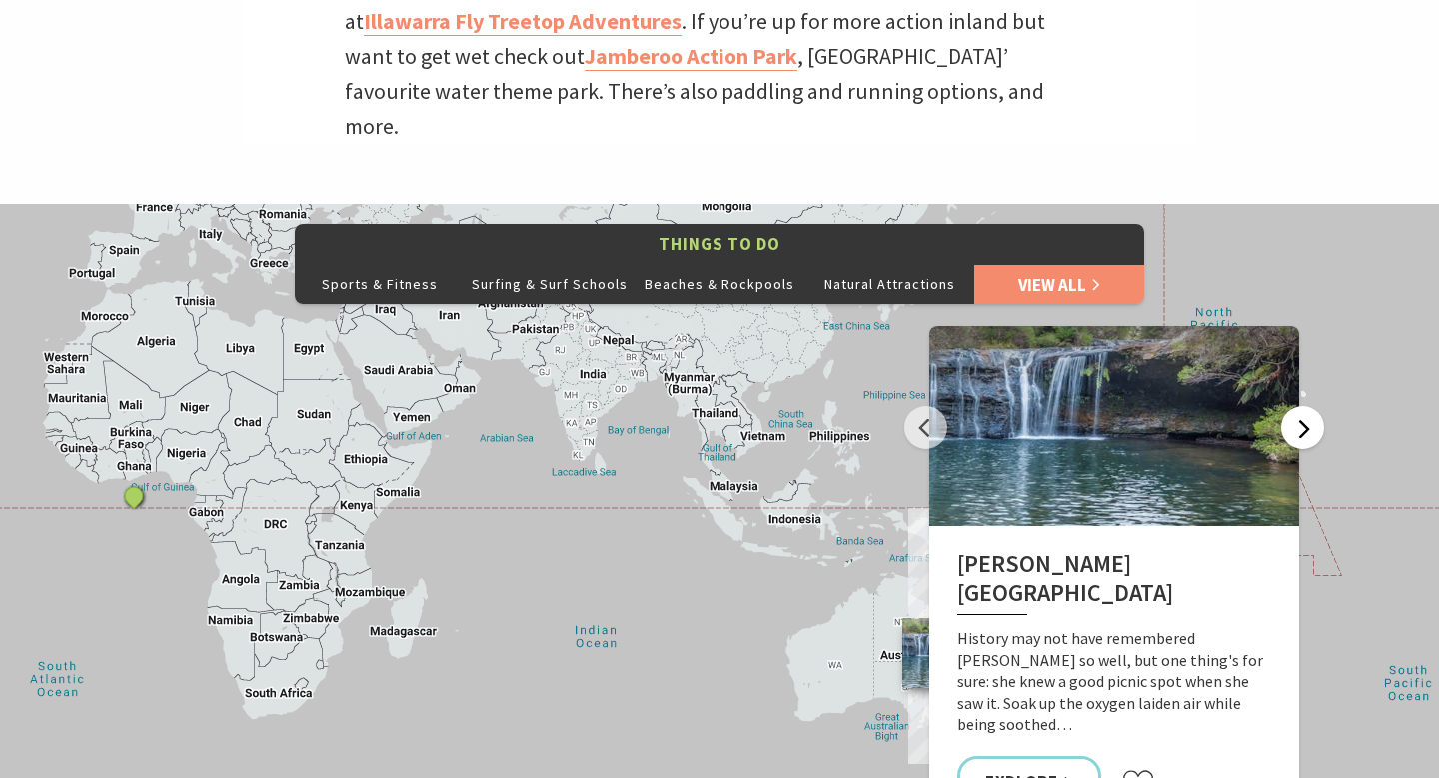
scroll to position [833, 0]
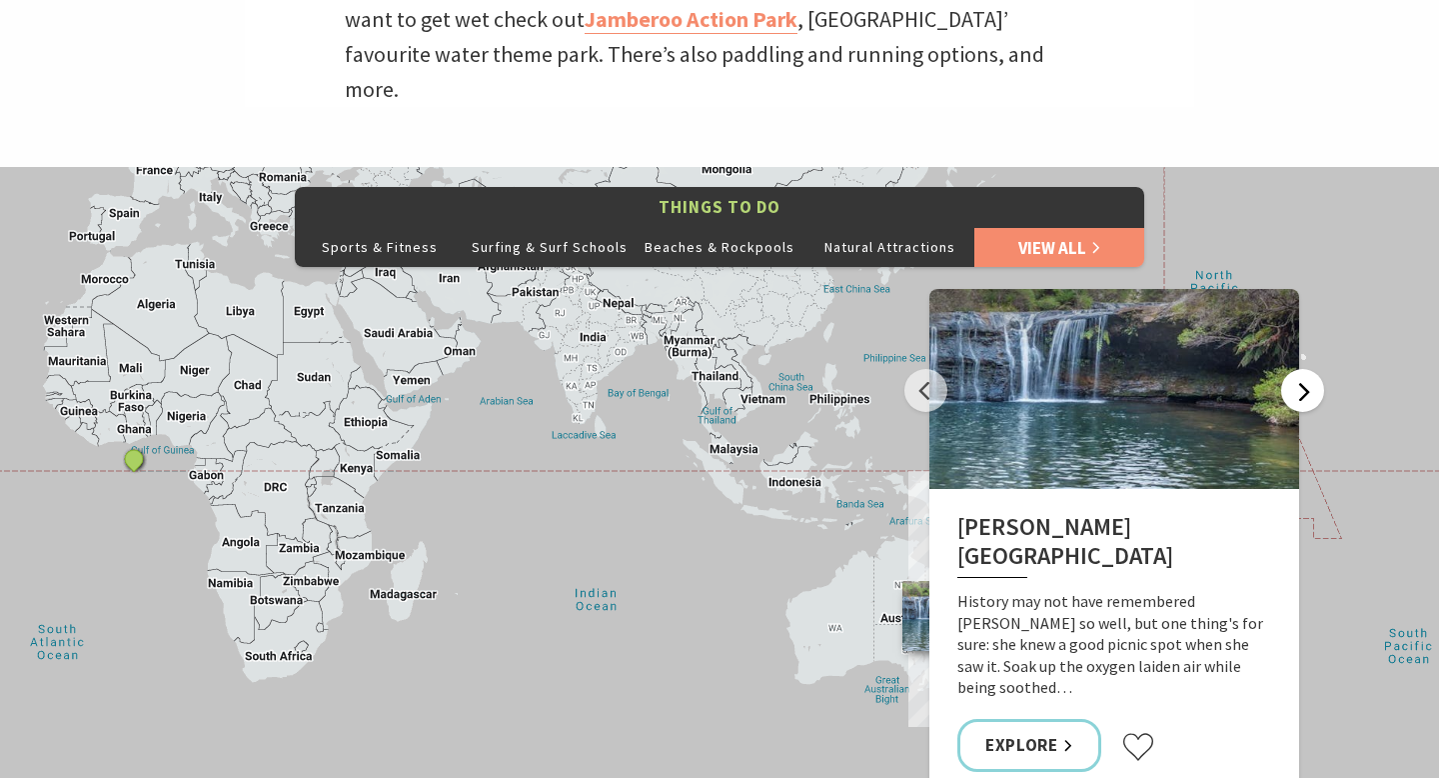
click at [1293, 369] on button "Next" at bounding box center [1302, 390] width 43 height 43
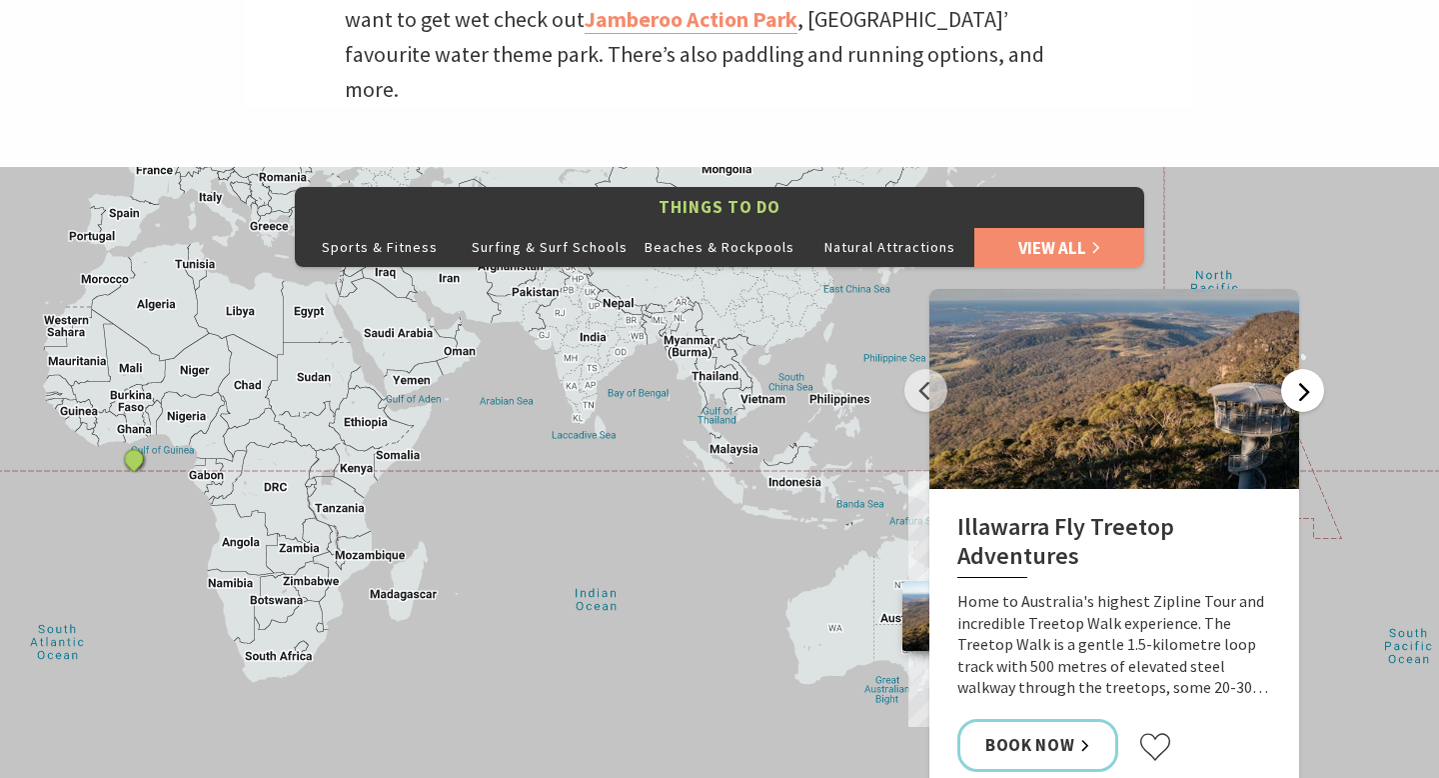
click at [1293, 369] on button "Next" at bounding box center [1302, 390] width 43 height 43
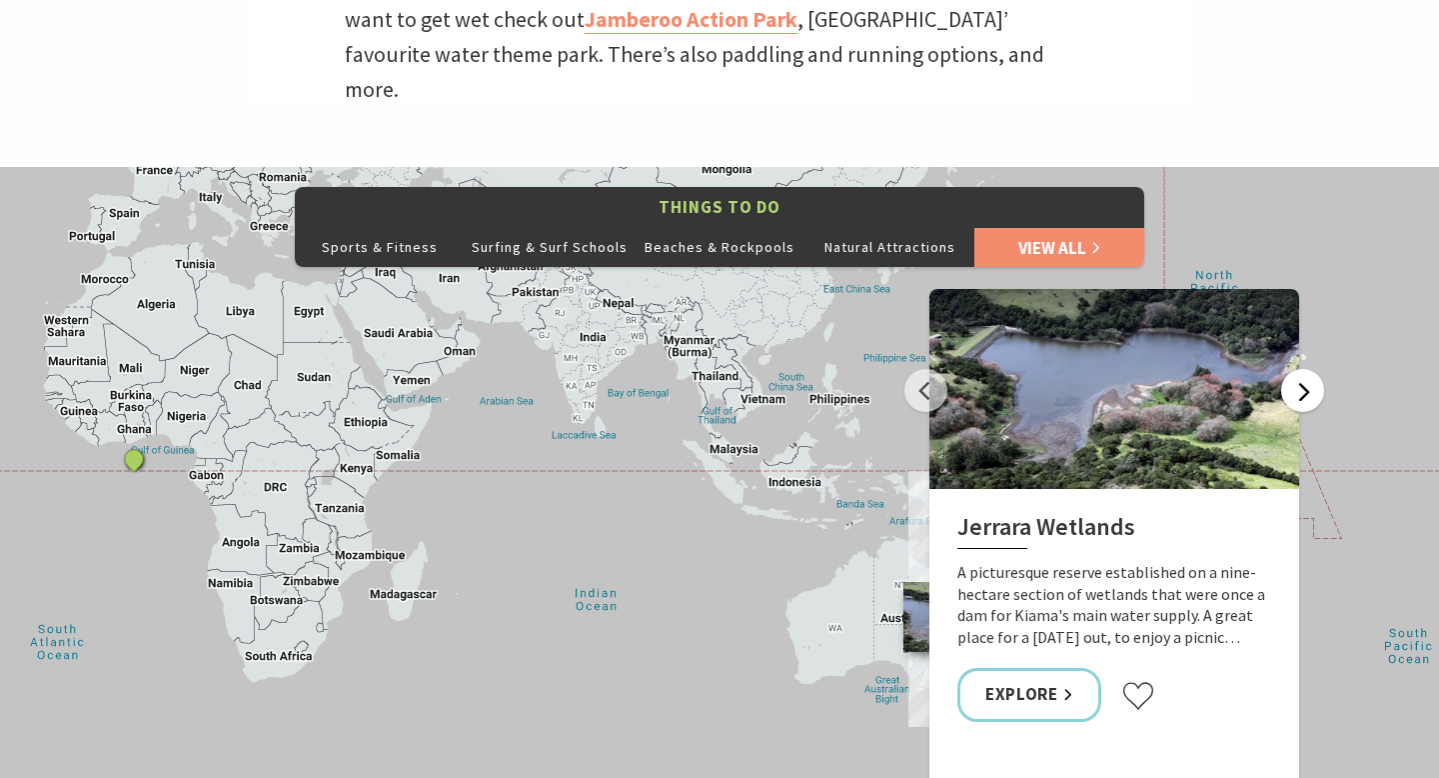
click at [1293, 369] on button "Next" at bounding box center [1302, 390] width 43 height 43
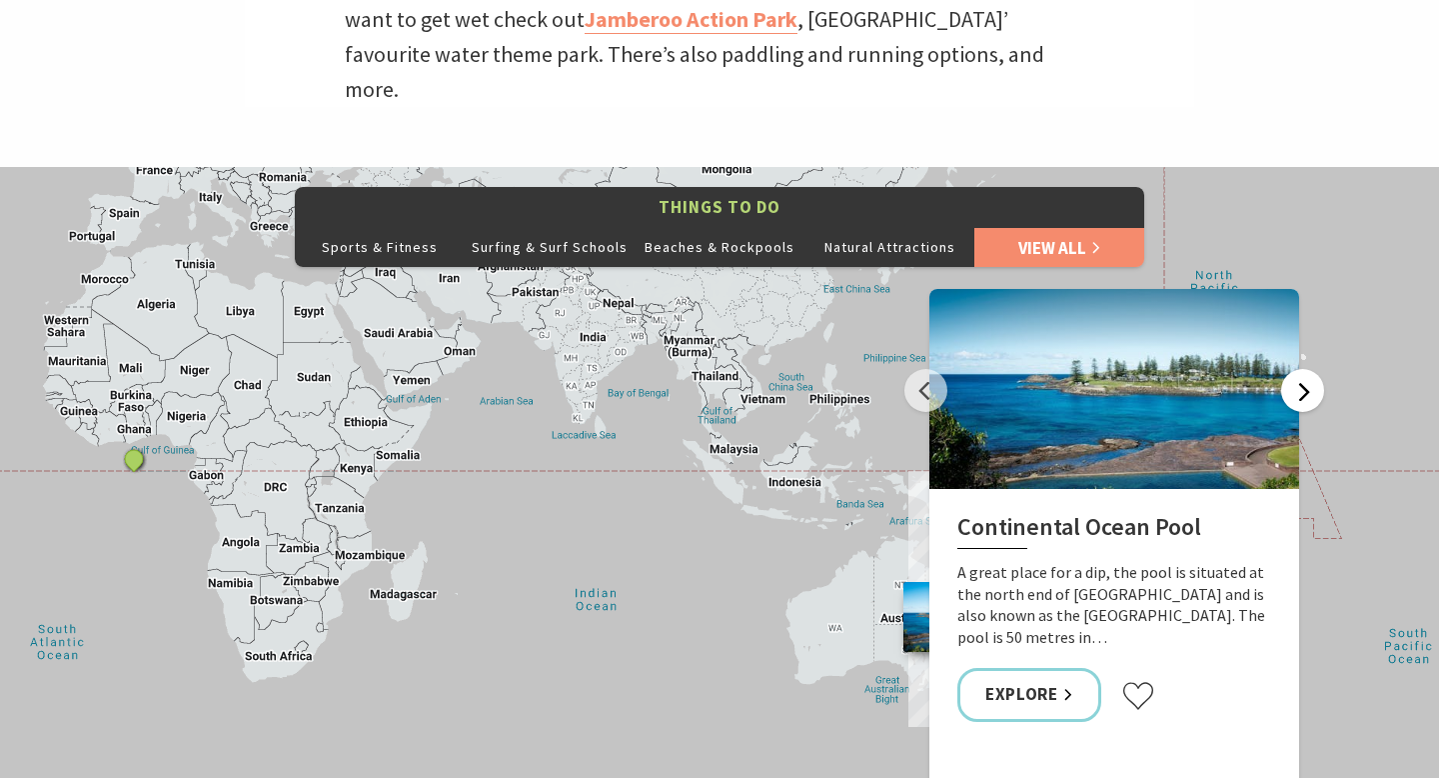
click at [1293, 369] on button "Next" at bounding box center [1302, 390] width 43 height 43
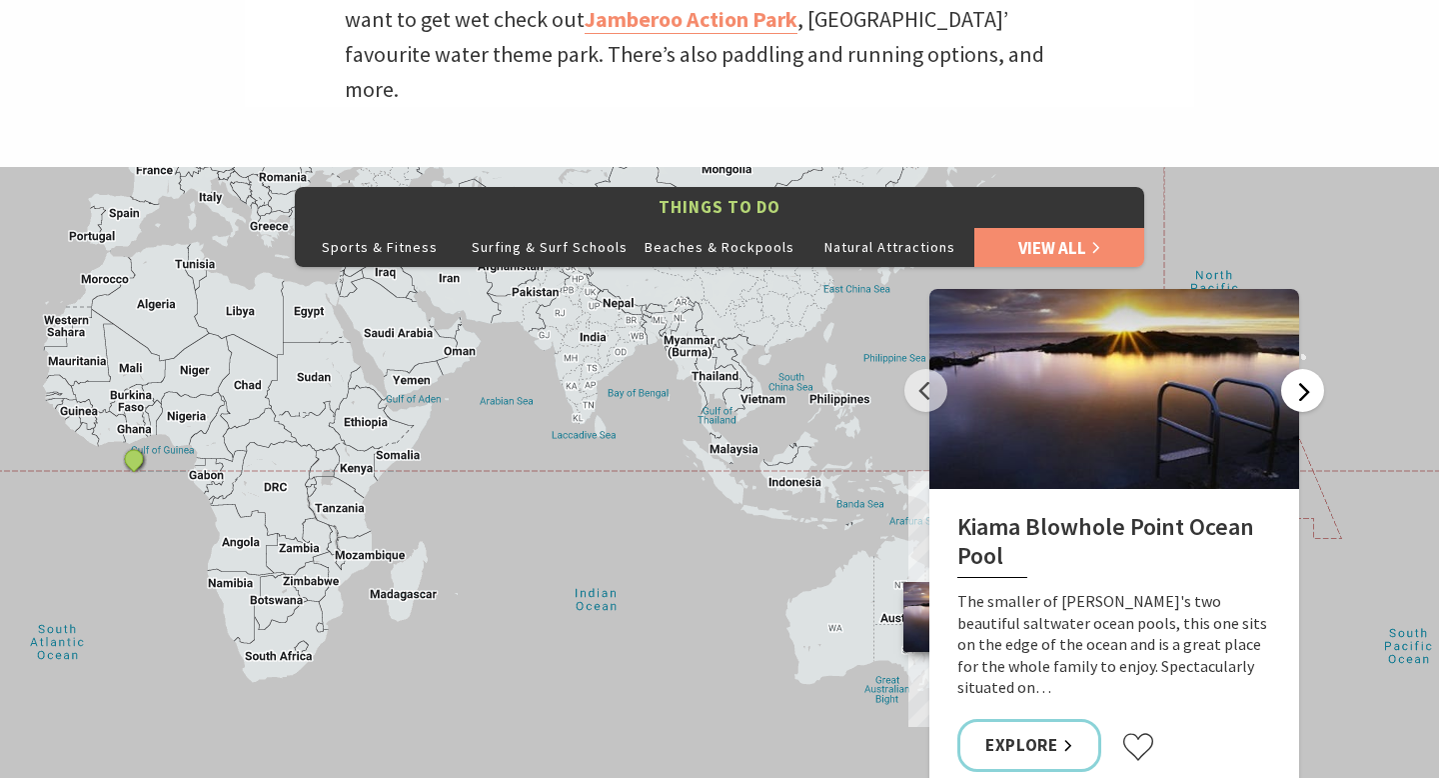
click at [1293, 369] on button "Next" at bounding box center [1302, 390] width 43 height 43
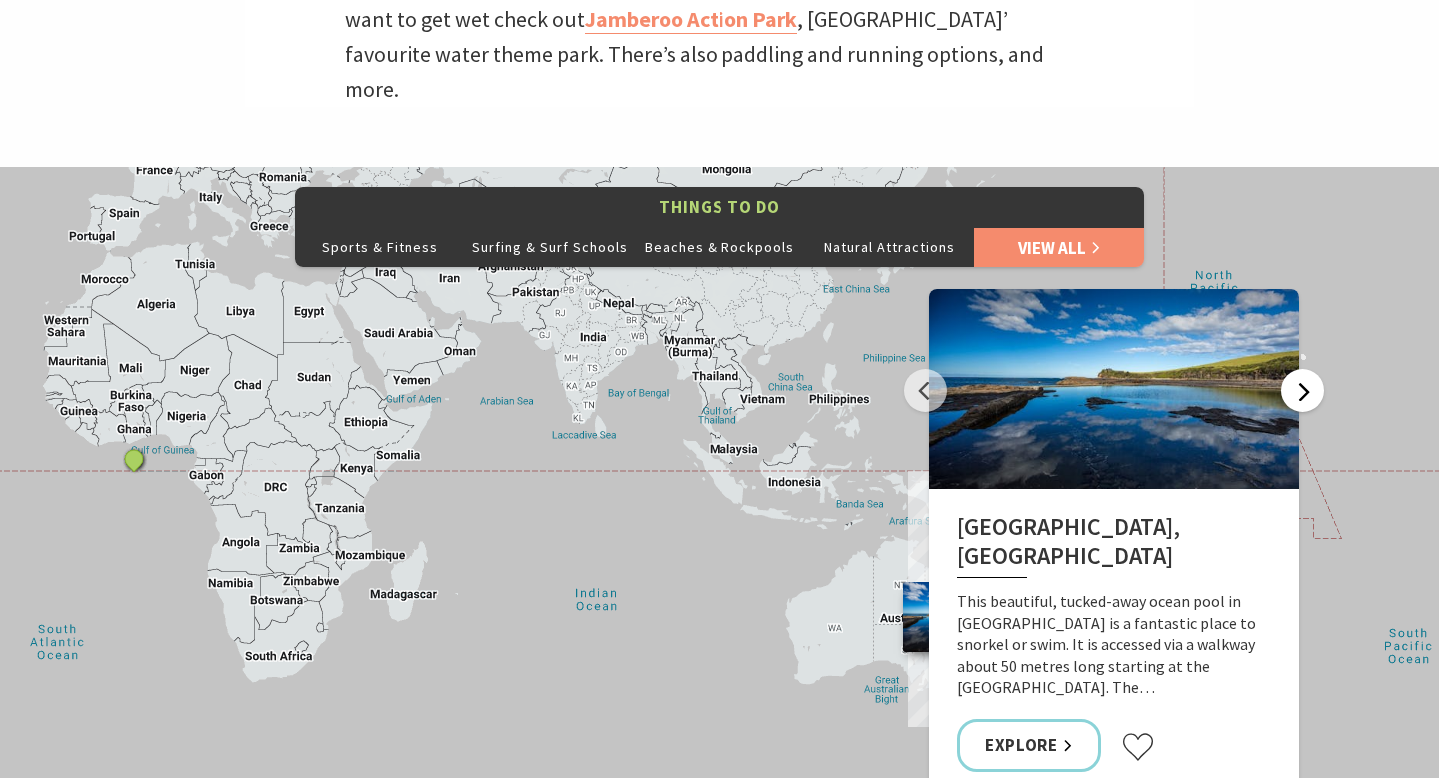
click at [1293, 369] on button "Next" at bounding box center [1302, 390] width 43 height 43
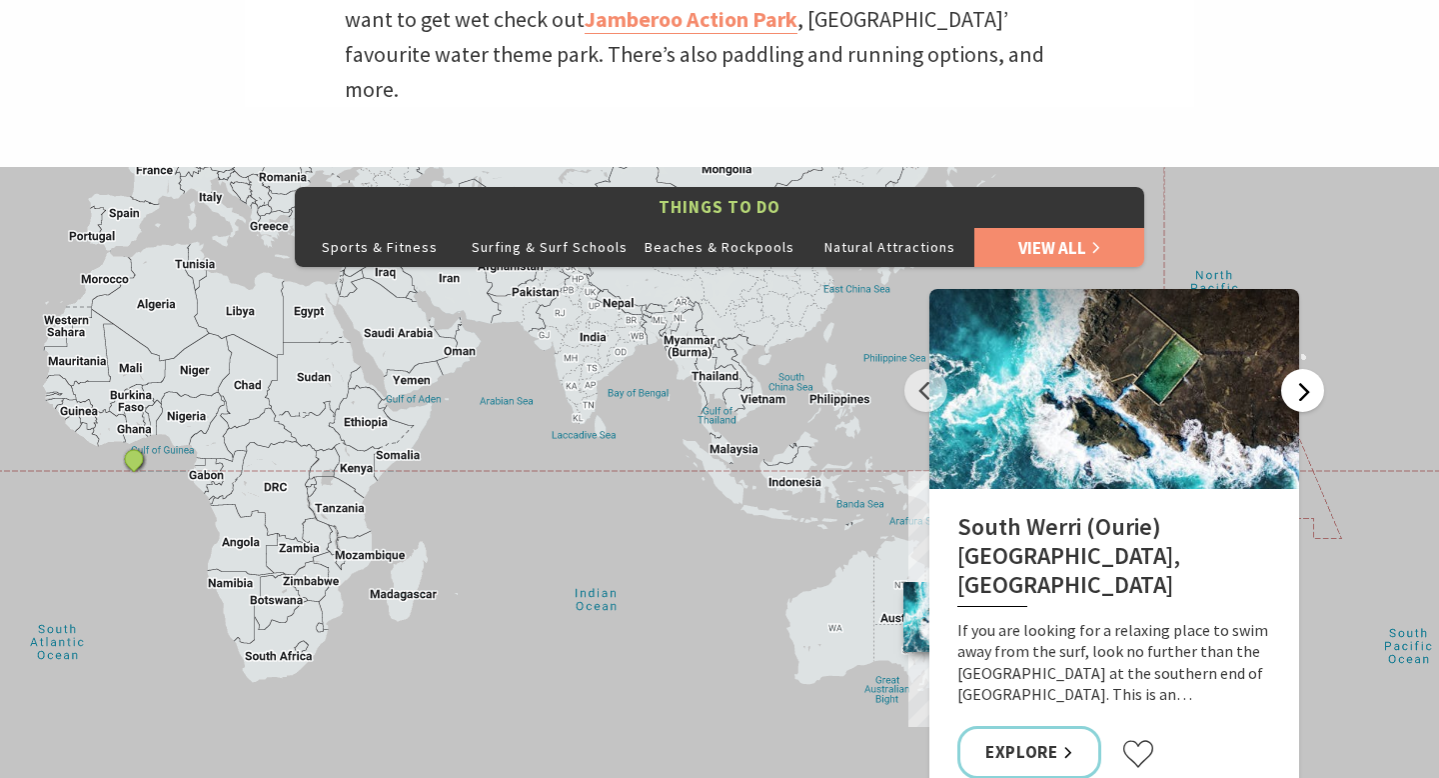
click at [1293, 369] on button "Next" at bounding box center [1302, 390] width 43 height 43
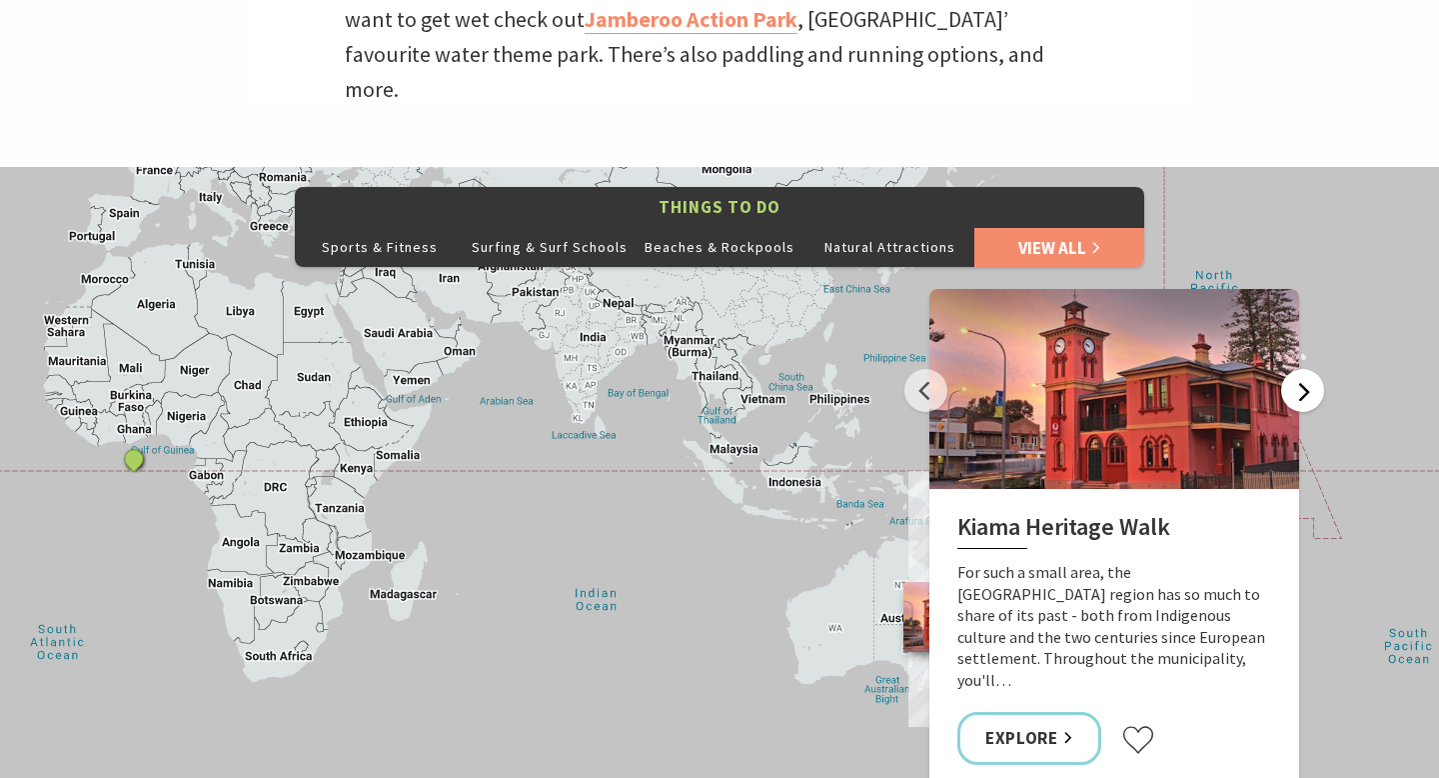
click at [1293, 369] on button "Next" at bounding box center [1302, 390] width 43 height 43
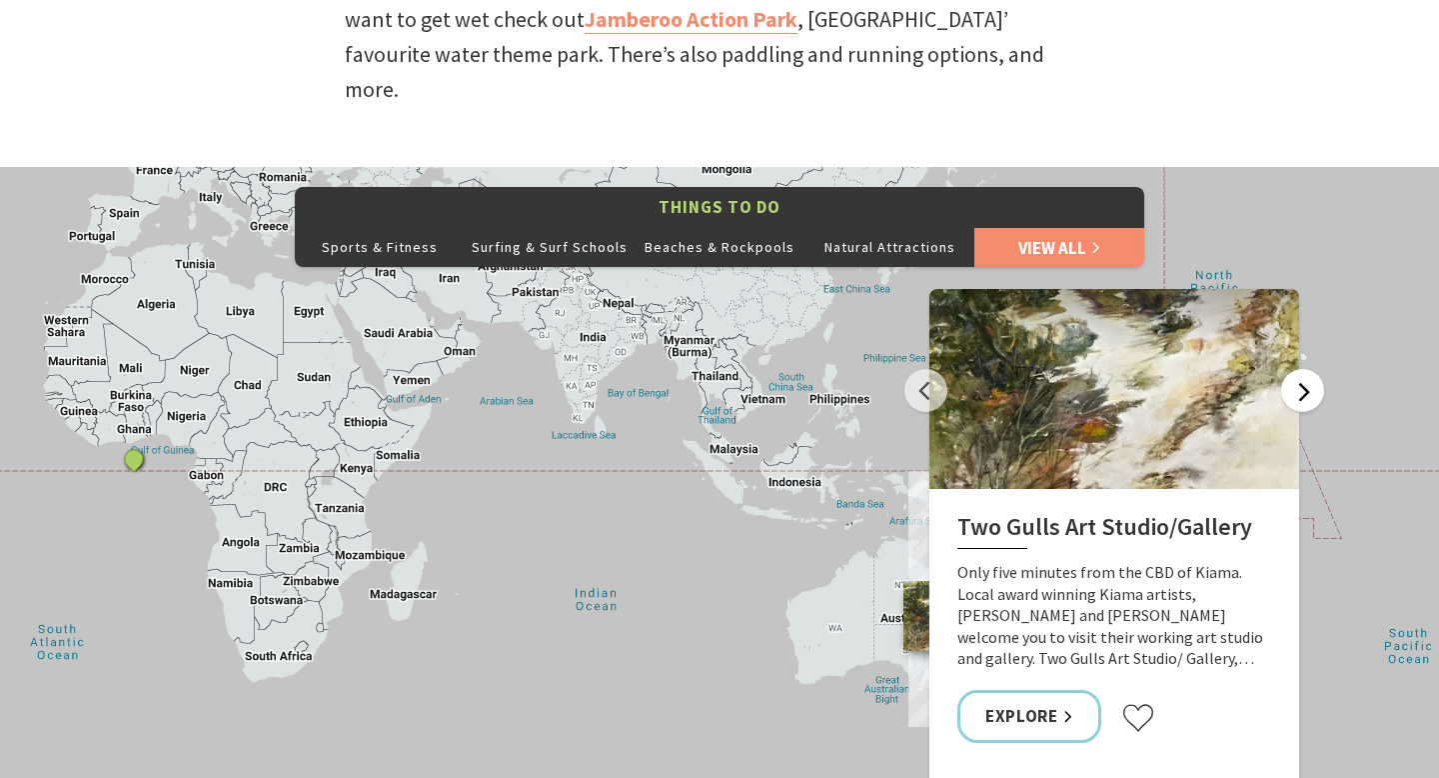
click at [1293, 369] on button "Next" at bounding box center [1302, 390] width 43 height 43
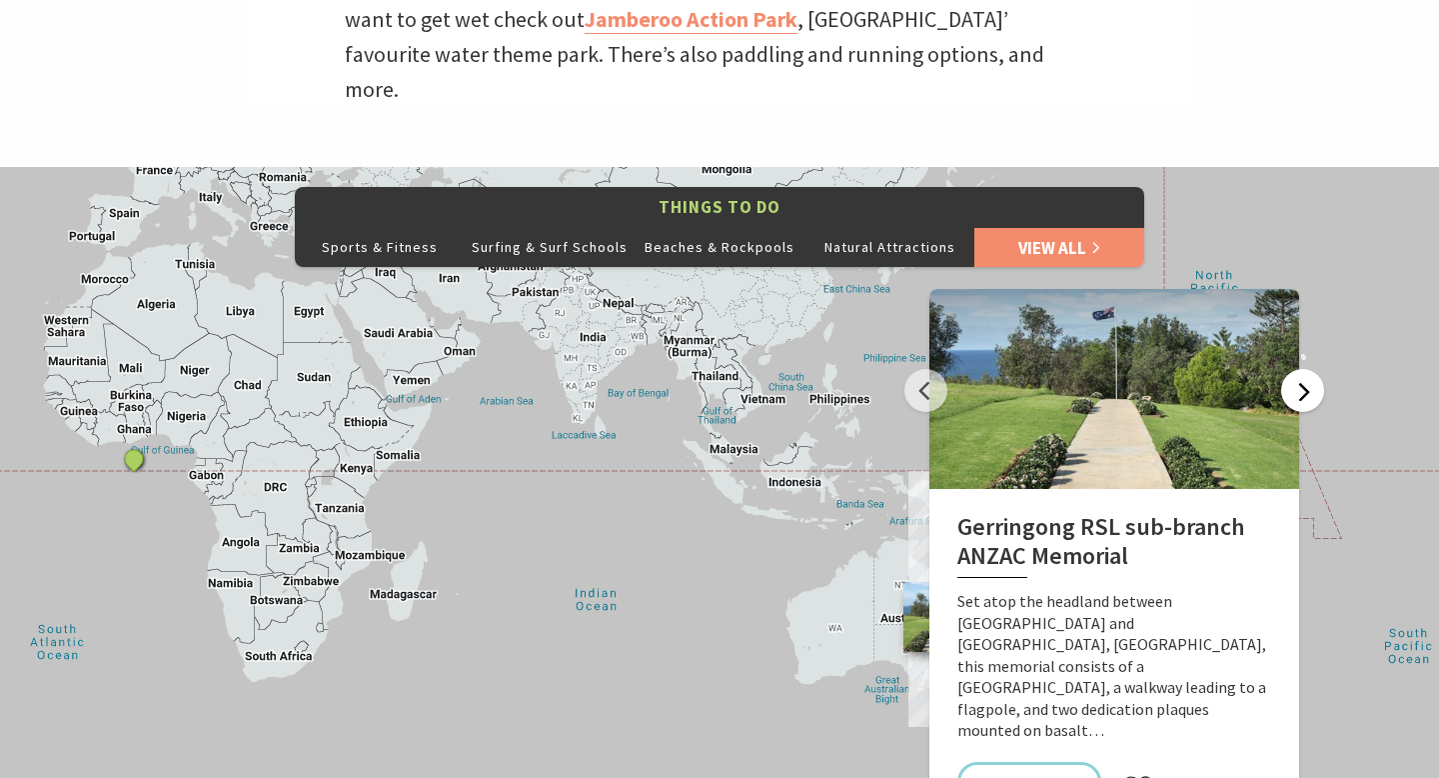
click at [1293, 369] on button "Next" at bounding box center [1302, 390] width 43 height 43
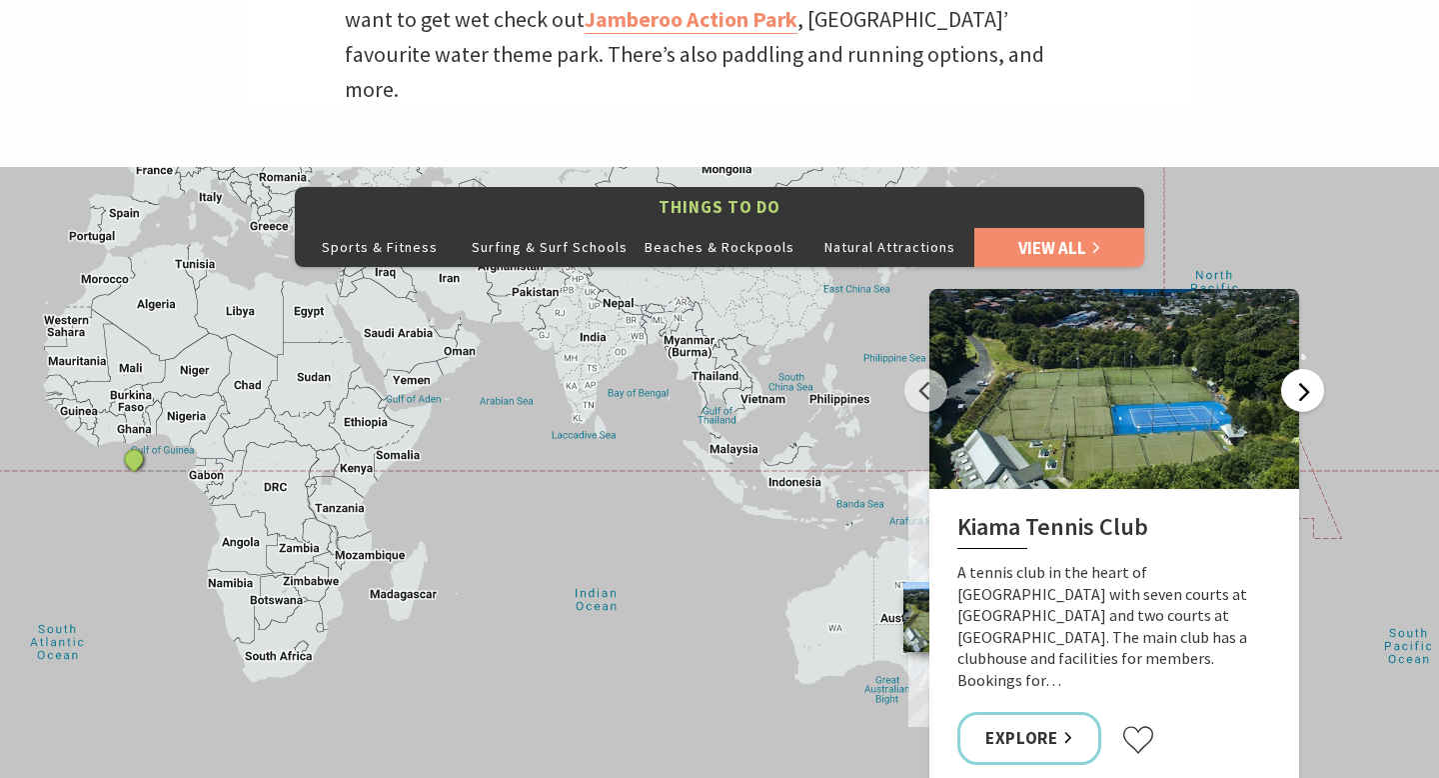
click at [1293, 369] on button "Next" at bounding box center [1302, 390] width 43 height 43
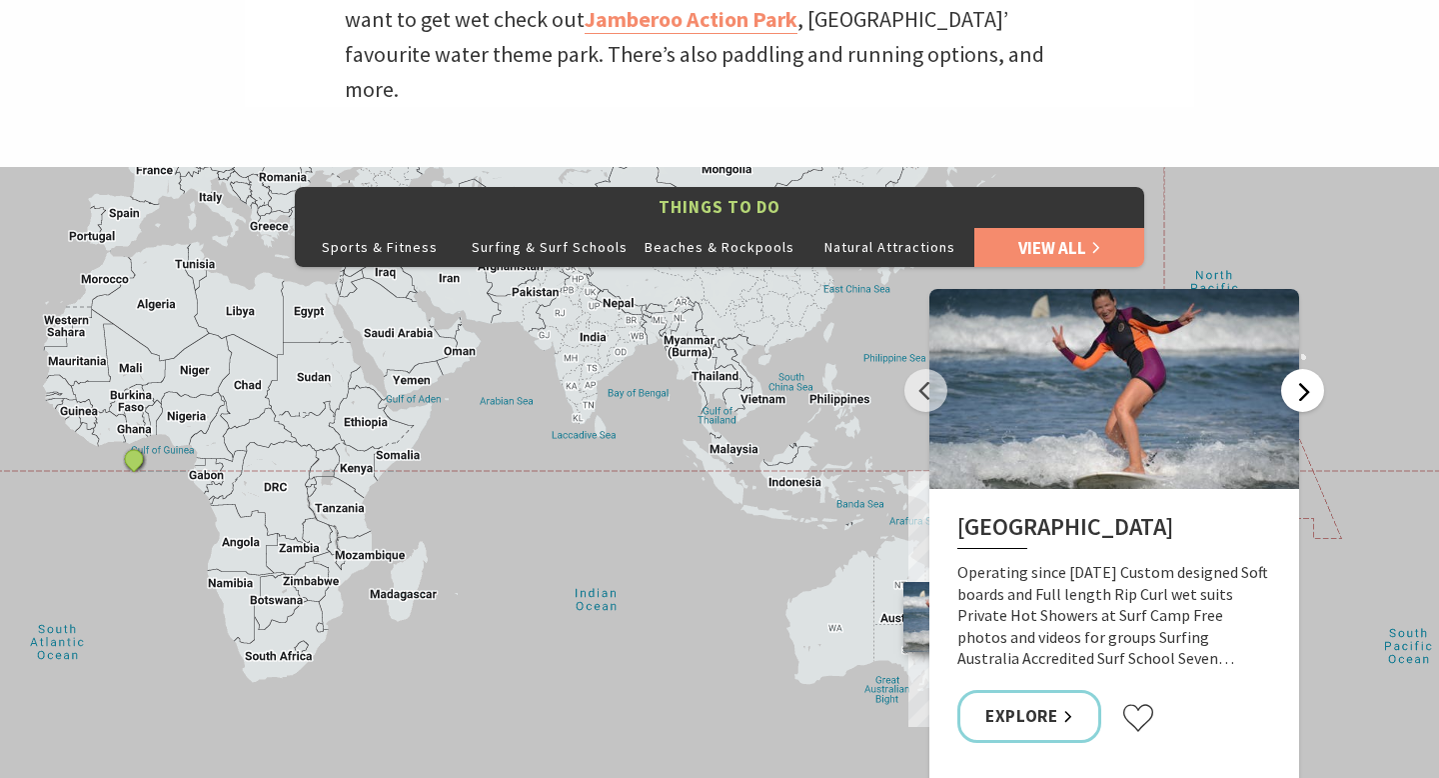
click at [1293, 369] on button "Next" at bounding box center [1302, 390] width 43 height 43
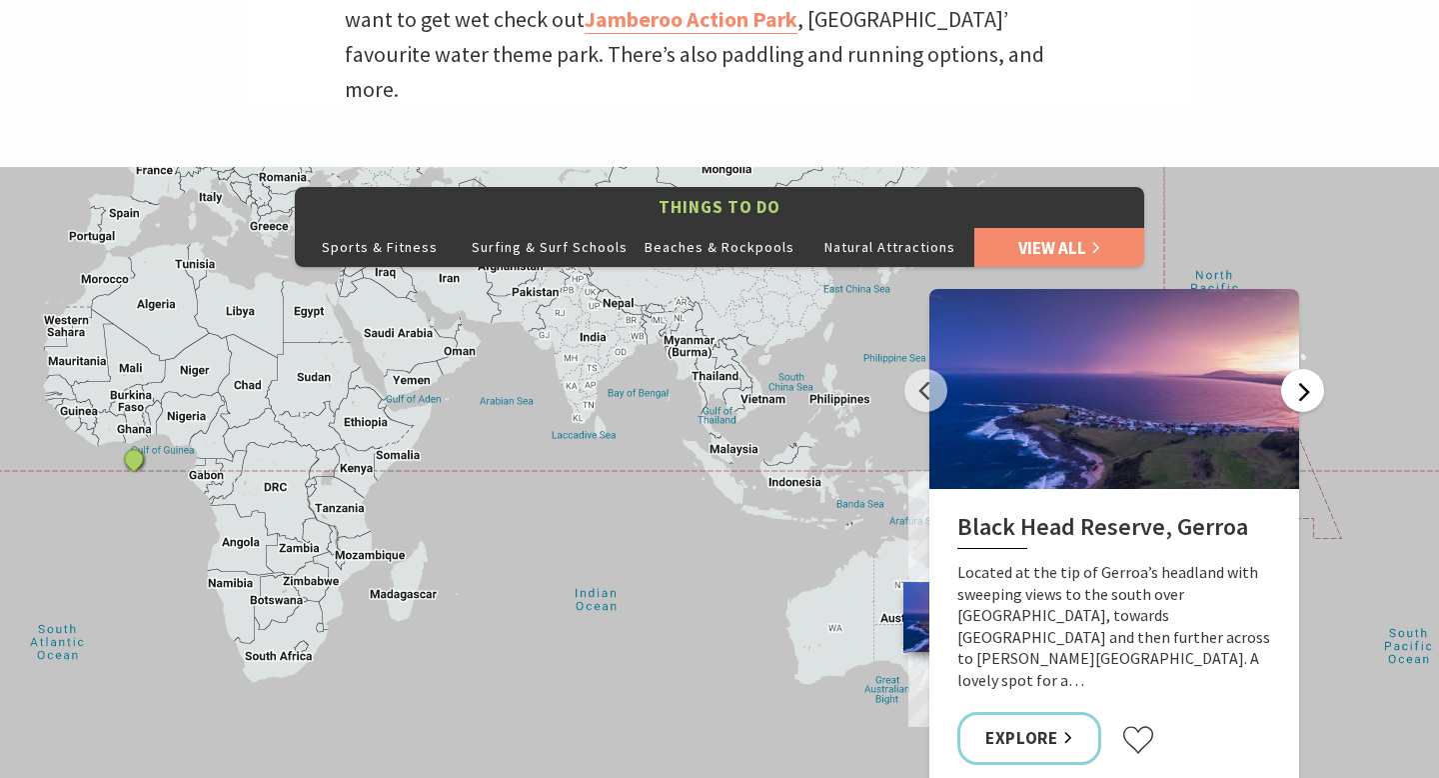
click at [1293, 369] on button "Next" at bounding box center [1302, 390] width 43 height 43
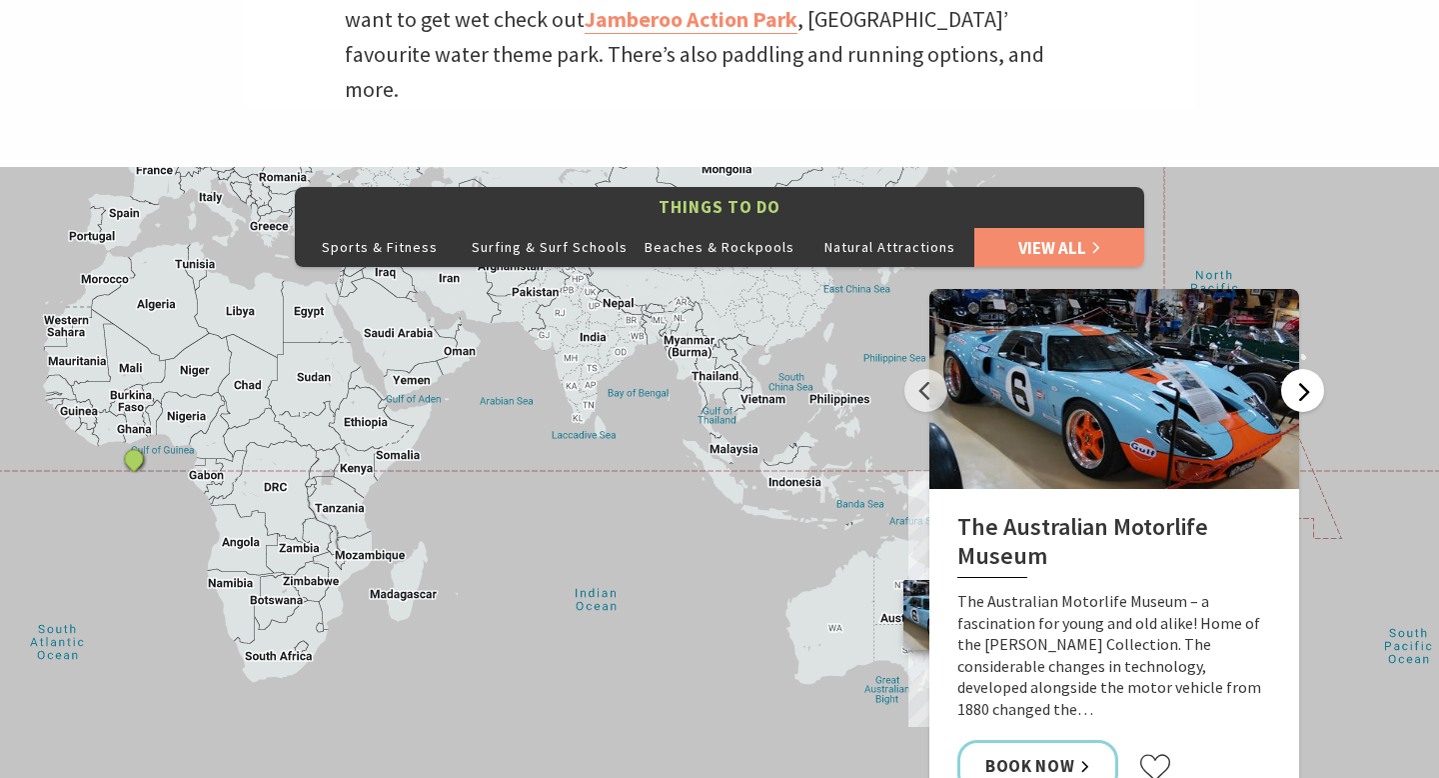
click at [1293, 369] on button "Next" at bounding box center [1302, 390] width 43 height 43
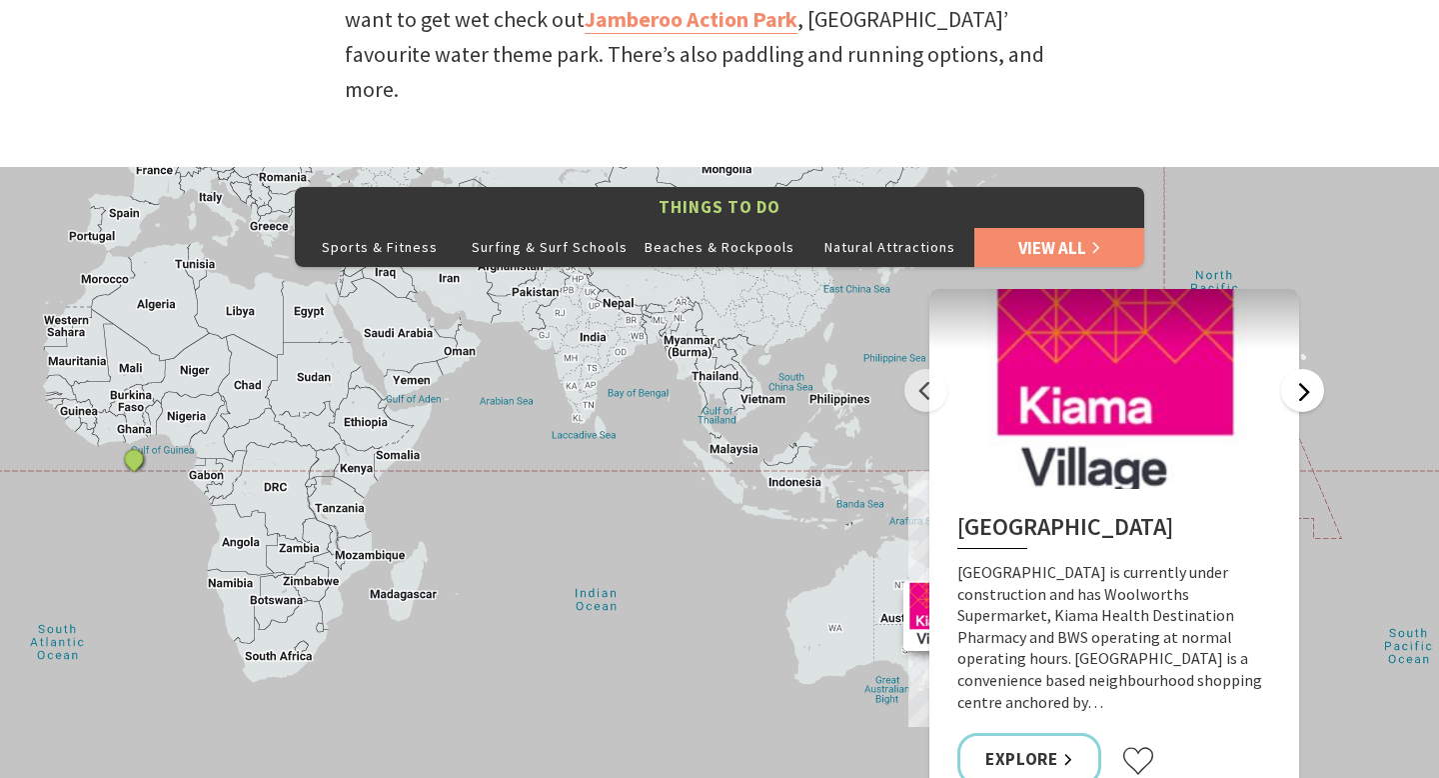
click at [1293, 369] on button "Next" at bounding box center [1302, 390] width 43 height 43
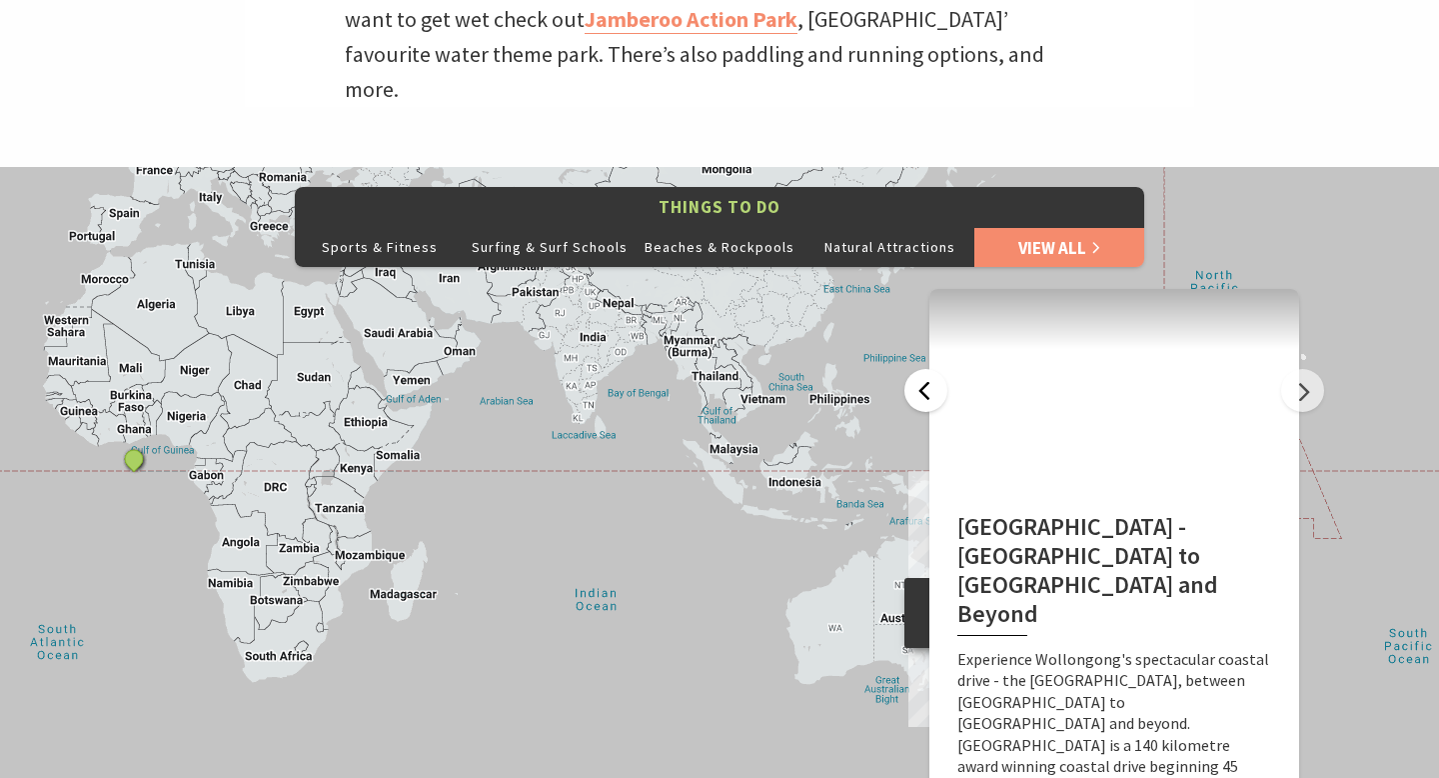
click at [922, 369] on button "Previous" at bounding box center [926, 390] width 43 height 43
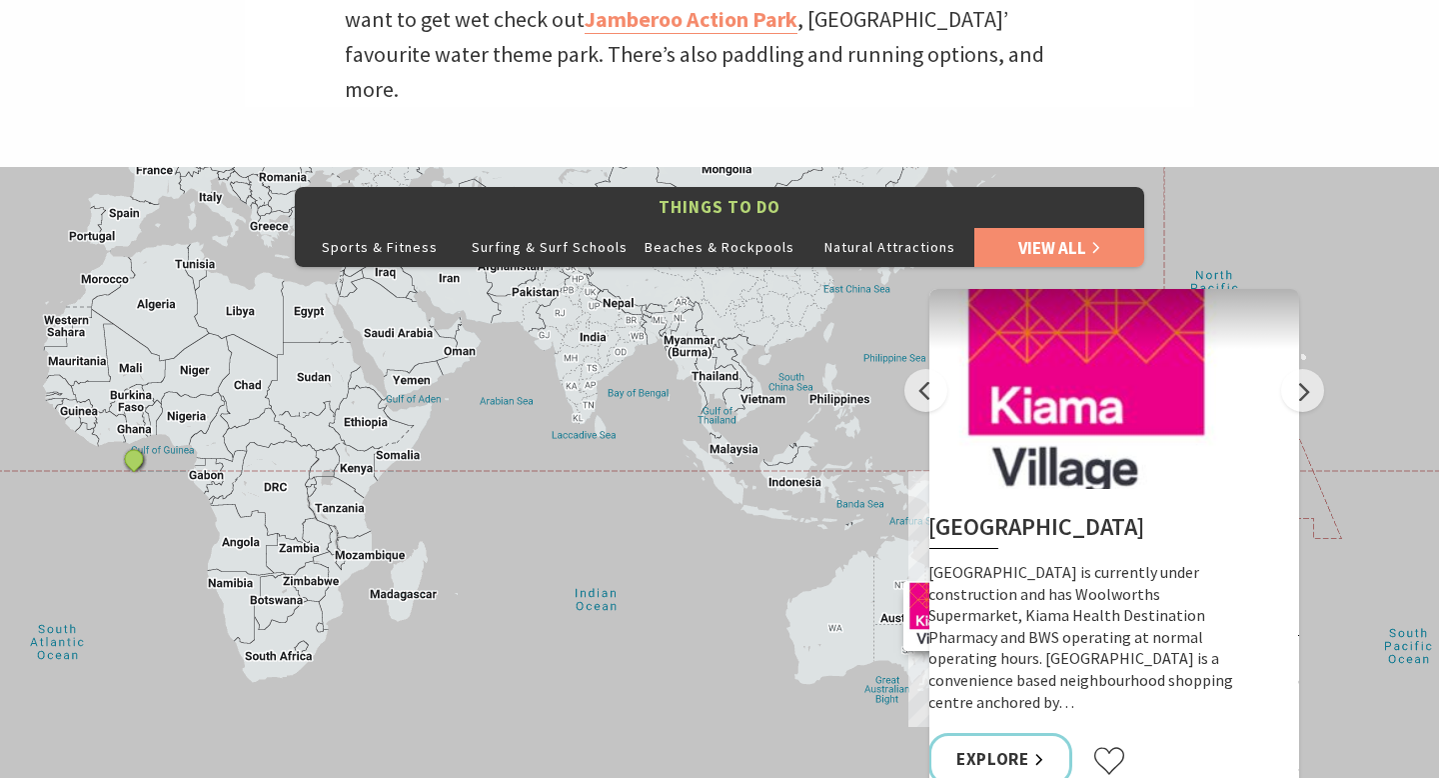
drag, startPoint x: 1086, startPoint y: 494, endPoint x: 1057, endPoint y: 494, distance: 29.0
click at [1057, 513] on h2 "[GEOGRAPHIC_DATA]" at bounding box center [1086, 531] width 314 height 36
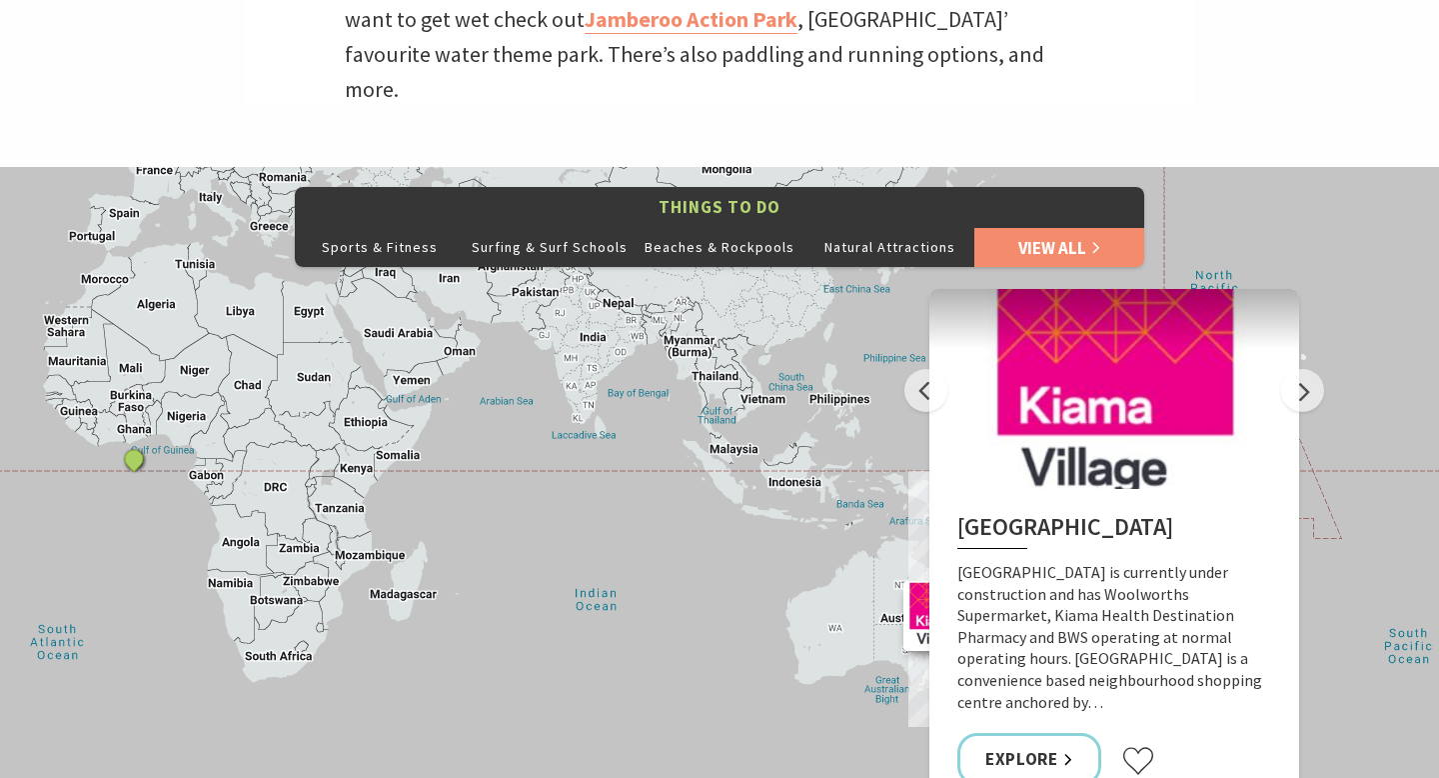
click at [1057, 513] on h2 "[GEOGRAPHIC_DATA]" at bounding box center [1115, 531] width 314 height 36
